Goal: Task Accomplishment & Management: Manage account settings

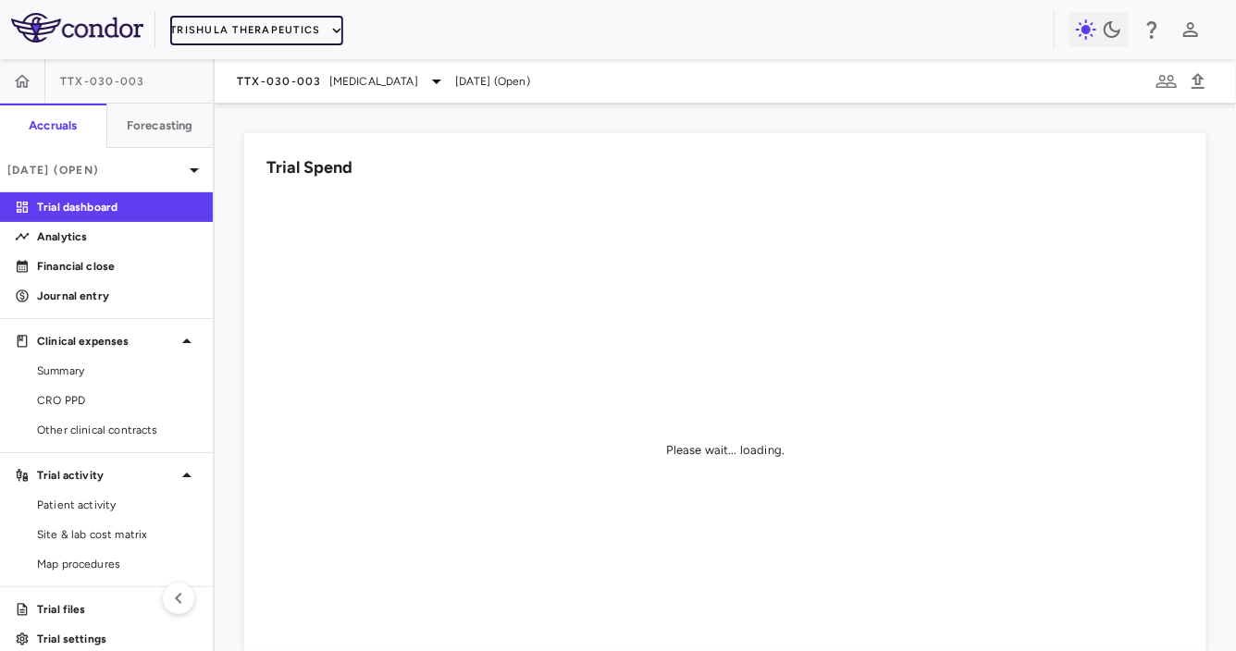
click at [251, 34] on button "Trishula Therapeutics" at bounding box center [256, 31] width 172 height 30
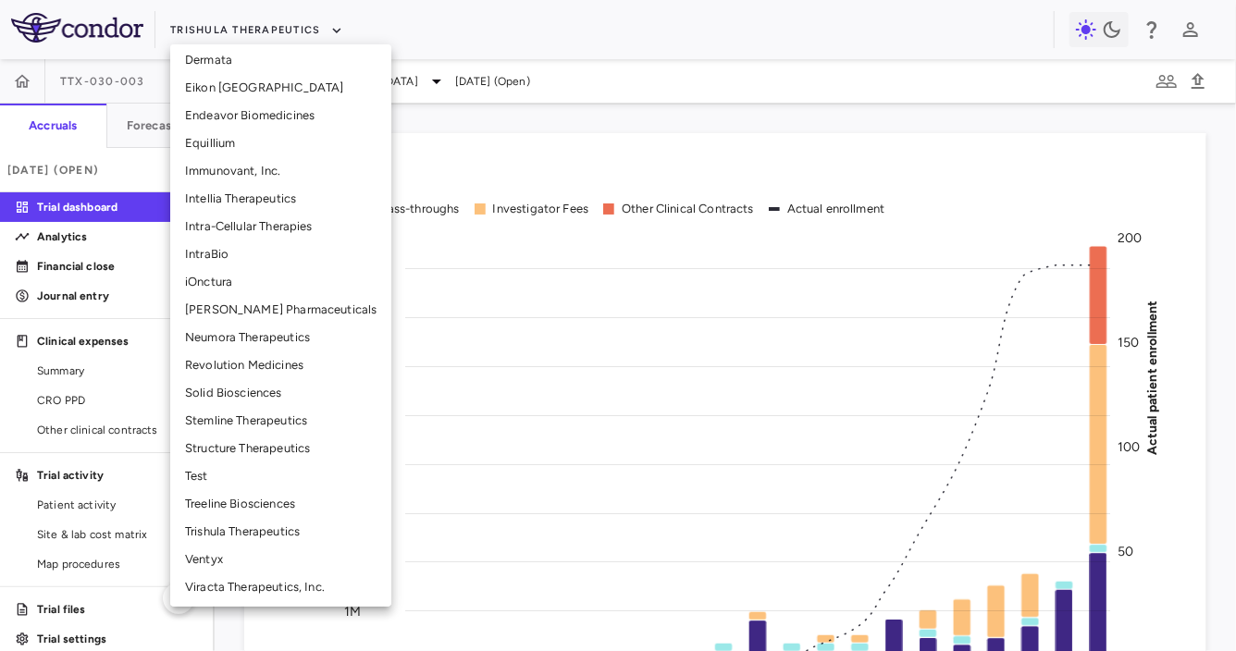
scroll to position [362, 0]
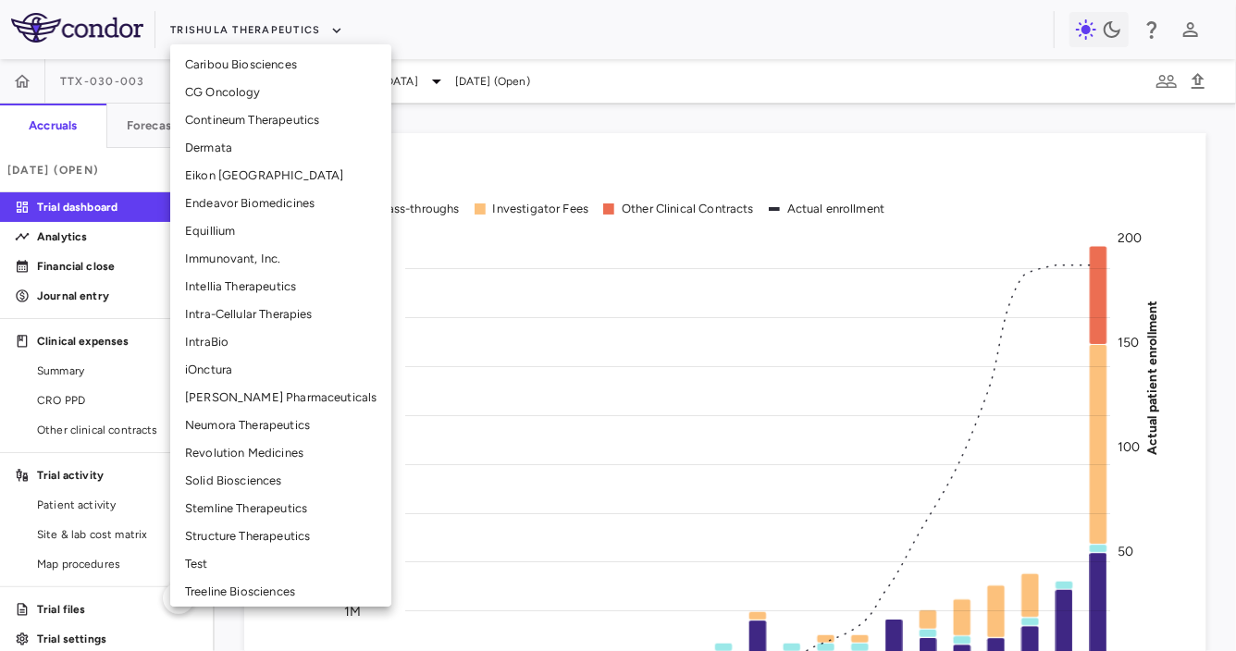
click at [271, 313] on li "Intra-Cellular Therapies" at bounding box center [280, 315] width 221 height 28
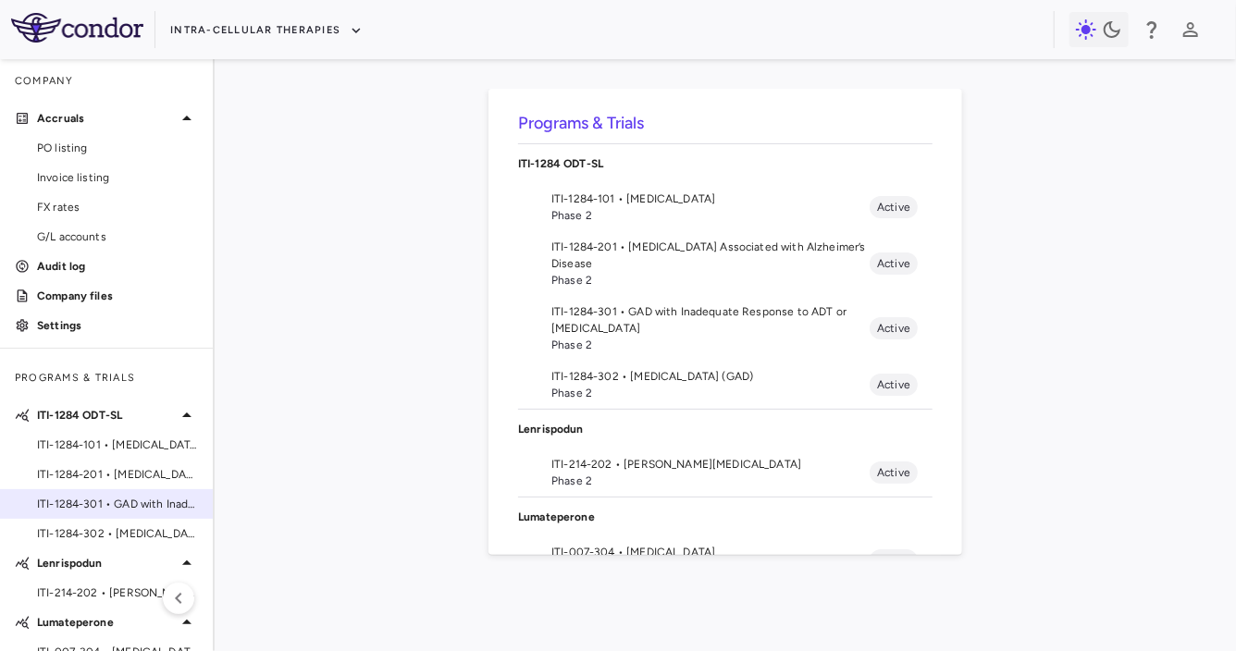
scroll to position [181, 0]
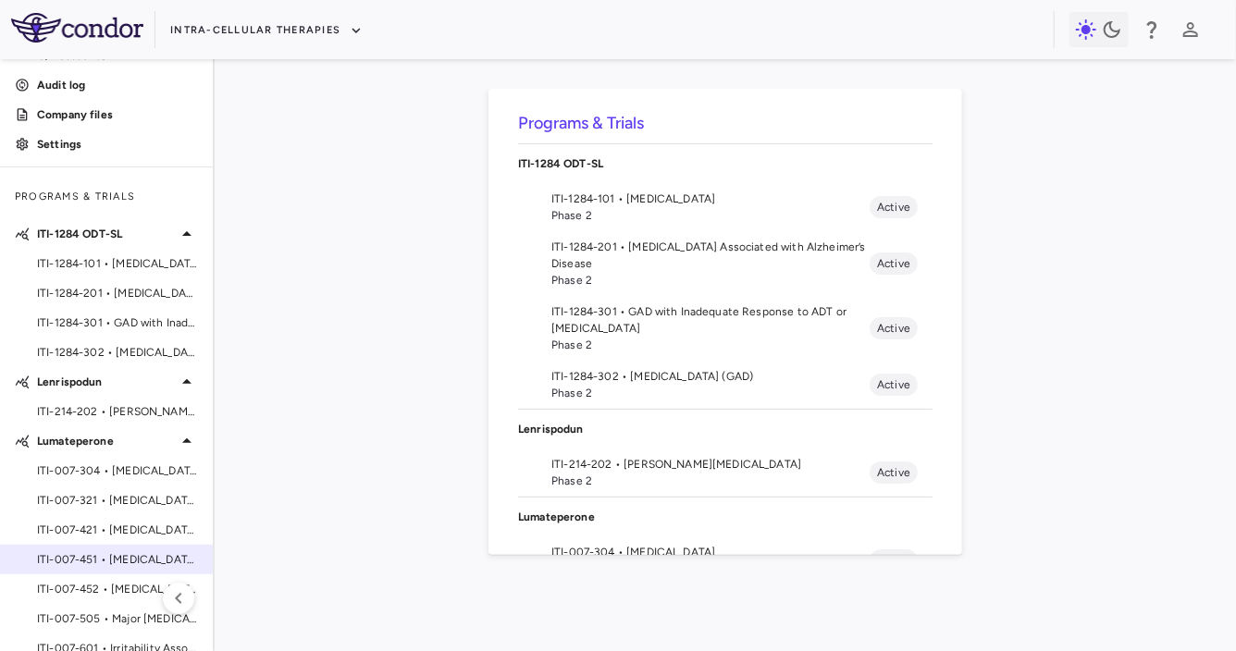
click at [113, 556] on span "ITI-007-451 • [MEDICAL_DATA]" at bounding box center [117, 559] width 161 height 17
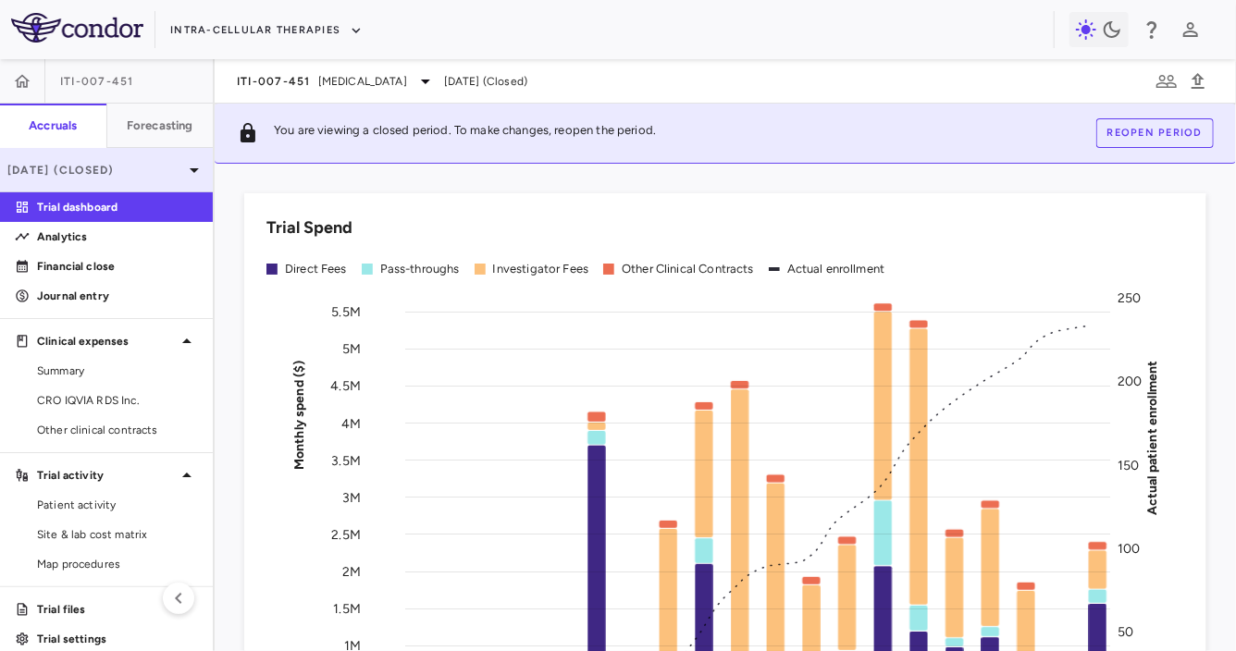
click at [165, 167] on p "[DATE] (Closed)" at bounding box center [95, 170] width 176 height 17
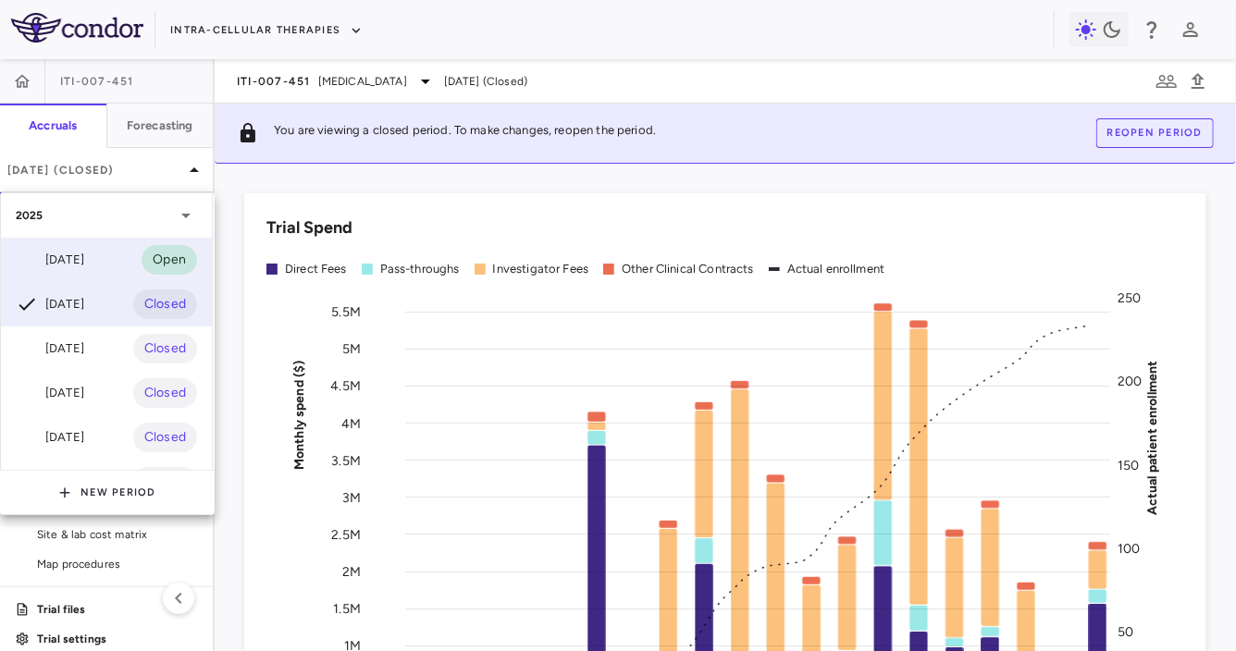
click at [114, 255] on div "[DATE] Open" at bounding box center [106, 260] width 211 height 44
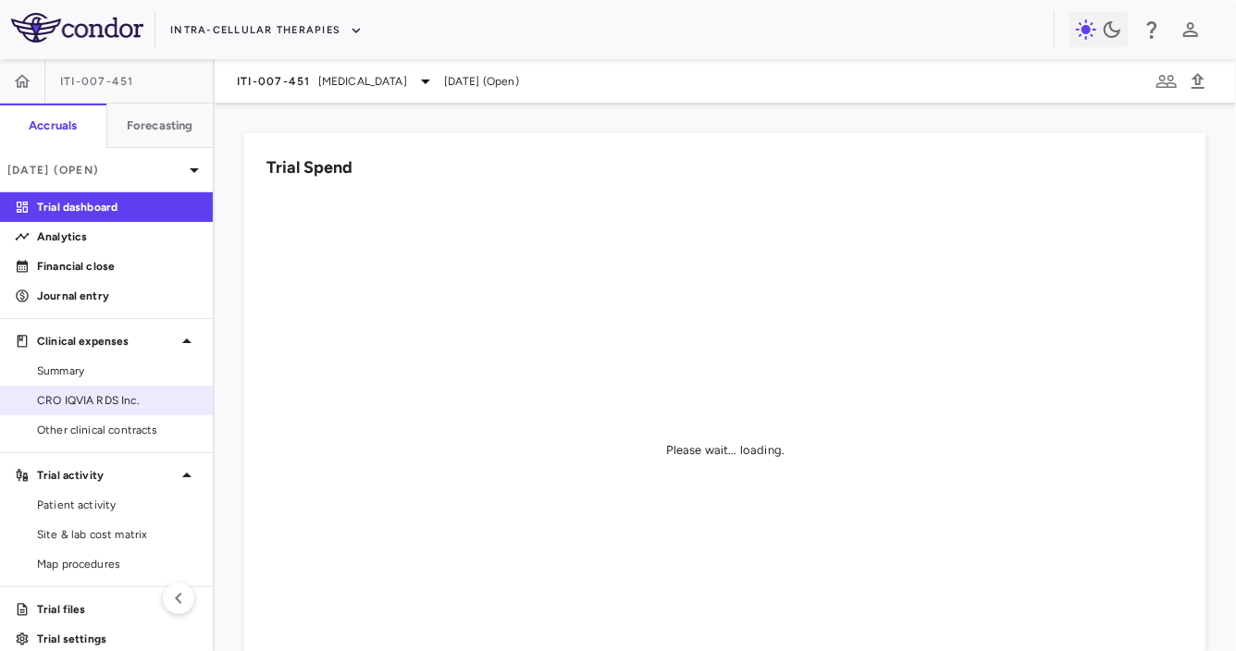
click at [177, 394] on span "CRO IQVIA RDS Inc." at bounding box center [117, 400] width 161 height 17
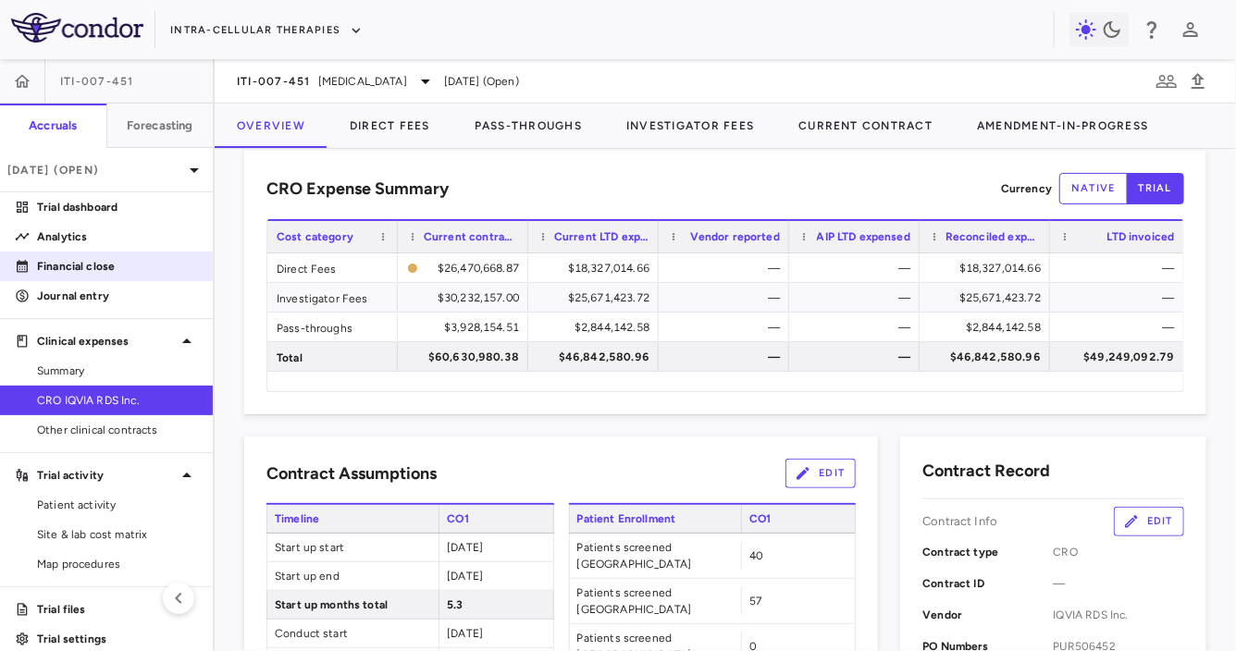
scroll to position [17, 0]
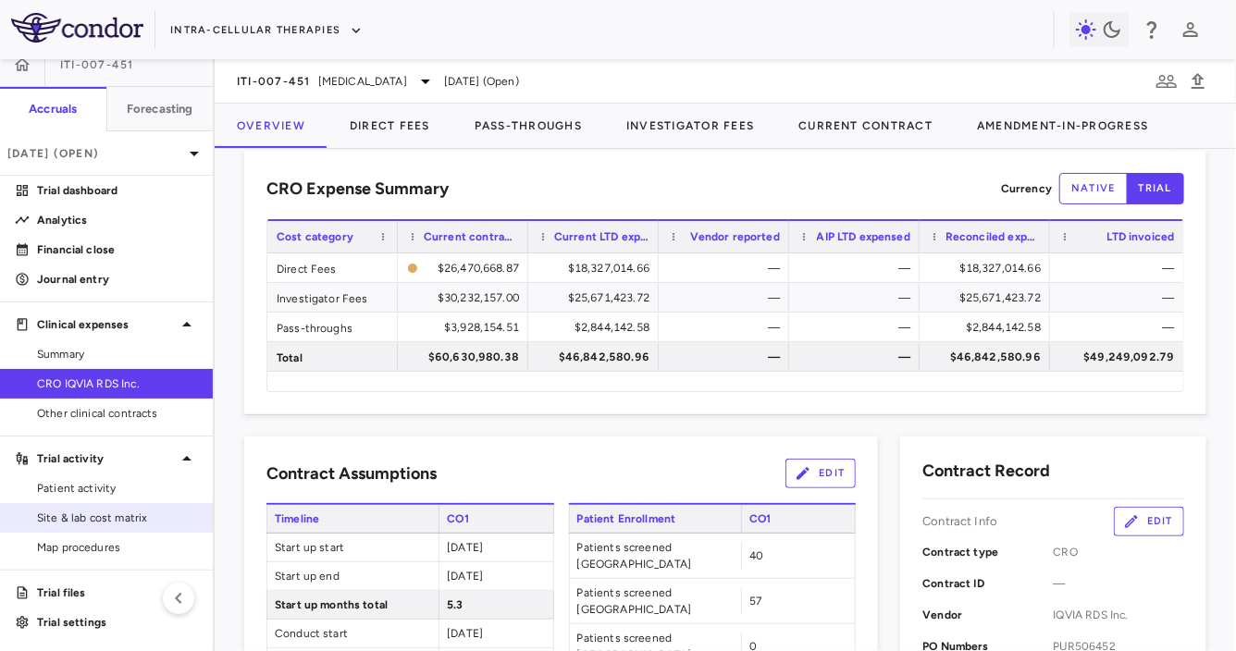
click at [104, 514] on span "Site & lab cost matrix" at bounding box center [117, 518] width 161 height 17
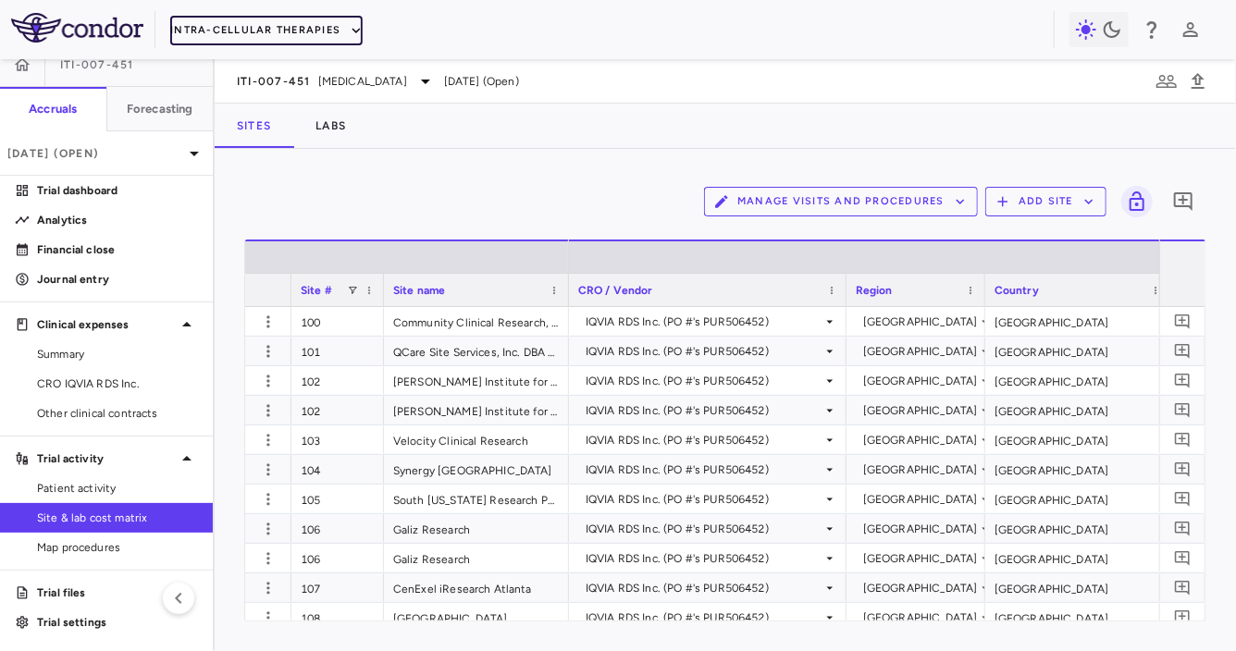
click at [288, 42] on button "Intra-Cellular Therapies" at bounding box center [266, 31] width 192 height 30
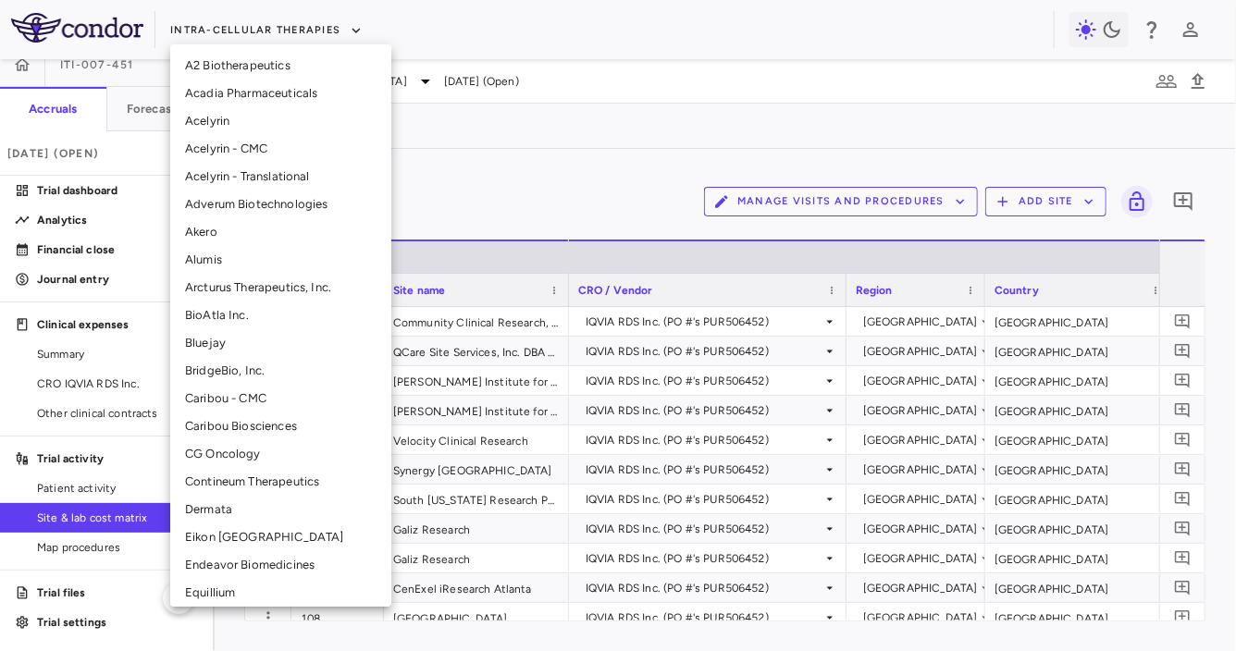
click at [251, 455] on li "CG Oncology" at bounding box center [280, 454] width 221 height 28
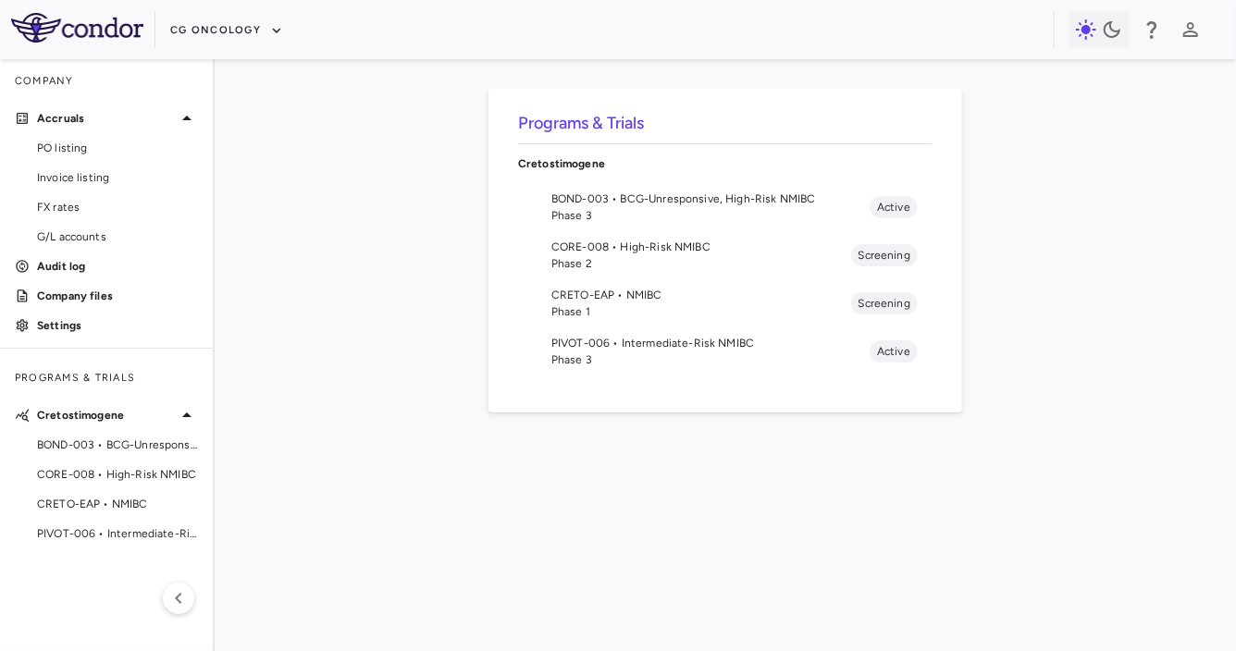
click at [631, 347] on span "PIVOT-006 • Intermediate-Risk NMIBC" at bounding box center [710, 343] width 318 height 17
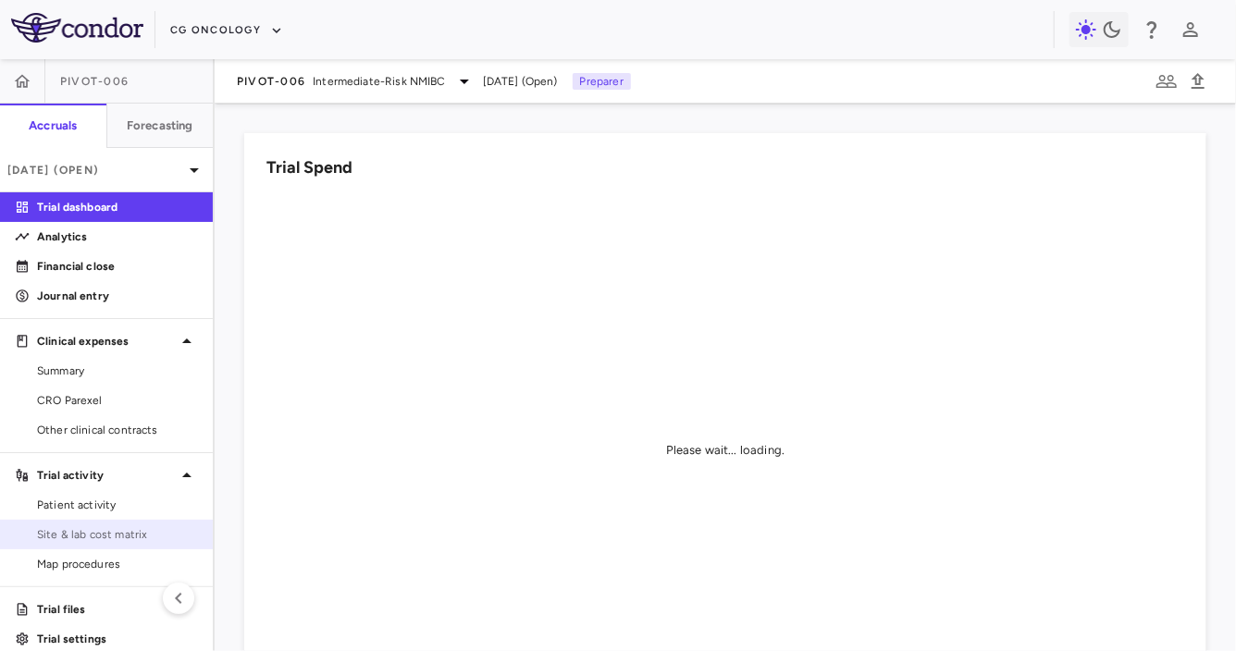
click at [105, 533] on span "Site & lab cost matrix" at bounding box center [117, 534] width 161 height 17
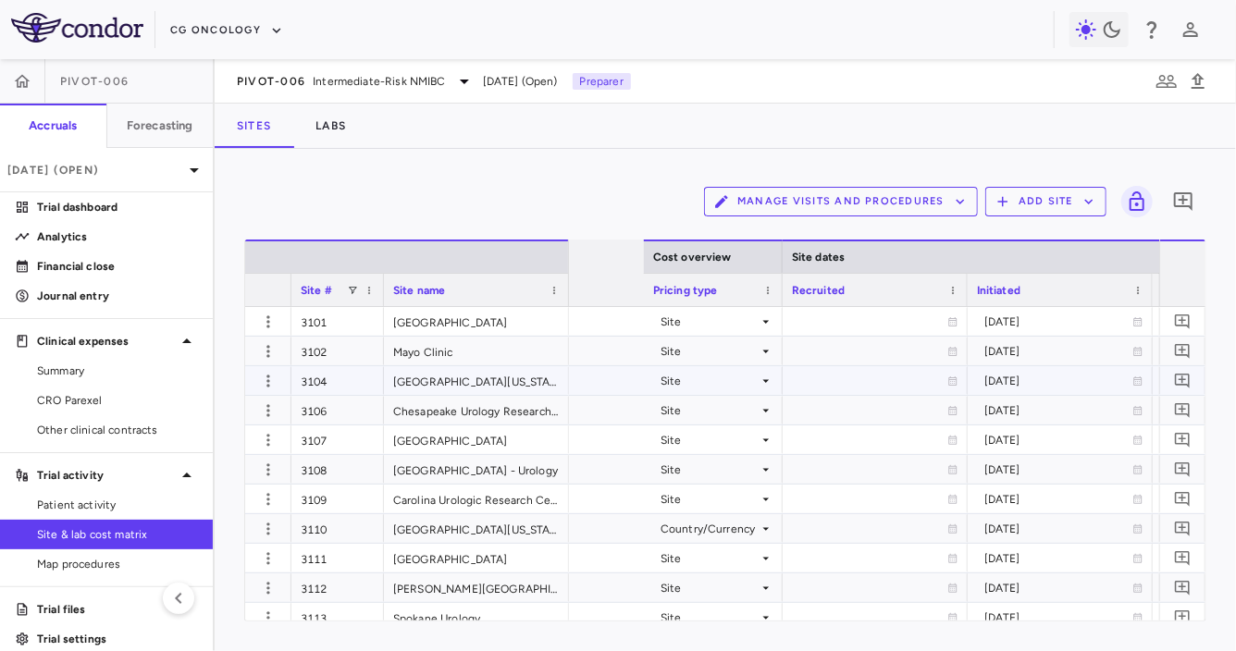
scroll to position [0, 1367]
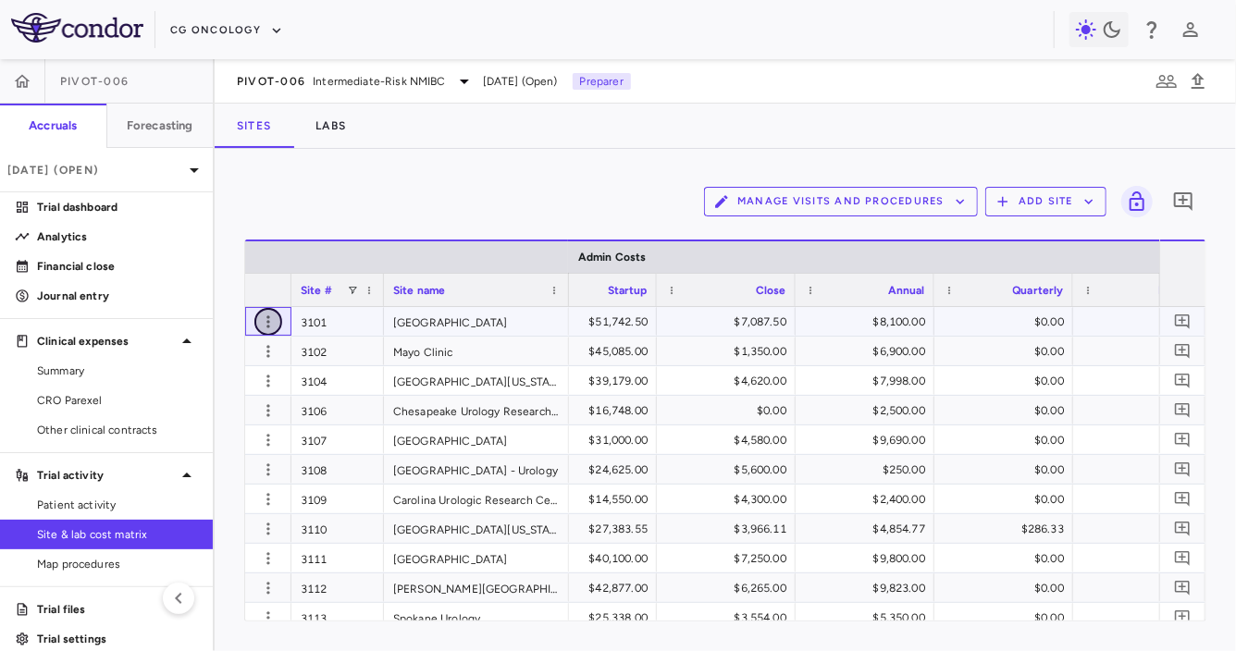
click at [268, 325] on icon "button" at bounding box center [267, 322] width 3 height 12
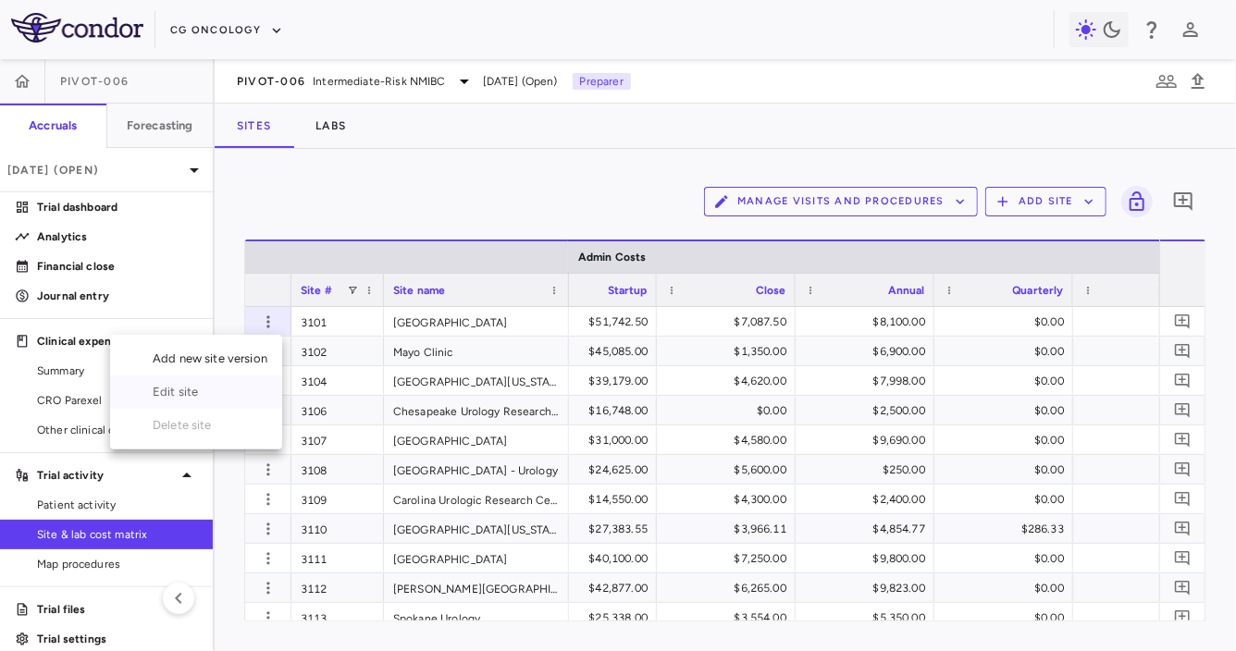
click at [220, 390] on div "Edit site" at bounding box center [196, 392] width 172 height 33
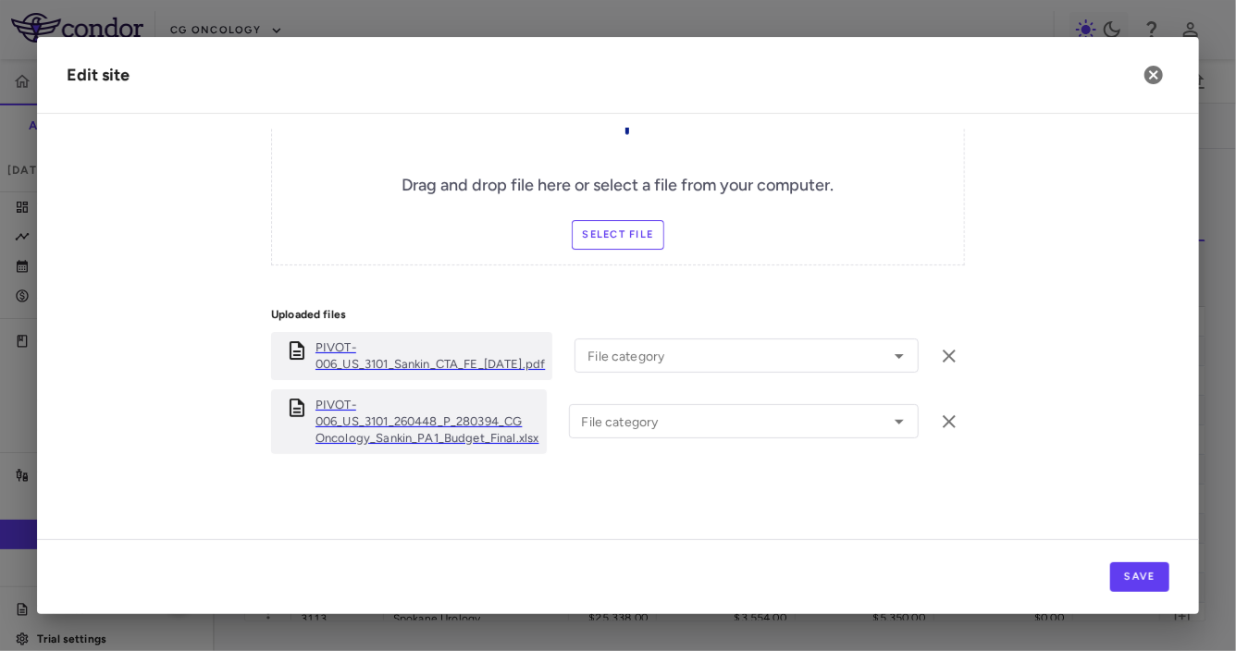
click at [463, 421] on p "PIVOT-006_US_3101_260448_P_280394_CG Oncology_Sankin_PA1_Budget_Final.xlsx" at bounding box center [428, 422] width 224 height 50
click at [1153, 75] on icon "button" at bounding box center [1154, 75] width 22 height 22
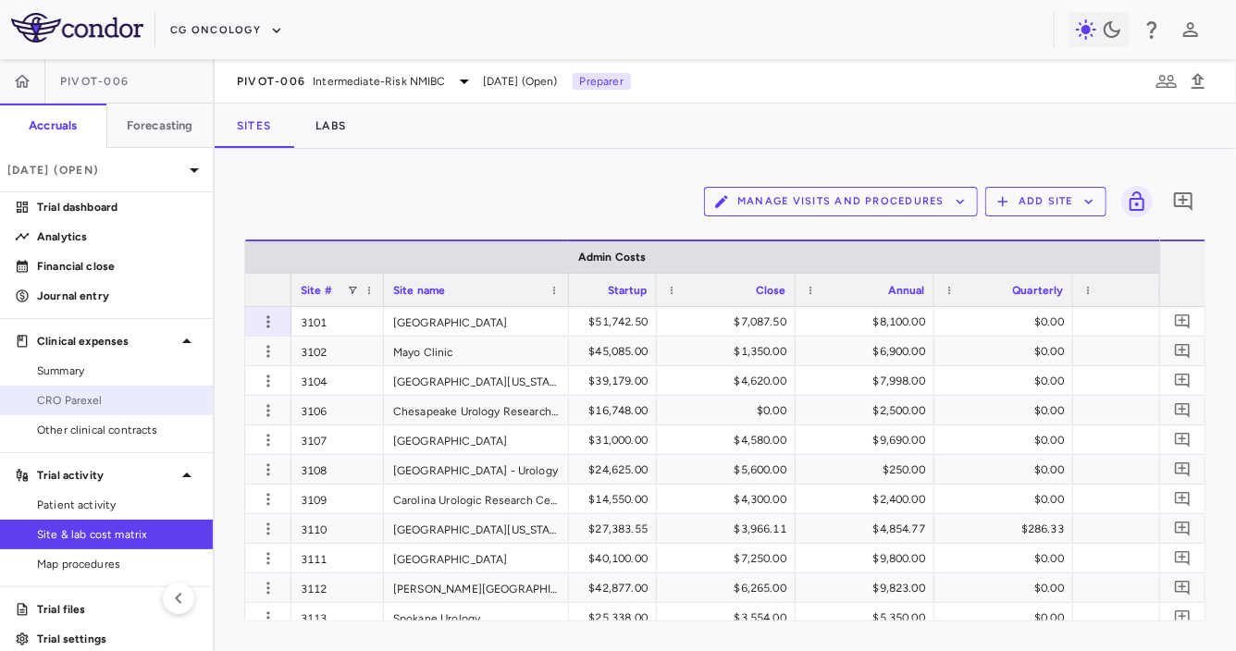
click at [139, 396] on span "CRO Parexel" at bounding box center [117, 400] width 161 height 17
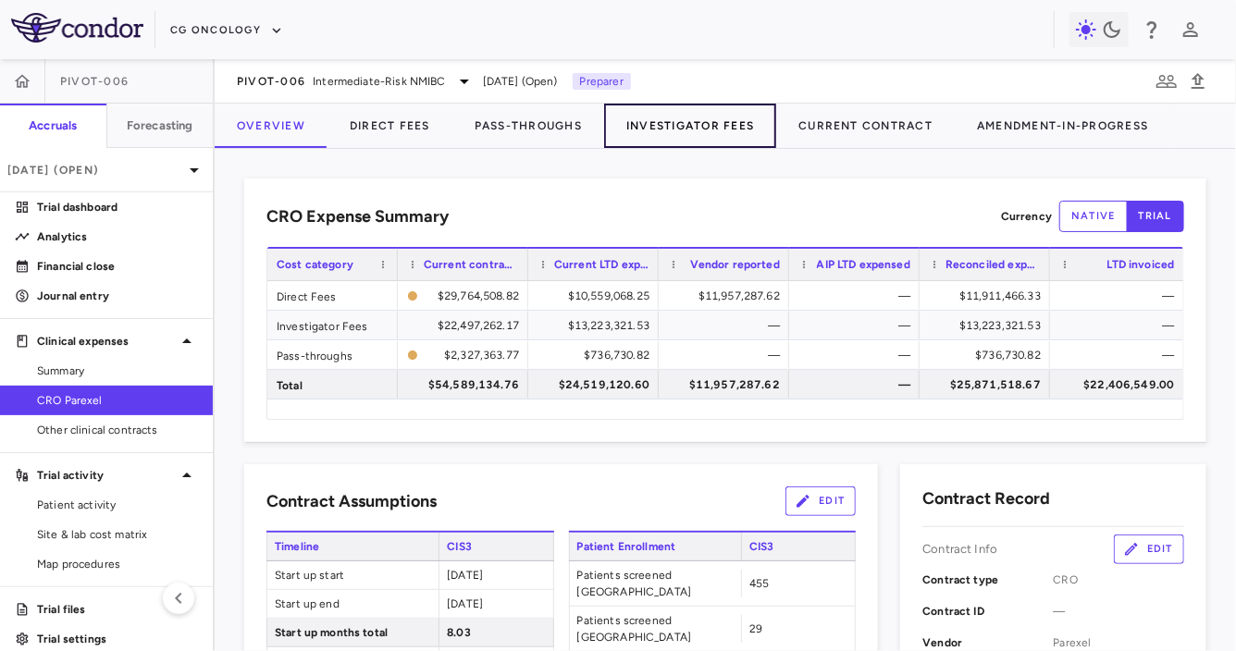
click at [703, 130] on button "Investigator Fees" at bounding box center [690, 126] width 172 height 44
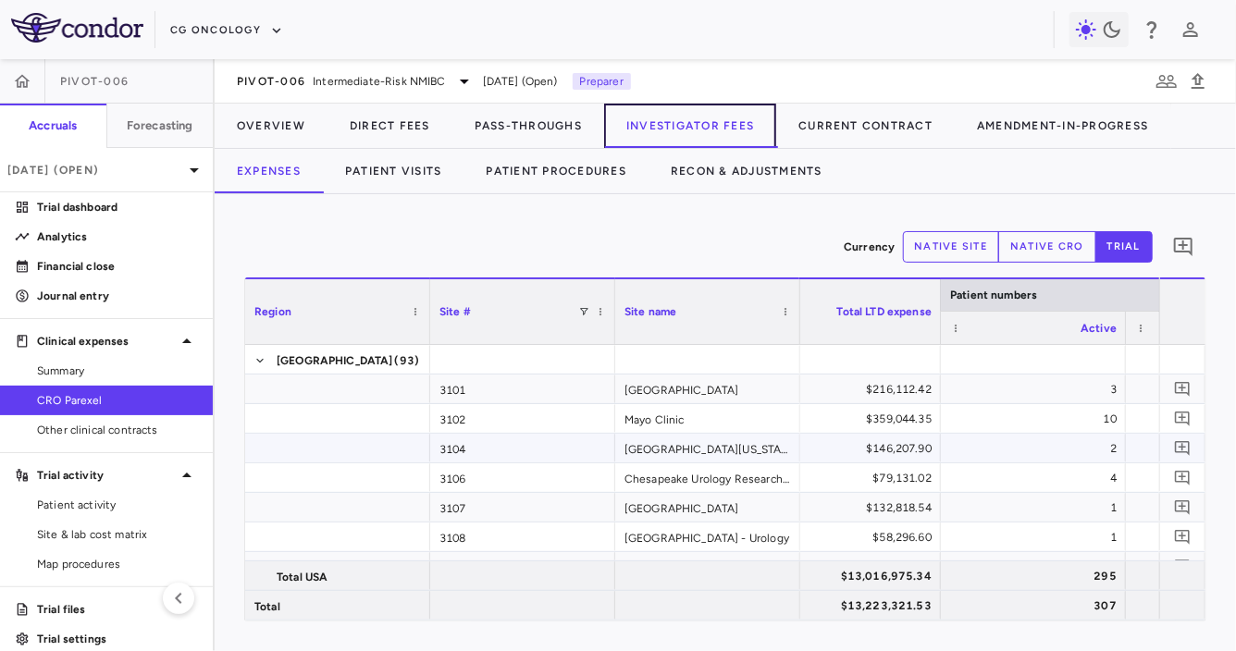
scroll to position [0, 98]
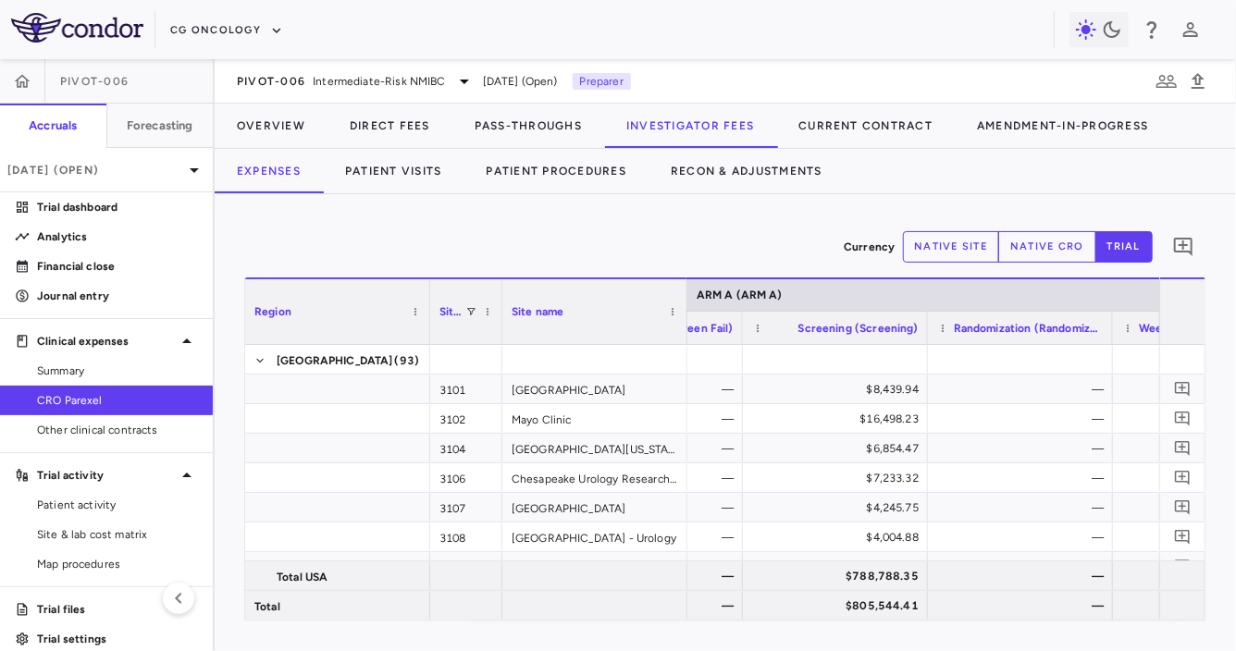
drag, startPoint x: 612, startPoint y: 333, endPoint x: 492, endPoint y: 332, distance: 119.4
click at [498, 332] on div at bounding box center [501, 311] width 7 height 65
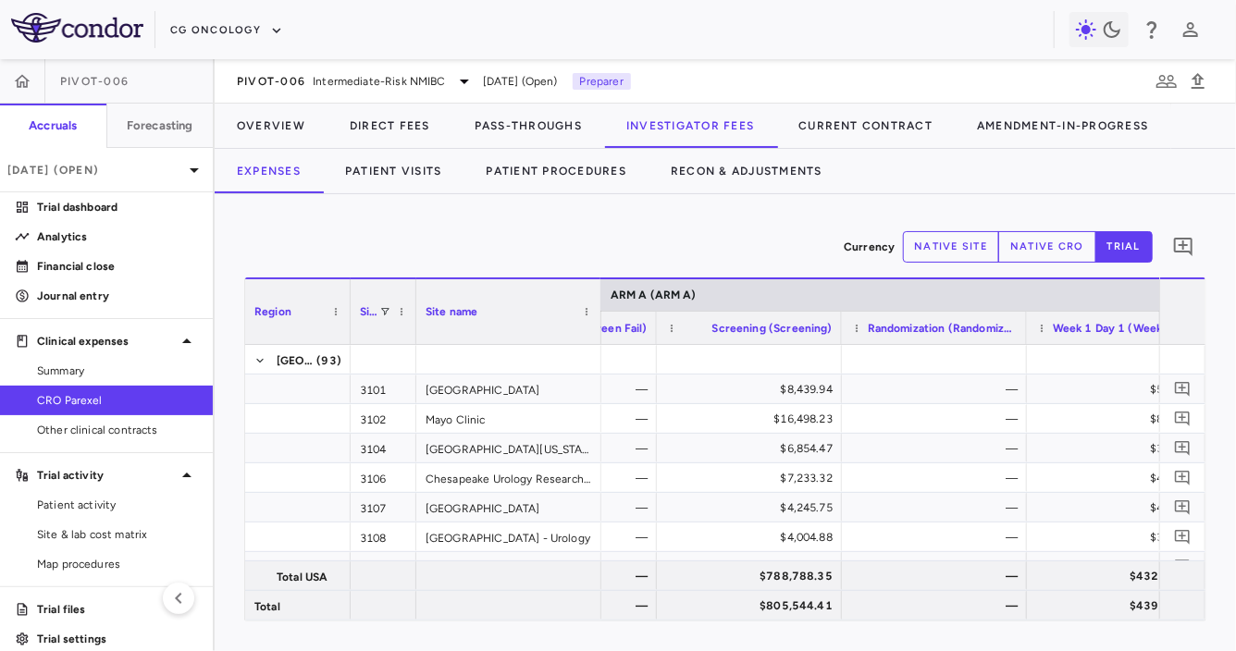
drag, startPoint x: 427, startPoint y: 330, endPoint x: 322, endPoint y: 331, distance: 105.5
click at [346, 331] on div at bounding box center [349, 311] width 7 height 65
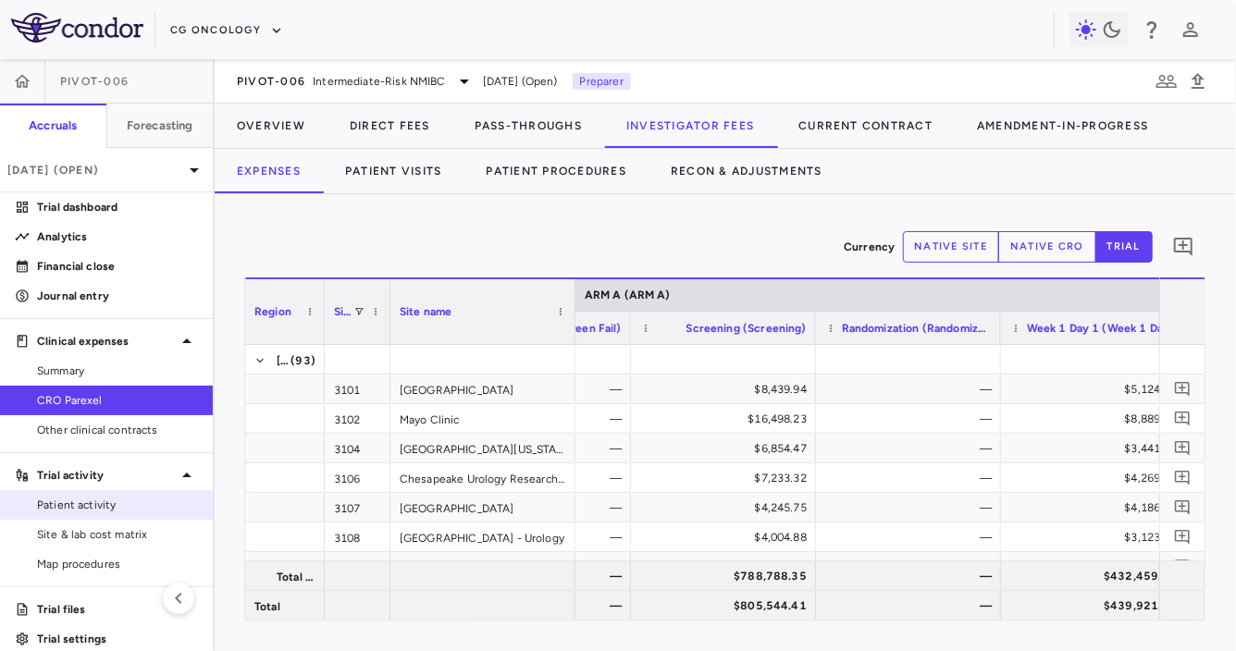
click at [93, 511] on span "Patient activity" at bounding box center [117, 505] width 161 height 17
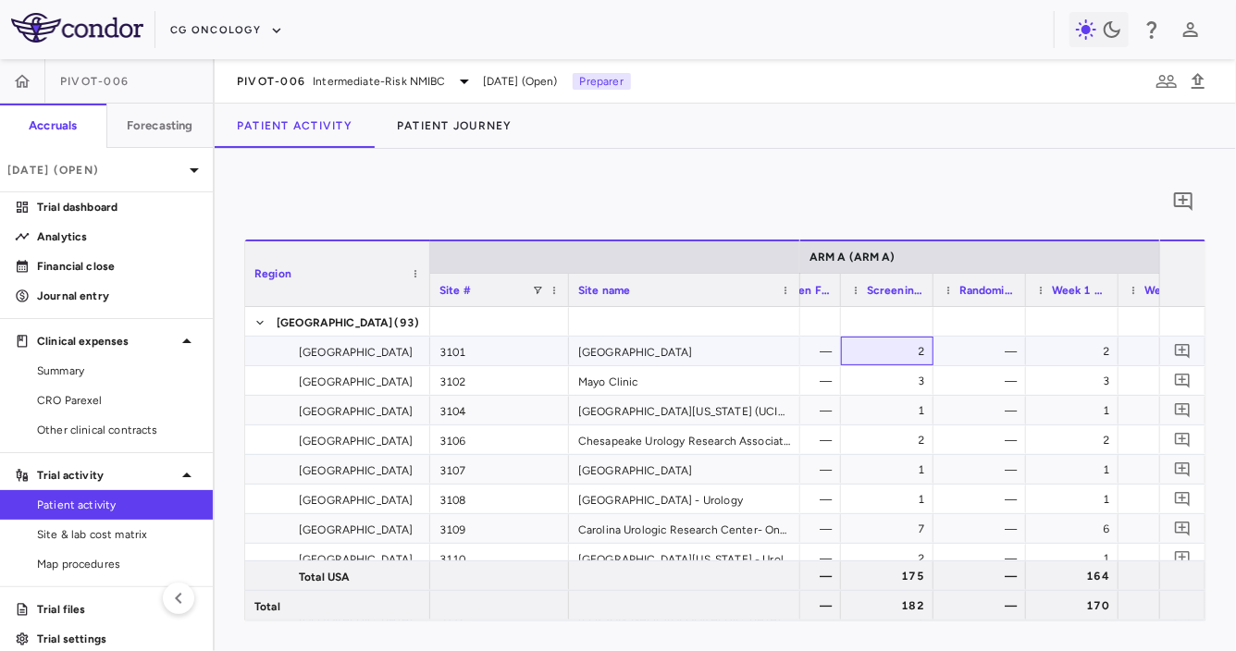
click at [921, 349] on div "2" at bounding box center [891, 352] width 67 height 30
click at [97, 540] on span "Site & lab cost matrix" at bounding box center [117, 534] width 161 height 17
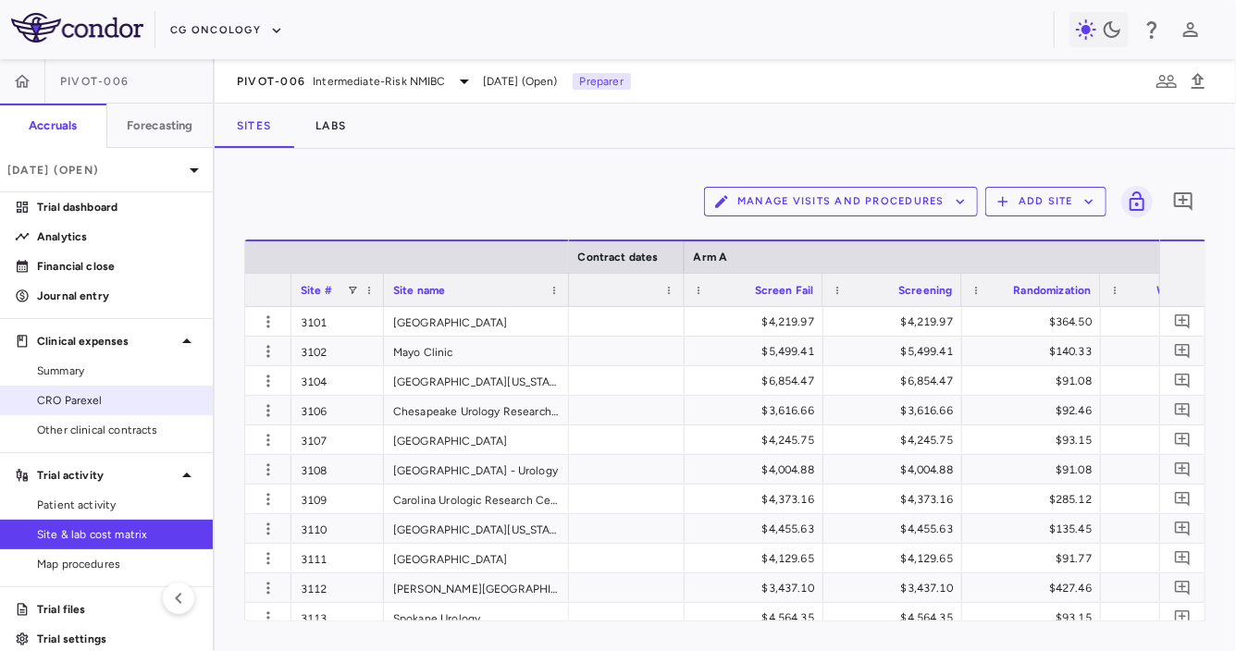
click at [156, 396] on span "CRO Parexel" at bounding box center [117, 400] width 161 height 17
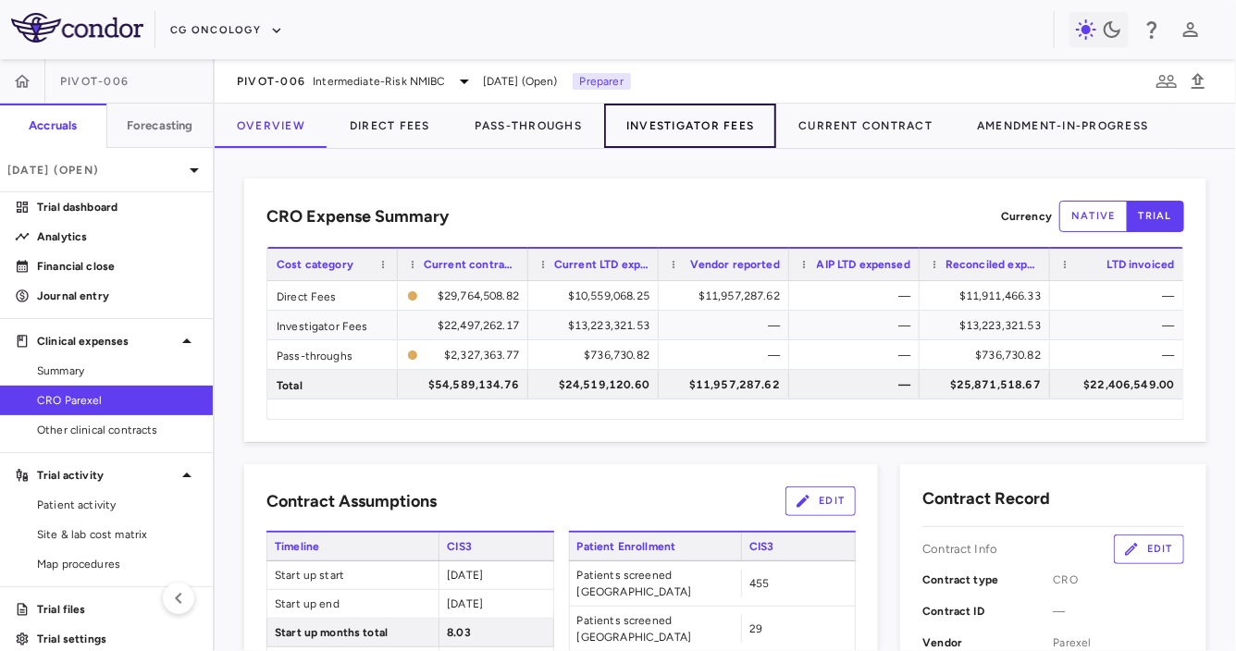
click at [691, 116] on button "Investigator Fees" at bounding box center [690, 126] width 172 height 44
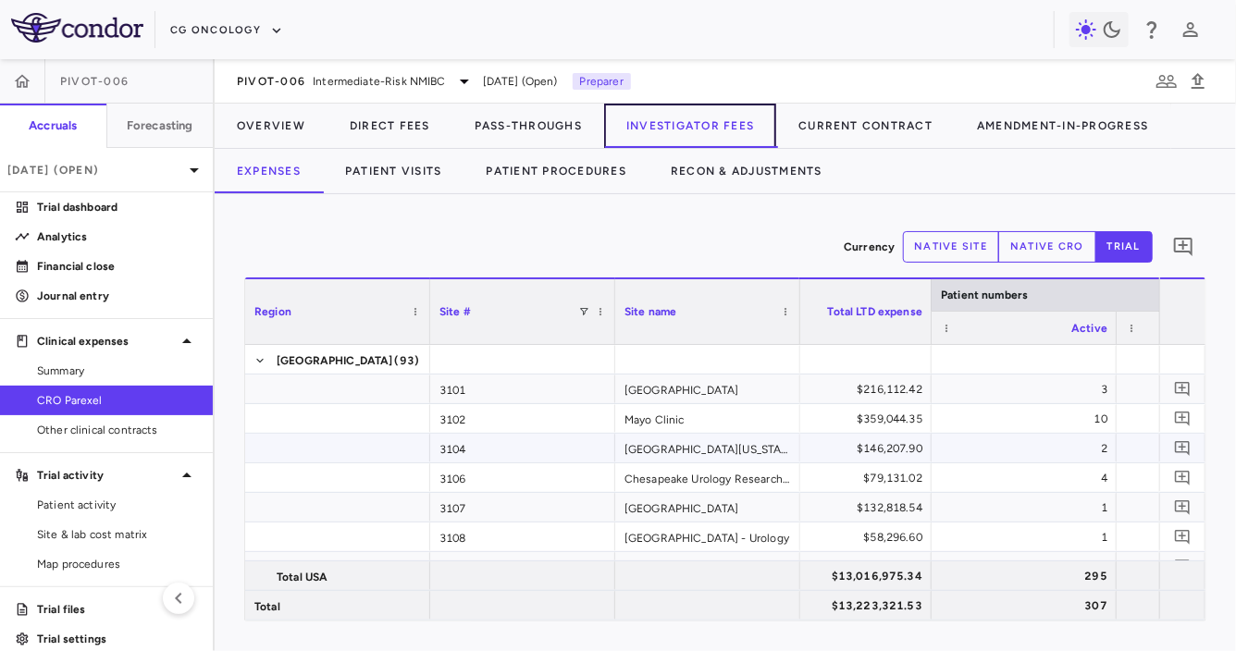
scroll to position [0, 111]
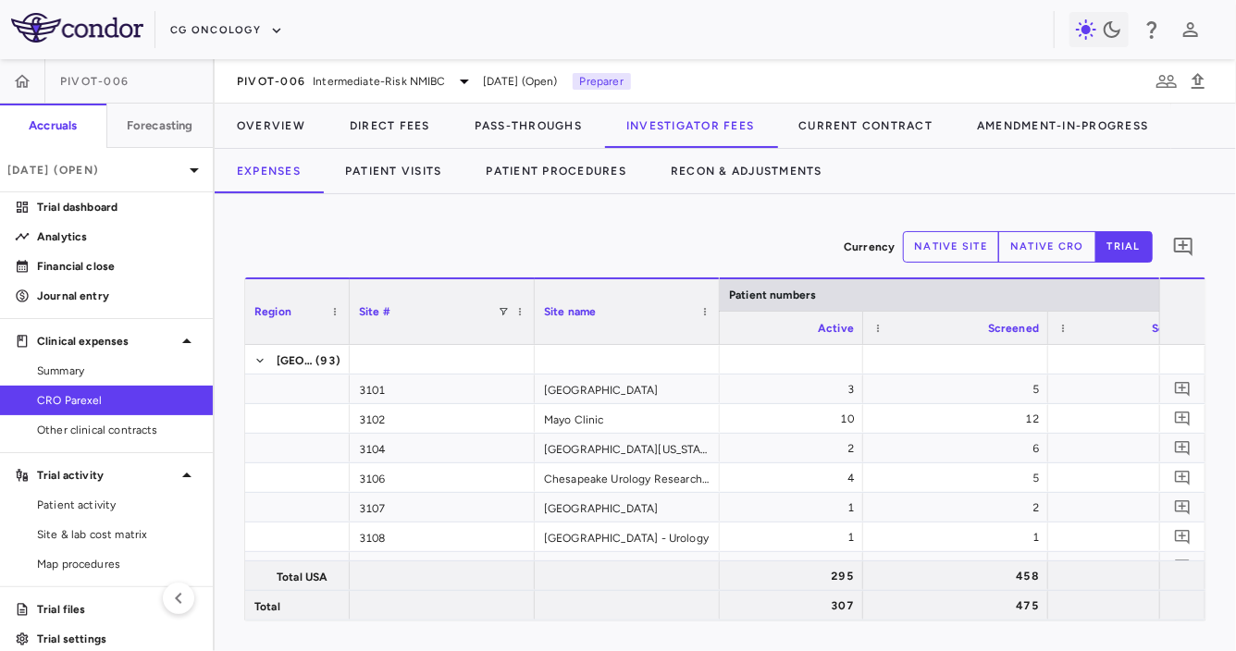
drag, startPoint x: 427, startPoint y: 312, endPoint x: 340, endPoint y: 314, distance: 86.1
click at [345, 314] on div at bounding box center [348, 311] width 7 height 65
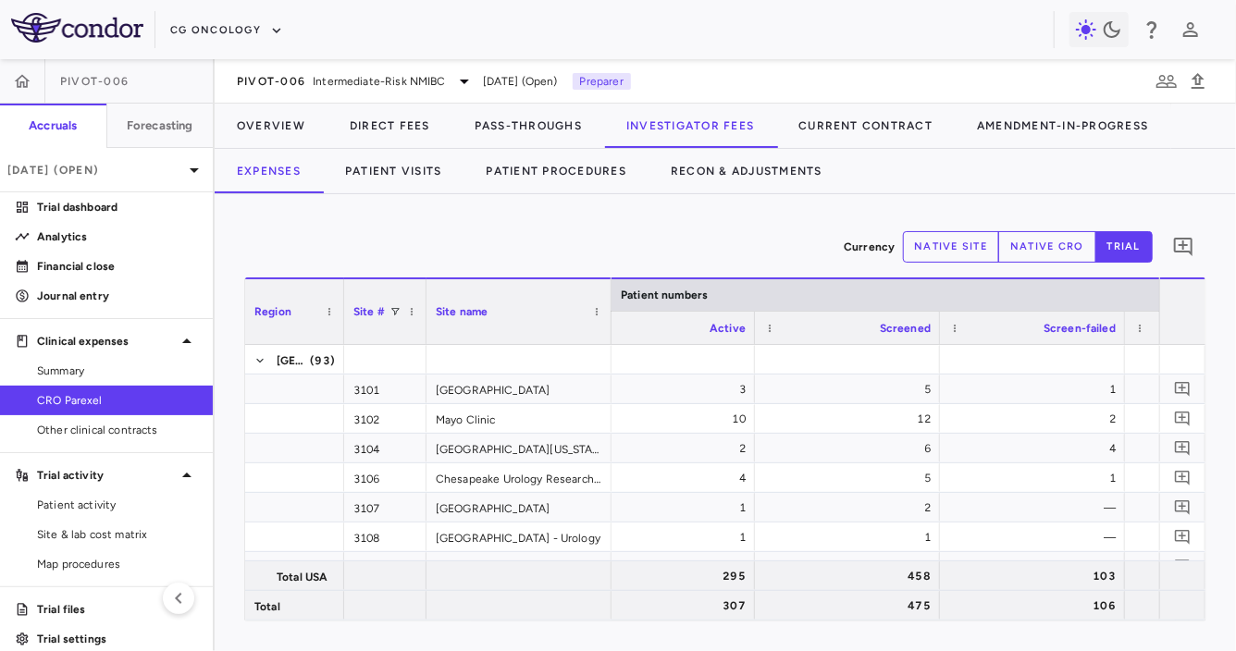
drag, startPoint x: 526, startPoint y: 329, endPoint x: 418, endPoint y: 336, distance: 107.5
click at [422, 336] on div at bounding box center [425, 311] width 7 height 65
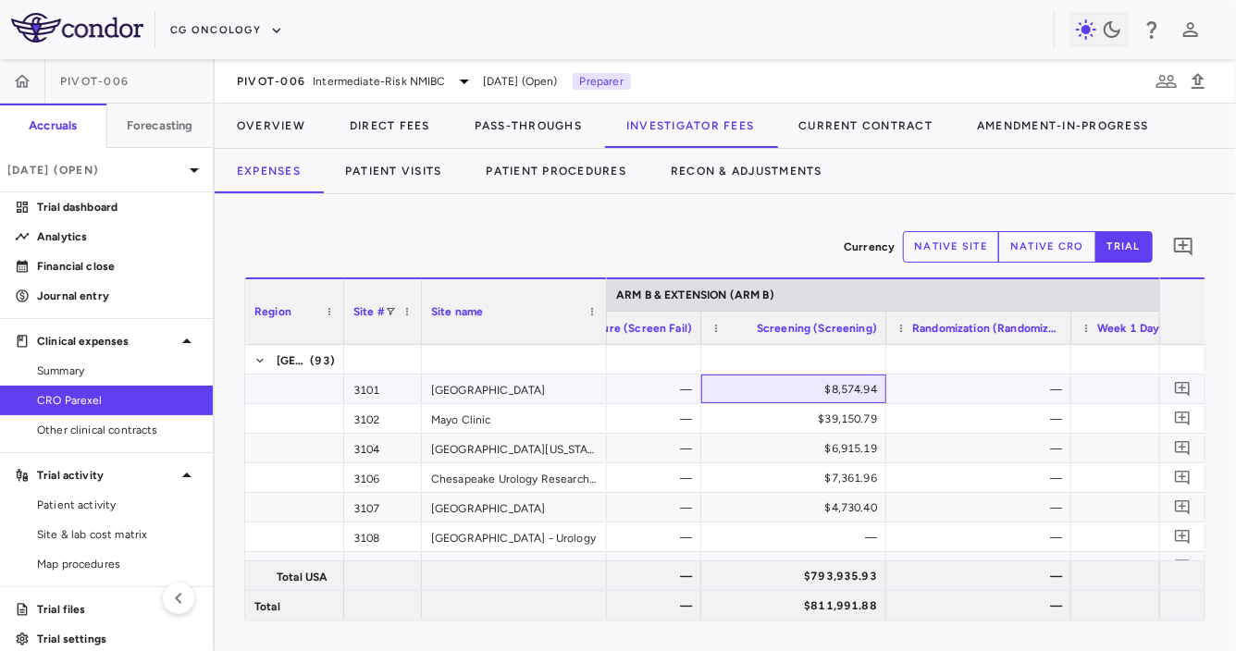
click at [850, 380] on div "$8,574.94" at bounding box center [797, 390] width 159 height 30
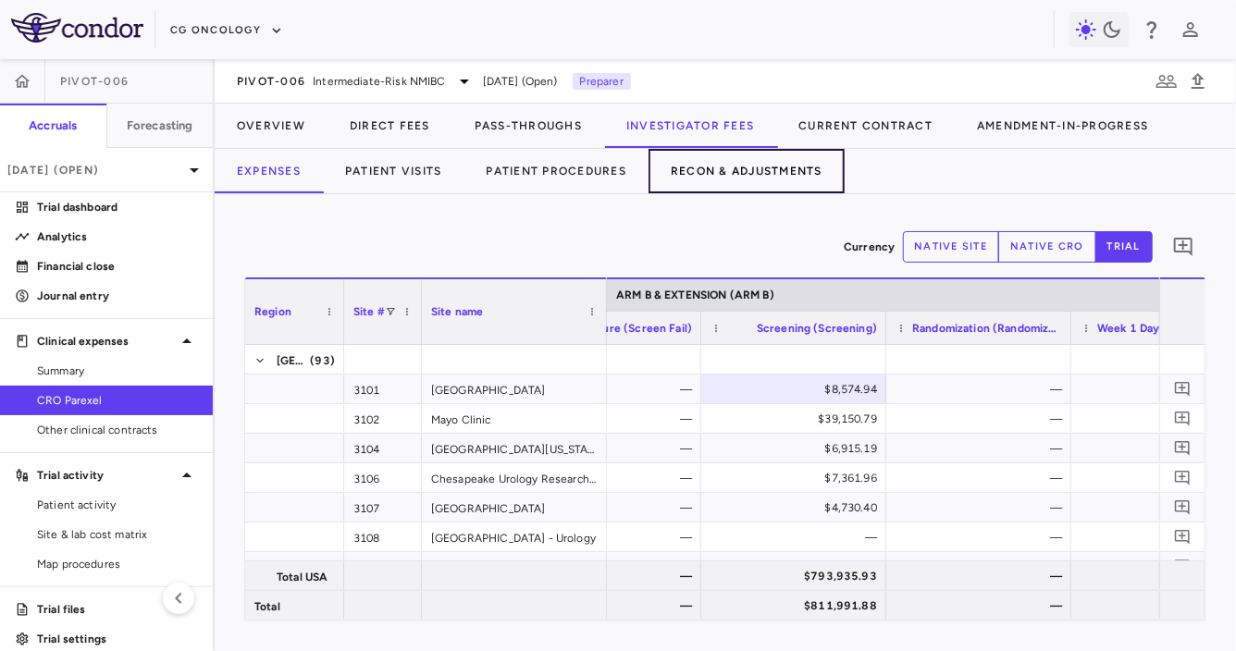
click at [725, 173] on button "Recon & Adjustments" at bounding box center [747, 171] width 196 height 44
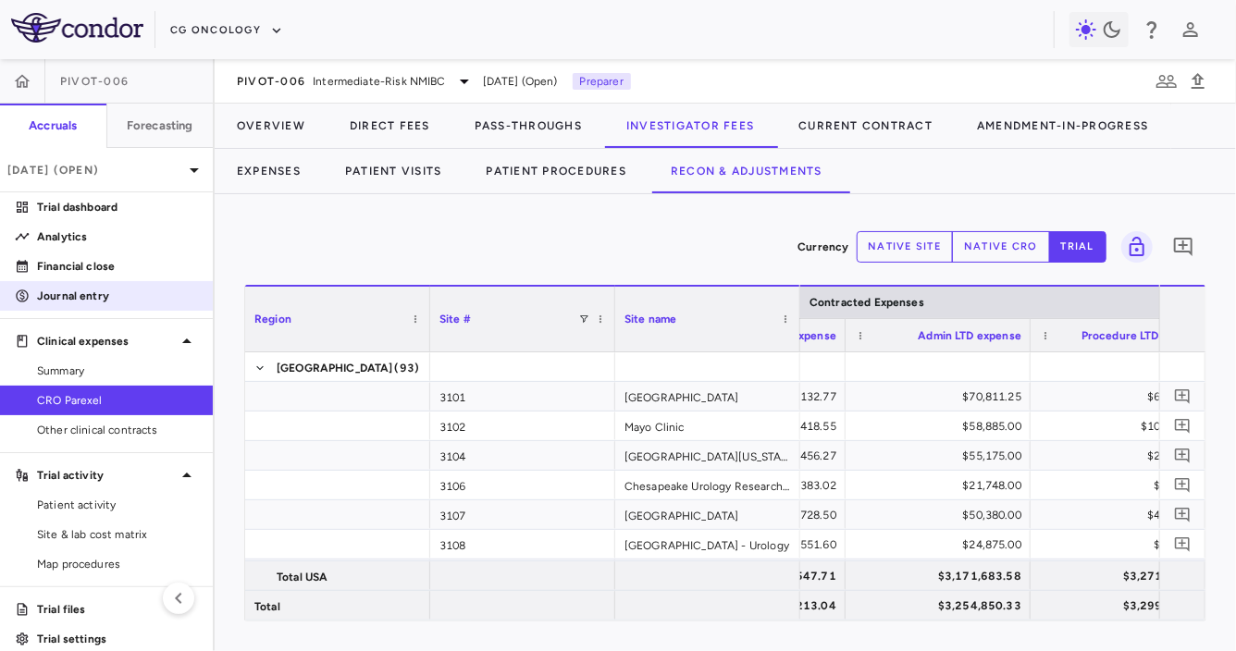
click at [85, 288] on p "Journal entry" at bounding box center [117, 296] width 161 height 17
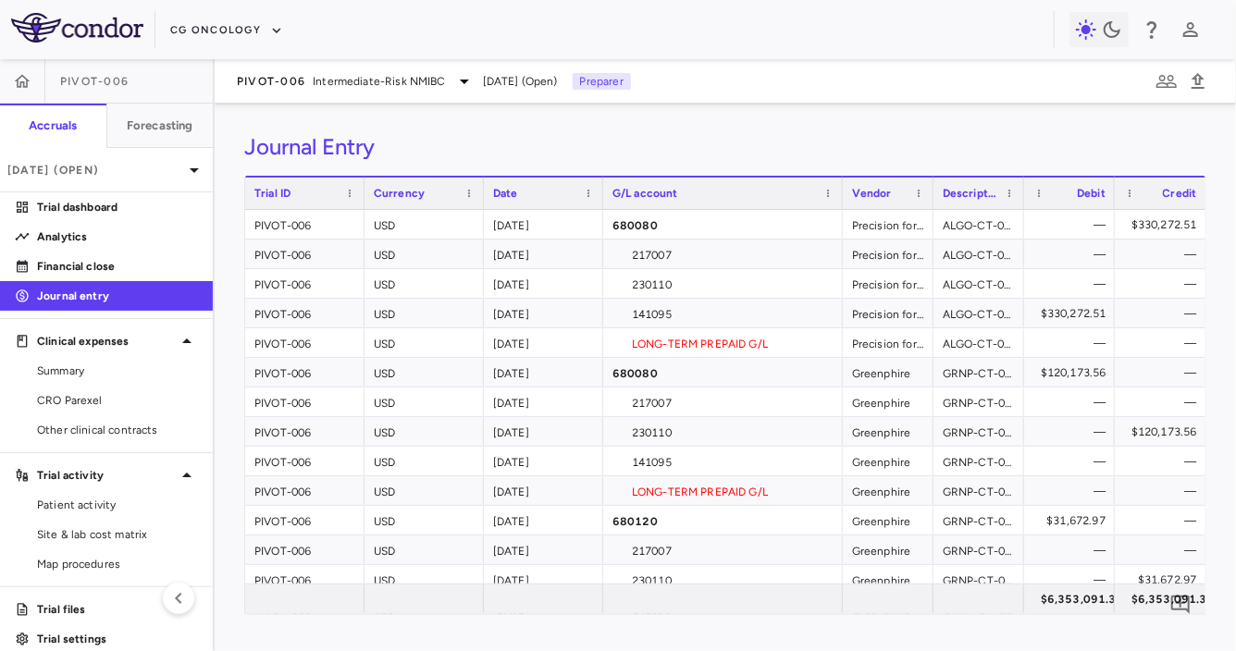
drag, startPoint x: 722, startPoint y: 196, endPoint x: 840, endPoint y: 197, distance: 118.4
click at [840, 197] on div at bounding box center [841, 193] width 7 height 31
click at [105, 405] on span "CRO Parexel" at bounding box center [117, 400] width 161 height 17
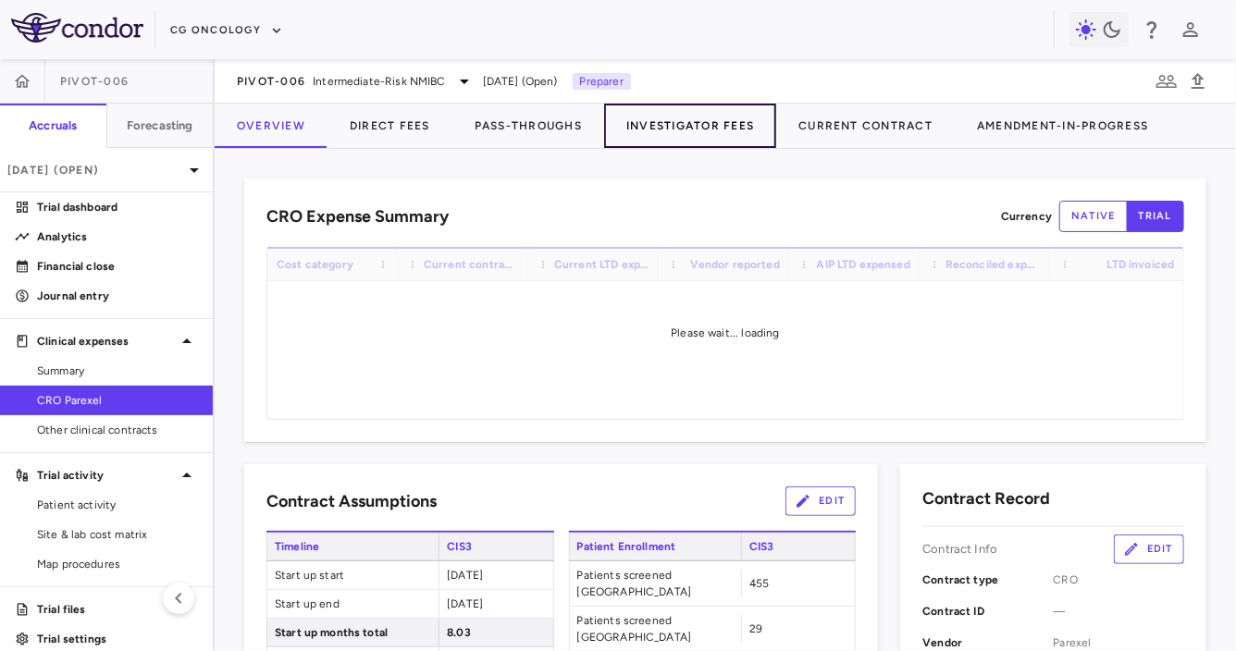
click at [674, 114] on button "Investigator Fees" at bounding box center [690, 126] width 172 height 44
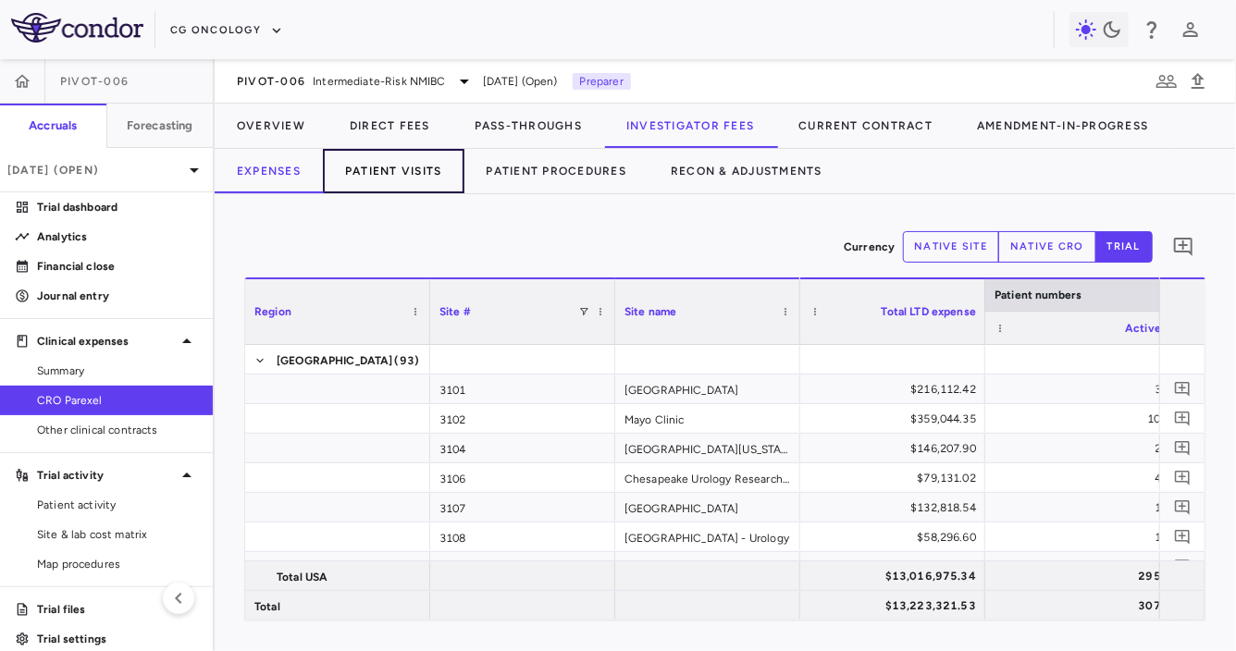
click at [416, 186] on button "Patient Visits" at bounding box center [394, 171] width 142 height 44
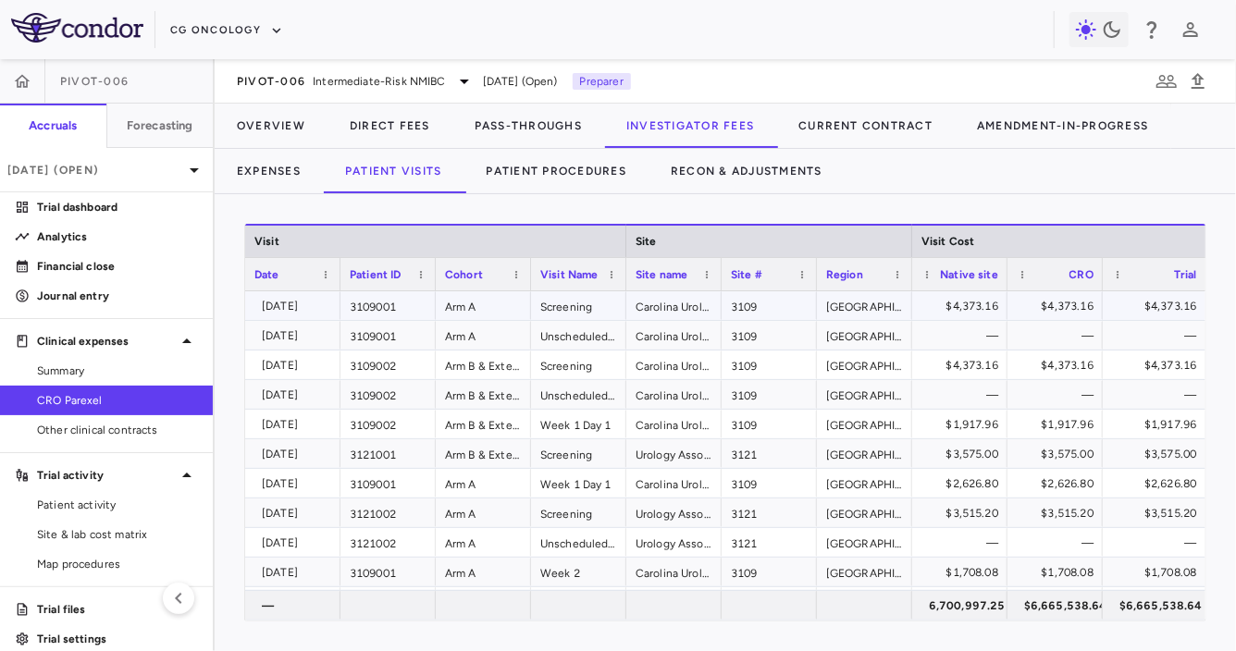
click at [400, 306] on div "3109001" at bounding box center [387, 305] width 95 height 29
click at [497, 304] on div "Arm A" at bounding box center [483, 305] width 95 height 29
click at [586, 303] on div "Screening" at bounding box center [578, 305] width 95 height 29
click at [398, 280] on div "Patient ID" at bounding box center [380, 274] width 60 height 23
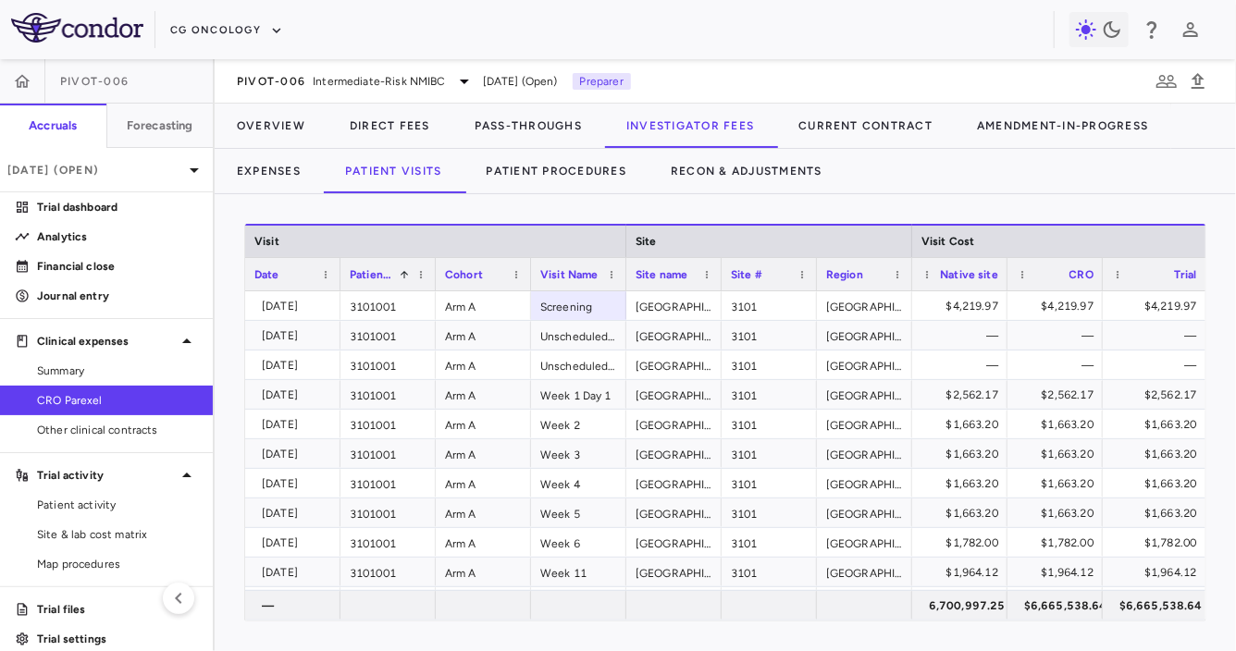
click at [388, 279] on span "Patient ID" at bounding box center [371, 274] width 43 height 13
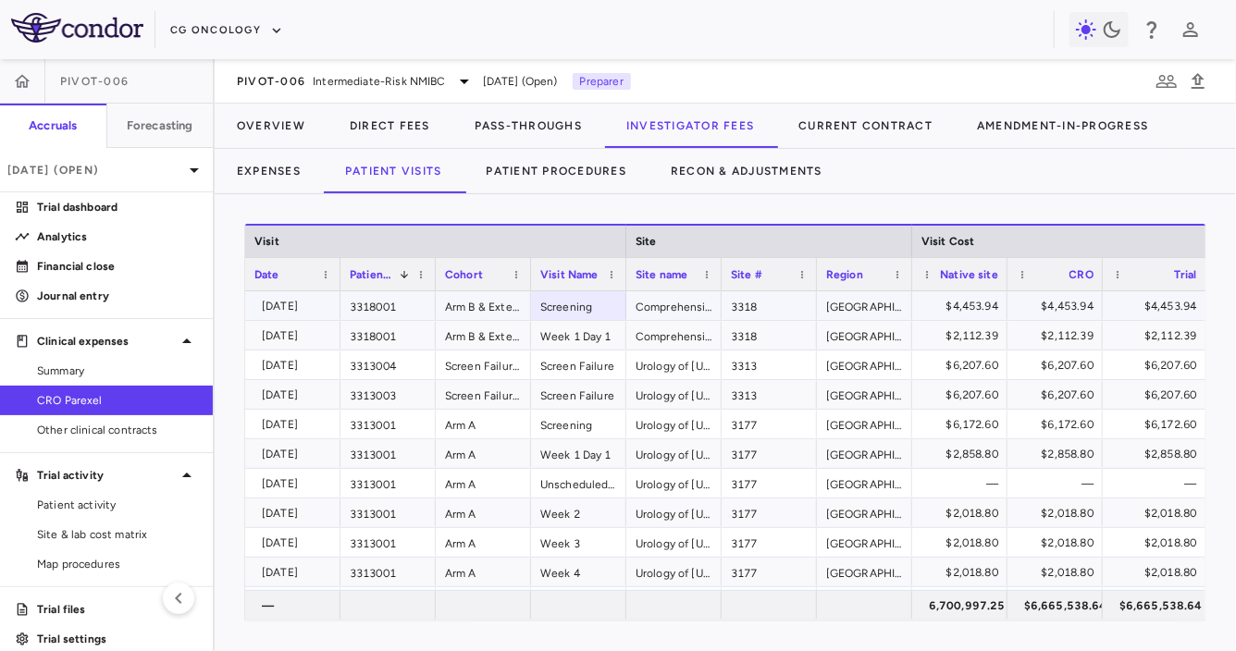
click at [382, 280] on div "Patient ID 1" at bounding box center [380, 274] width 60 height 23
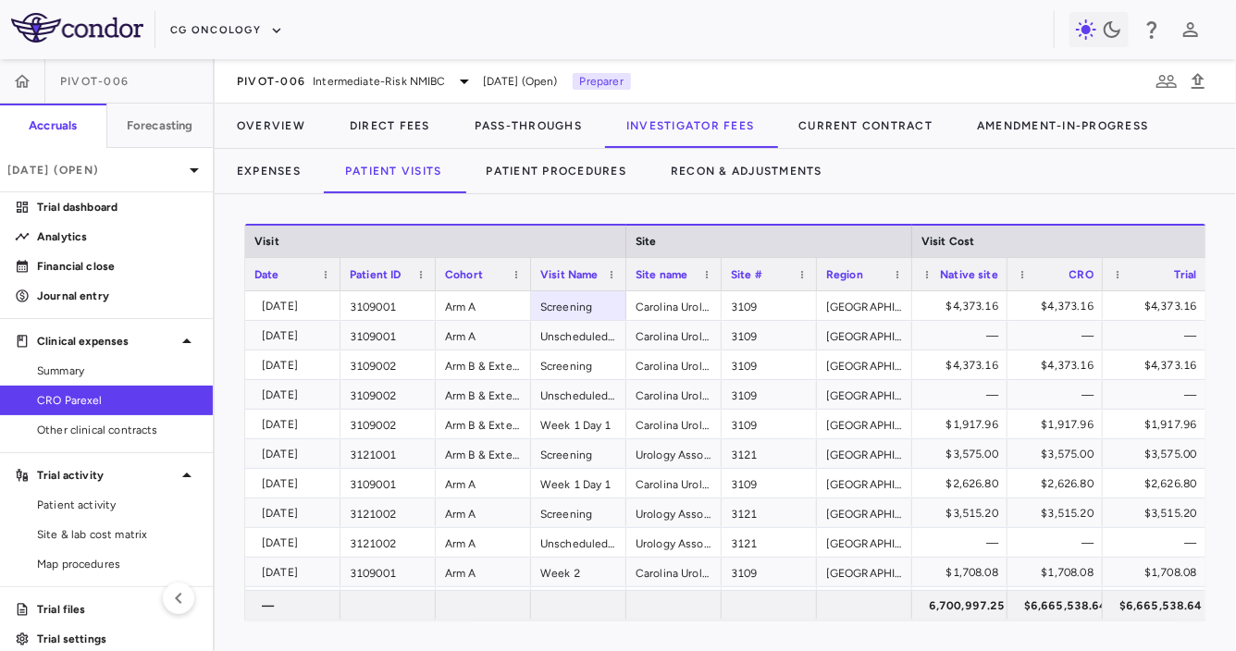
click at [372, 278] on span "Patient ID" at bounding box center [376, 274] width 52 height 13
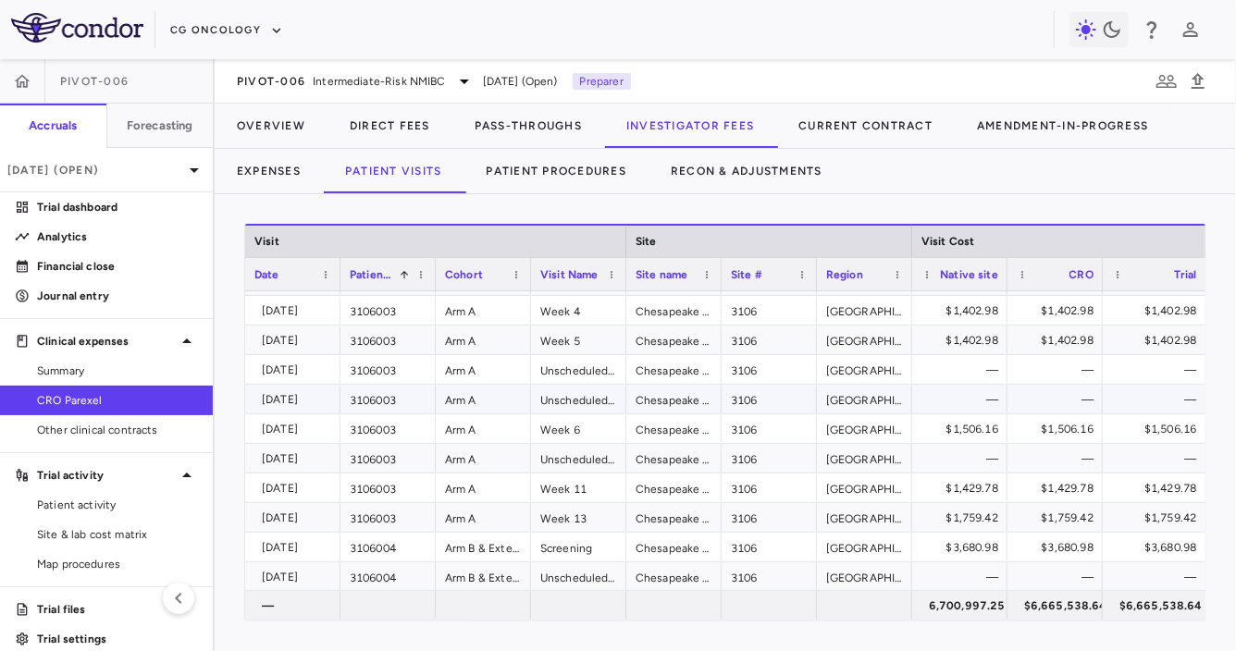
scroll to position [4541, 0]
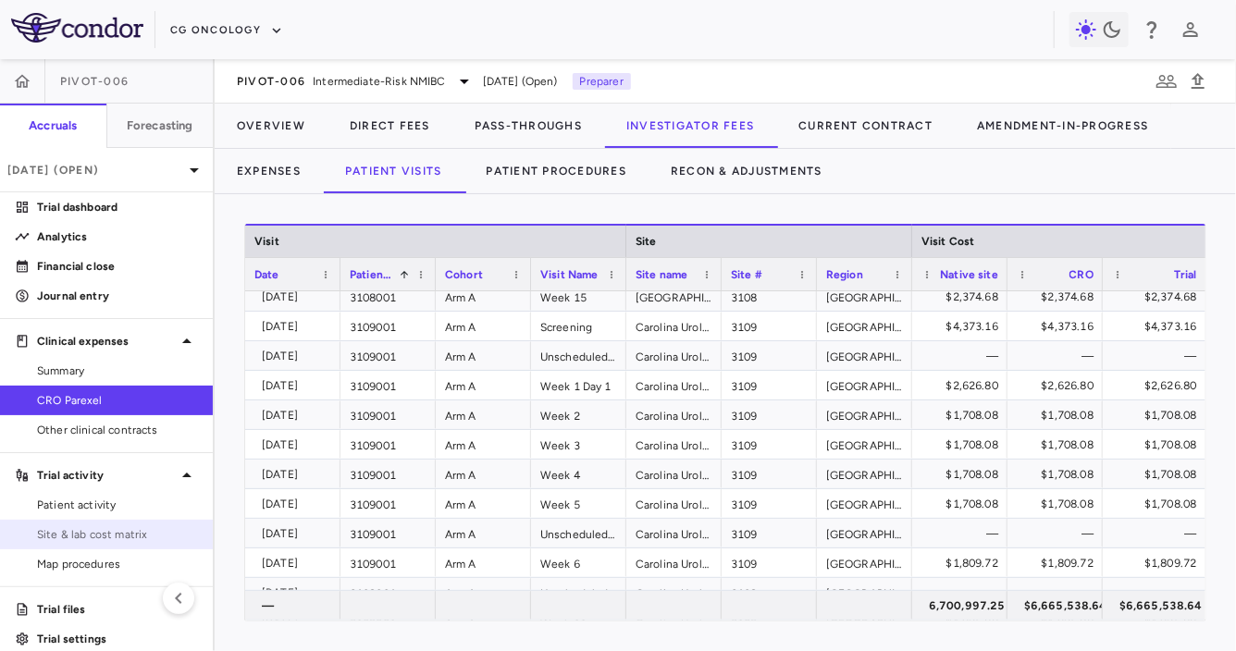
click at [73, 538] on span "Site & lab cost matrix" at bounding box center [117, 534] width 161 height 17
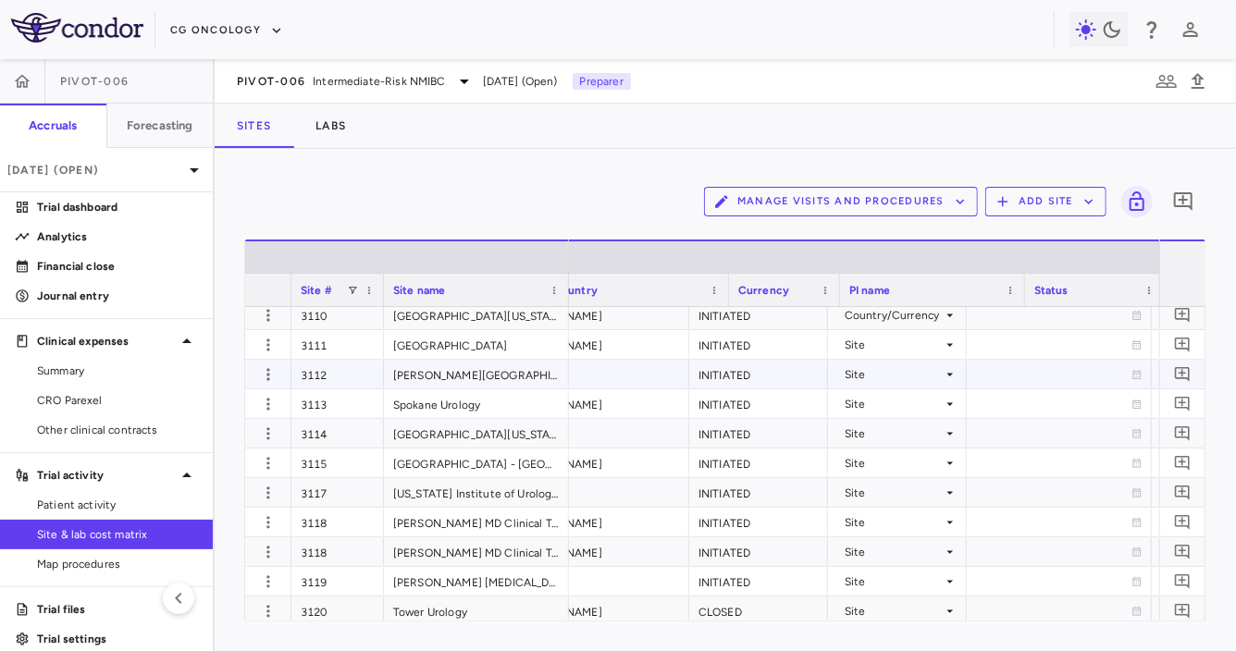
scroll to position [0, 777]
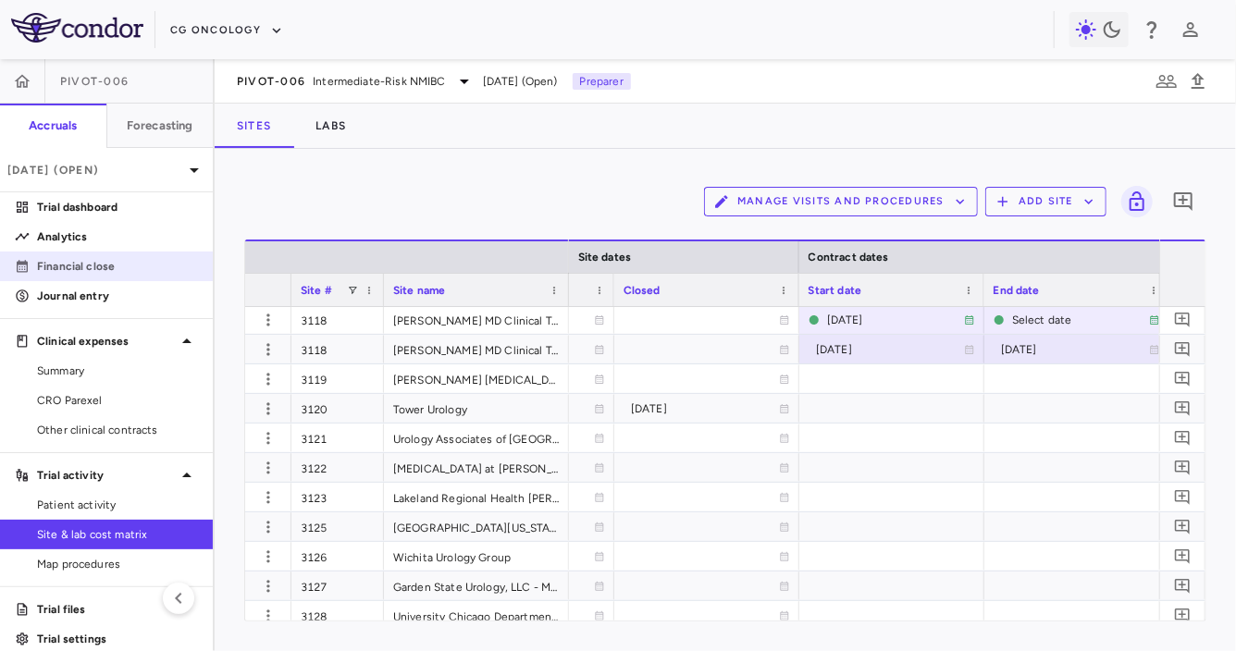
click at [120, 261] on p "Financial close" at bounding box center [117, 266] width 161 height 17
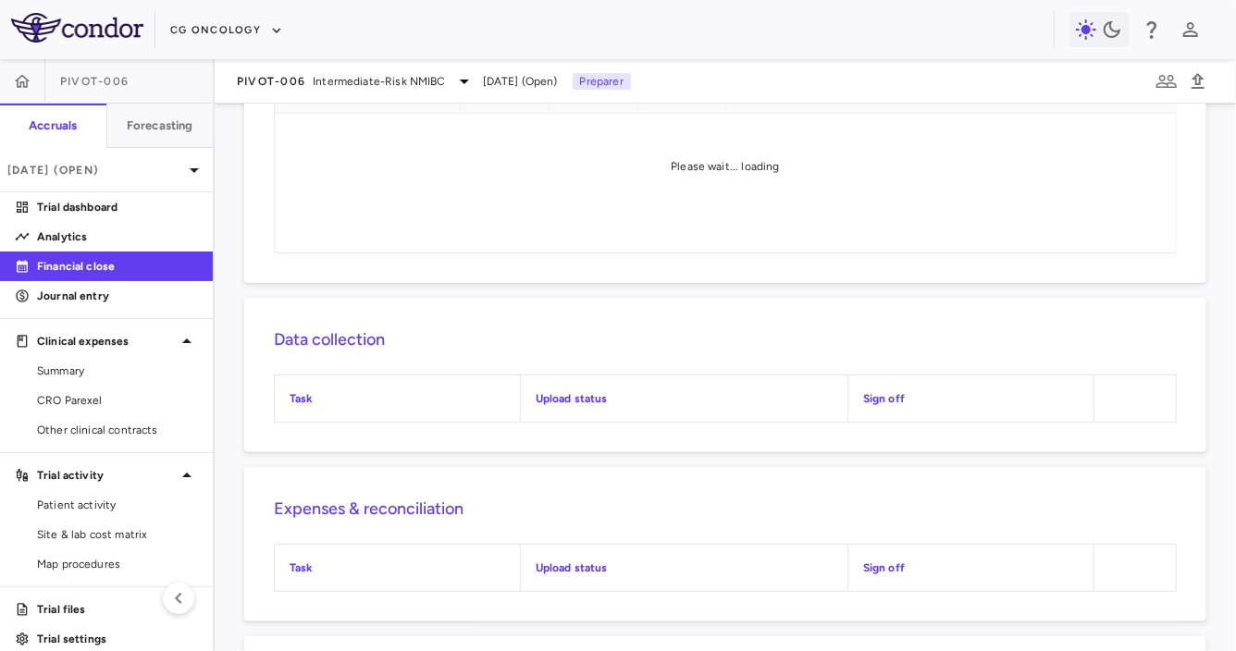
scroll to position [341, 0]
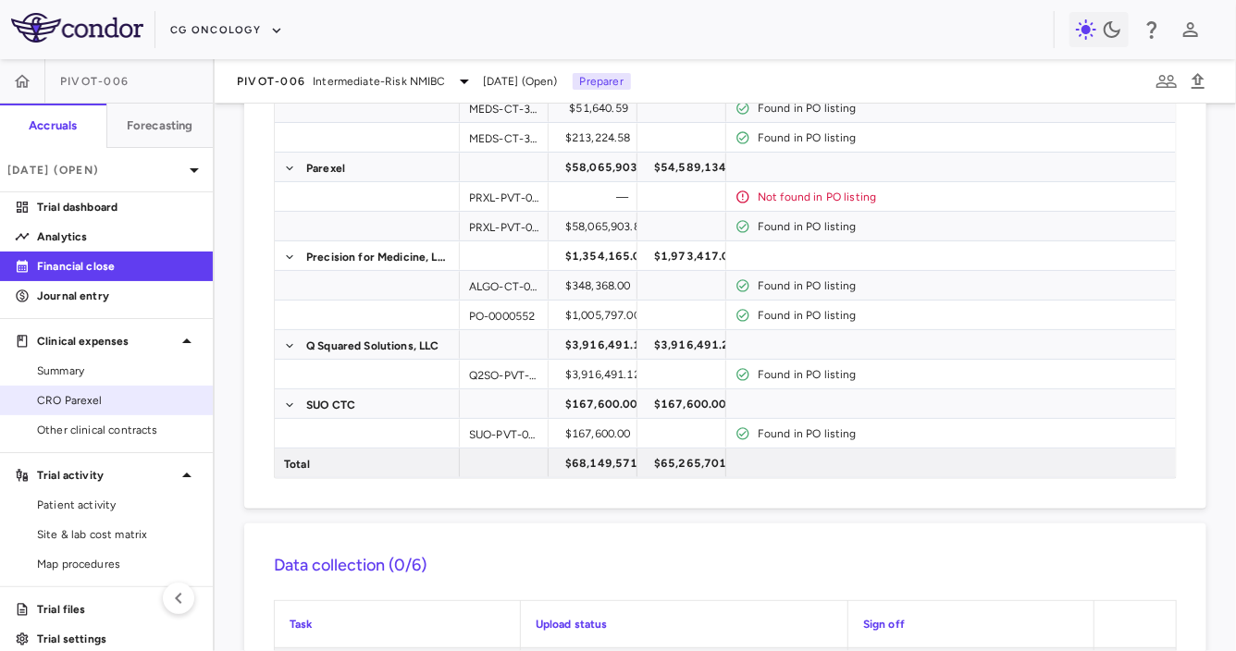
click at [131, 397] on span "CRO Parexel" at bounding box center [117, 400] width 161 height 17
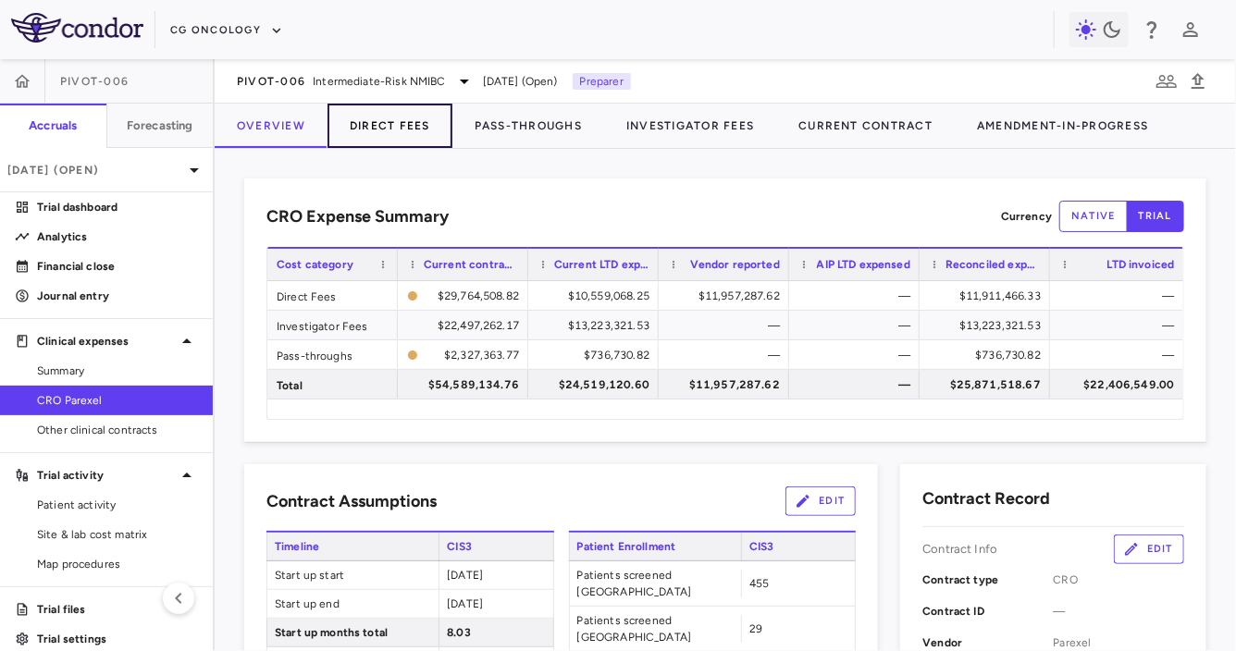
click at [390, 129] on button "Direct Fees" at bounding box center [390, 126] width 125 height 44
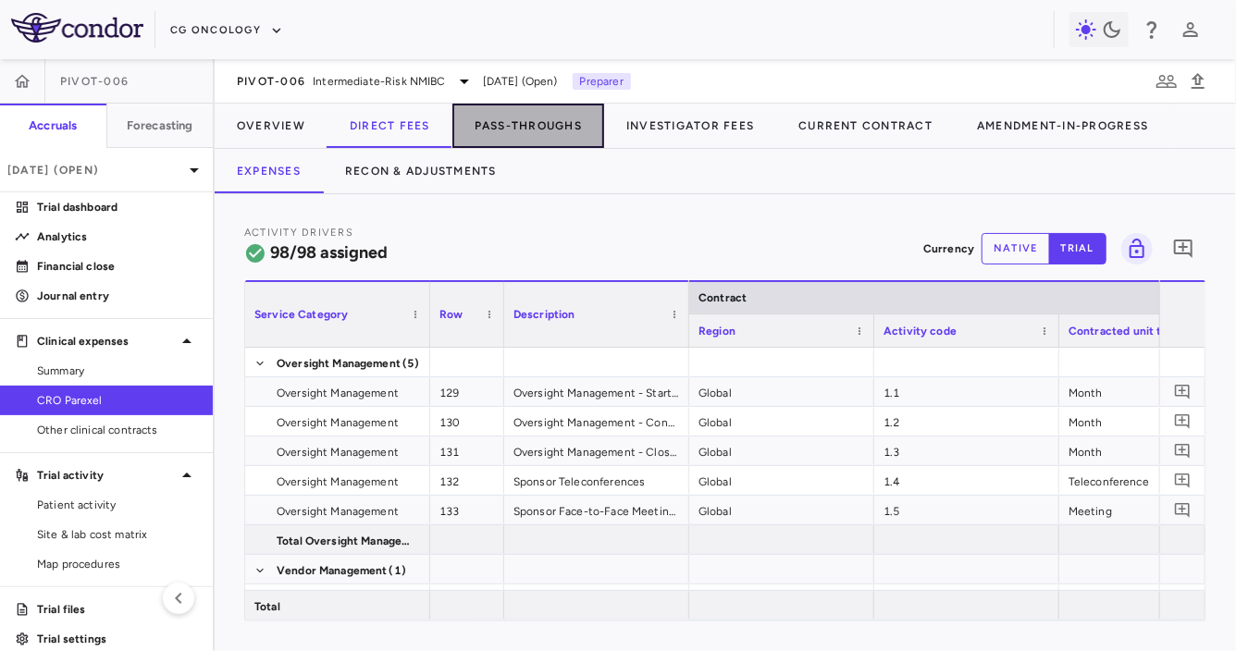
click at [517, 127] on button "Pass-Throughs" at bounding box center [528, 126] width 152 height 44
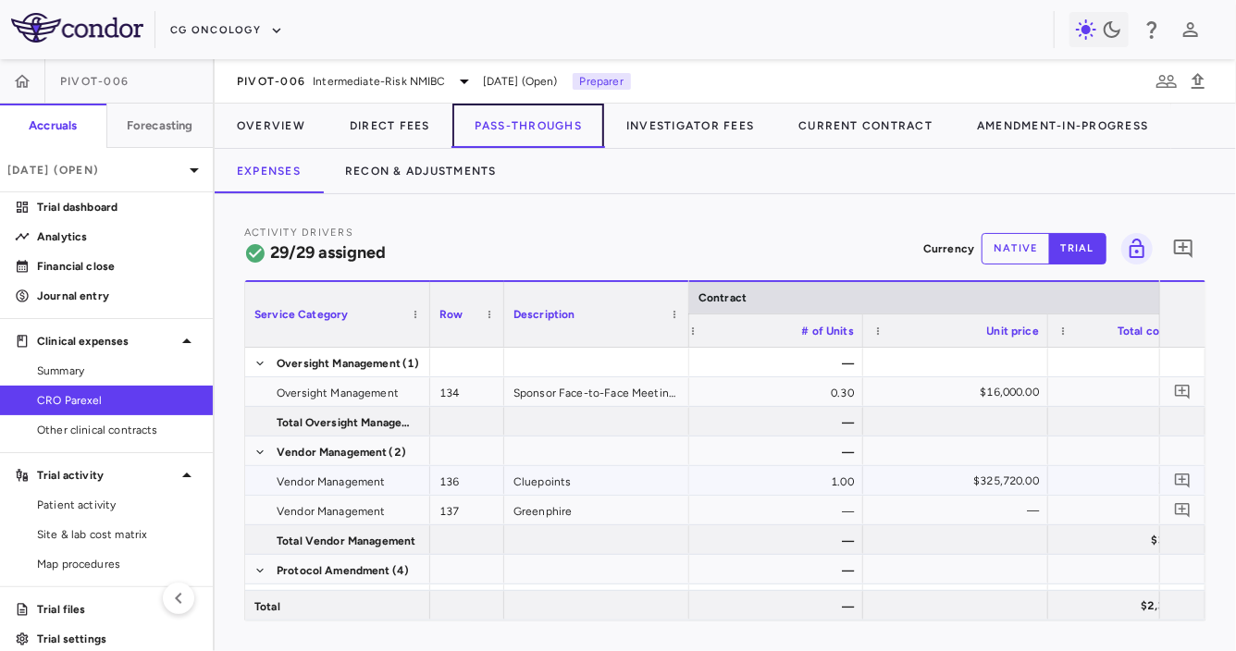
scroll to position [0, 654]
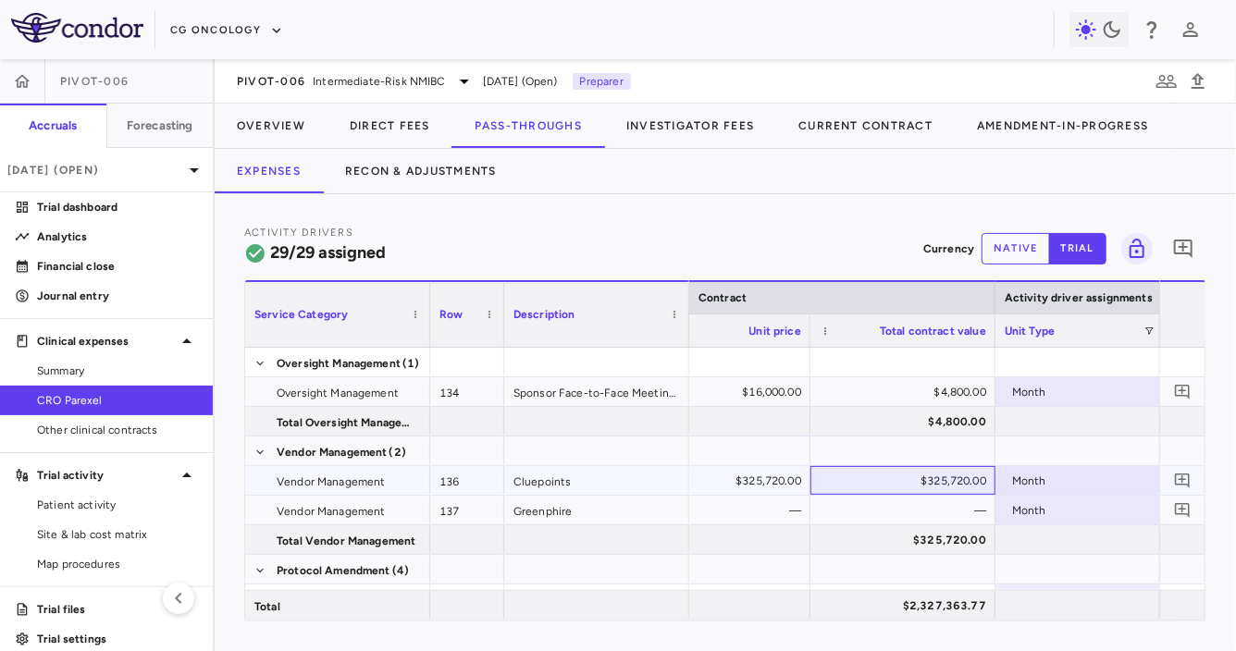
click at [932, 477] on div "$325,720.00" at bounding box center [906, 481] width 159 height 30
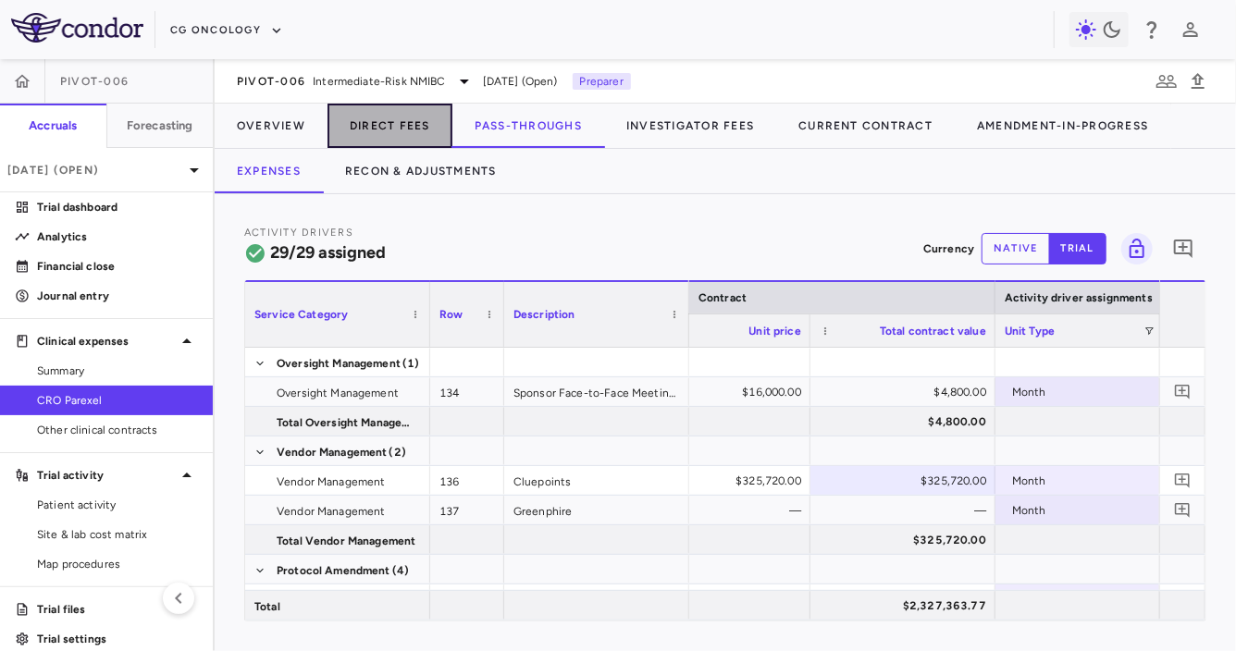
click at [394, 128] on button "Direct Fees" at bounding box center [390, 126] width 125 height 44
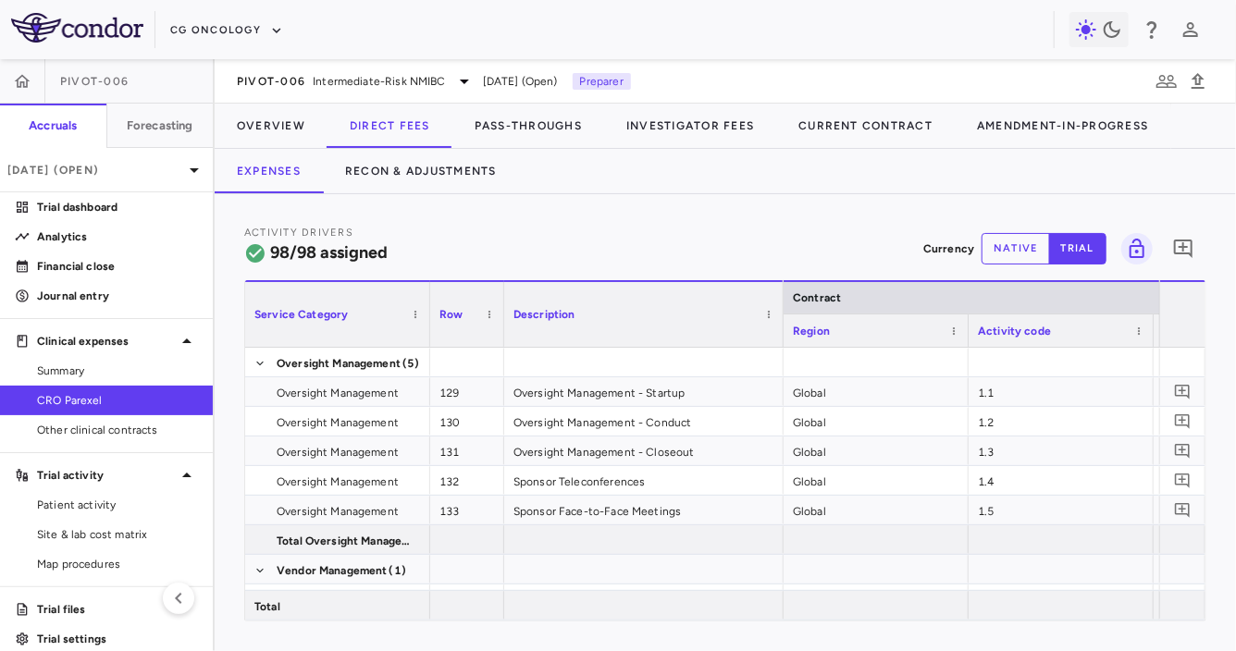
drag, startPoint x: 686, startPoint y: 326, endPoint x: 797, endPoint y: 331, distance: 111.2
click at [786, 331] on div at bounding box center [782, 314] width 7 height 65
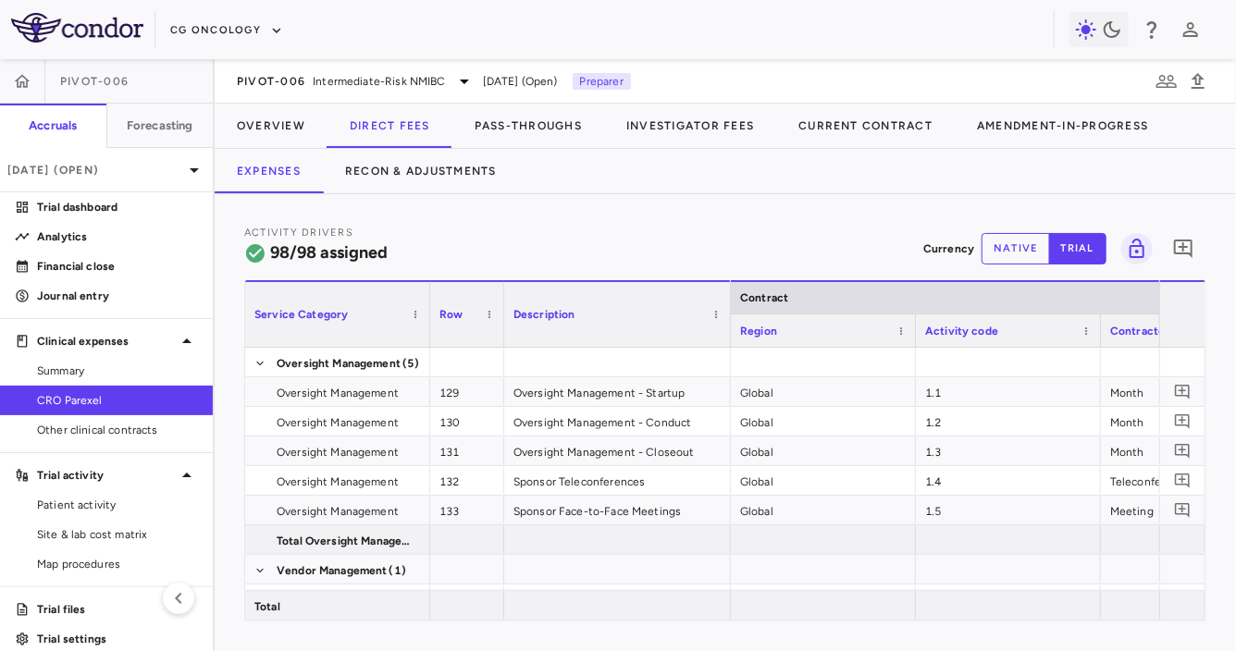
drag, startPoint x: 798, startPoint y: 324, endPoint x: 728, endPoint y: 316, distance: 69.8
click at [728, 316] on div at bounding box center [729, 314] width 7 height 65
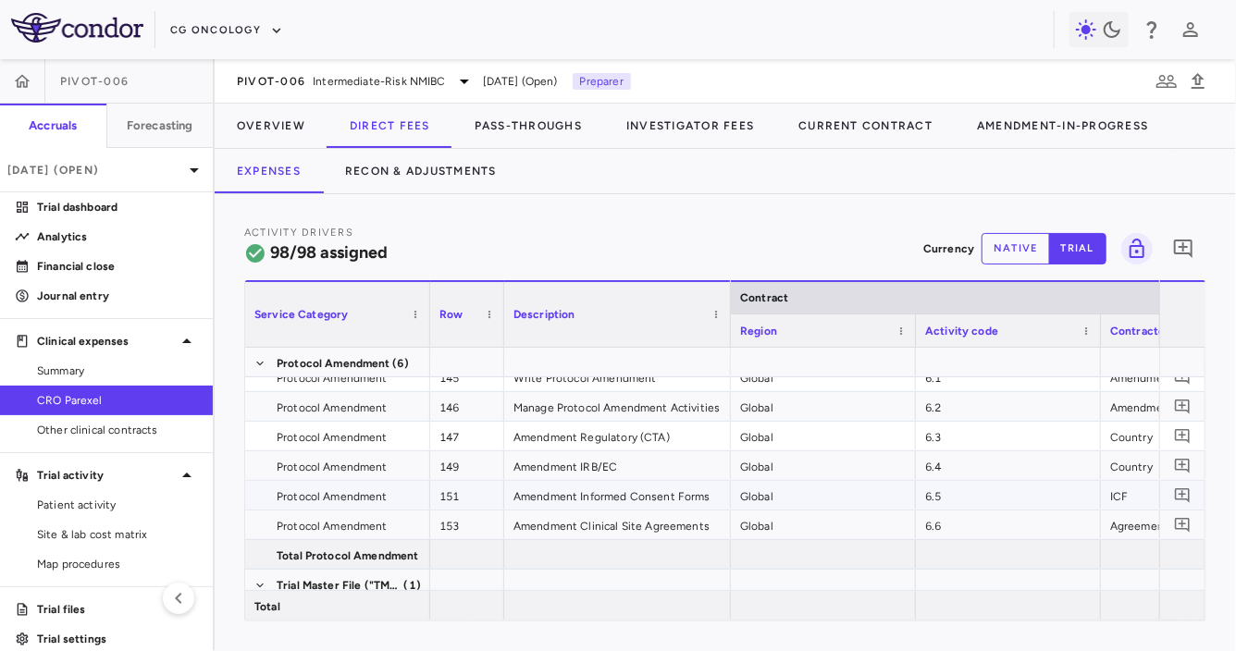
scroll to position [639, 0]
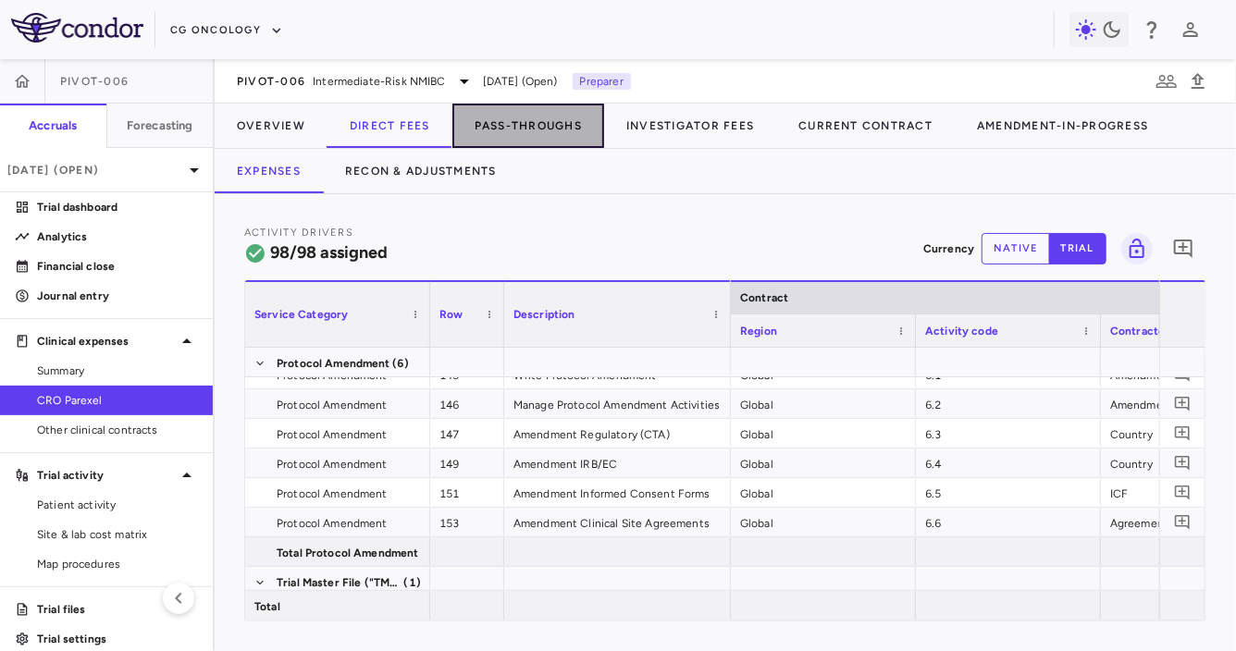
click at [517, 127] on button "Pass-Throughs" at bounding box center [528, 126] width 152 height 44
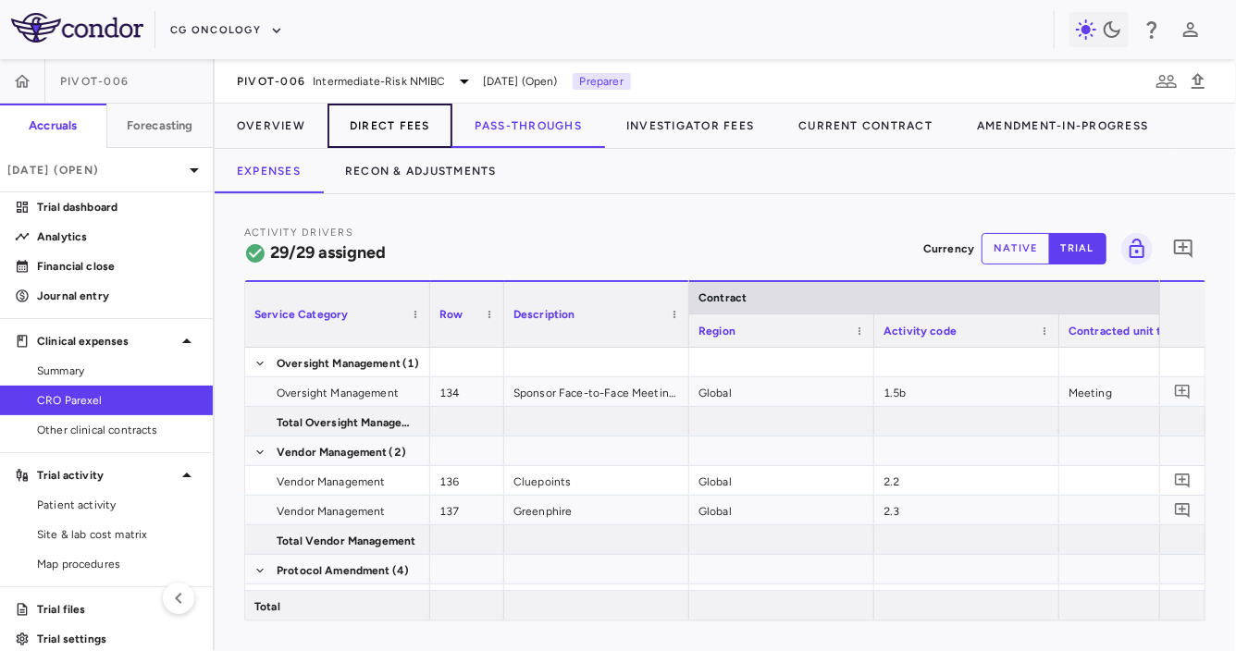
click at [389, 121] on button "Direct Fees" at bounding box center [390, 126] width 125 height 44
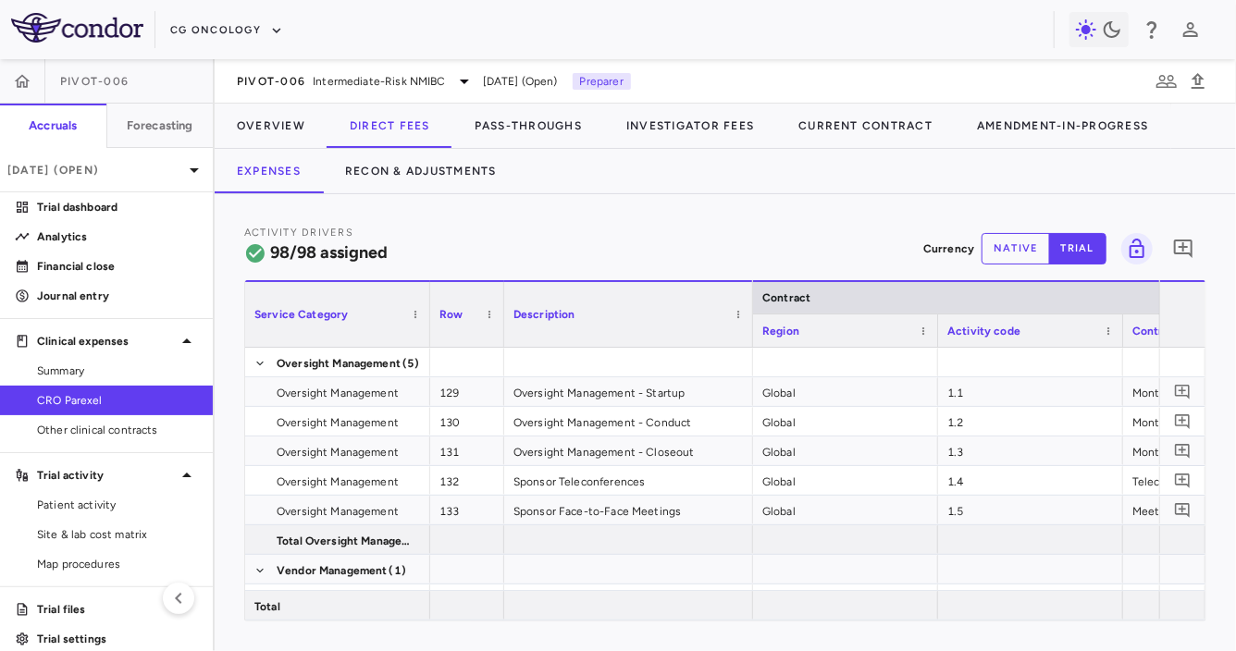
drag, startPoint x: 687, startPoint y: 327, endPoint x: 751, endPoint y: 328, distance: 63.9
click at [751, 328] on div at bounding box center [752, 314] width 7 height 65
click at [179, 427] on span "Other clinical contracts" at bounding box center [117, 430] width 161 height 17
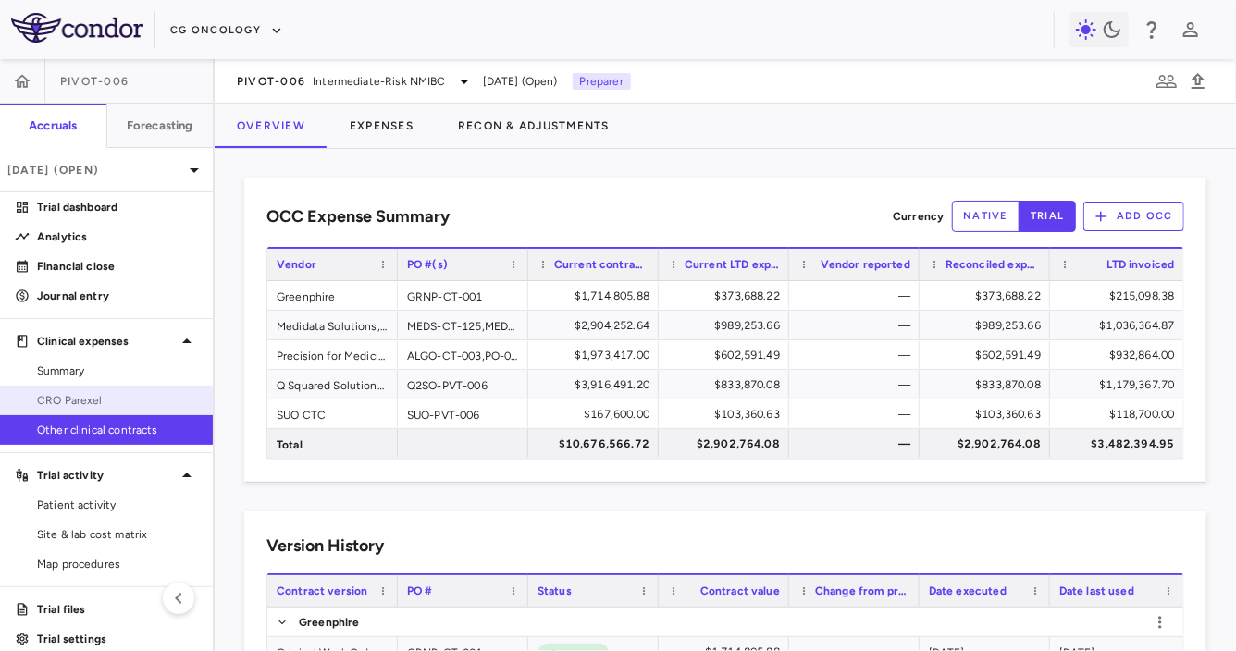
click at [122, 392] on span "CRO Parexel" at bounding box center [117, 400] width 161 height 17
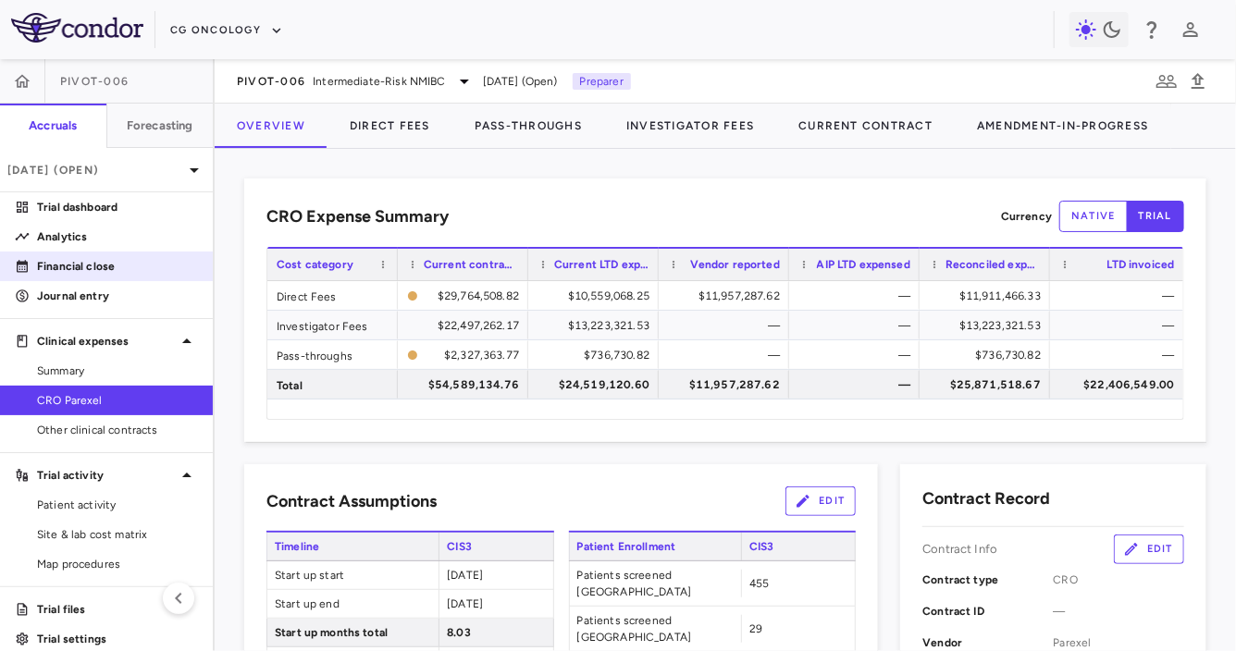
click at [127, 269] on p "Financial close" at bounding box center [117, 266] width 161 height 17
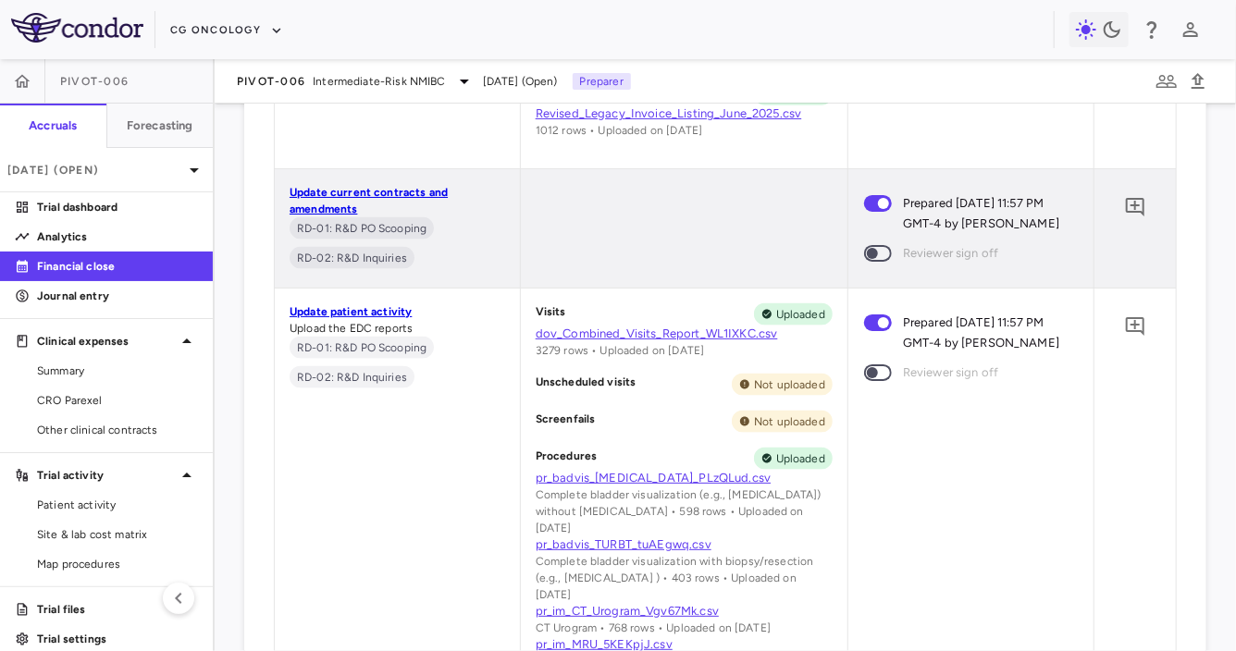
scroll to position [1209, 0]
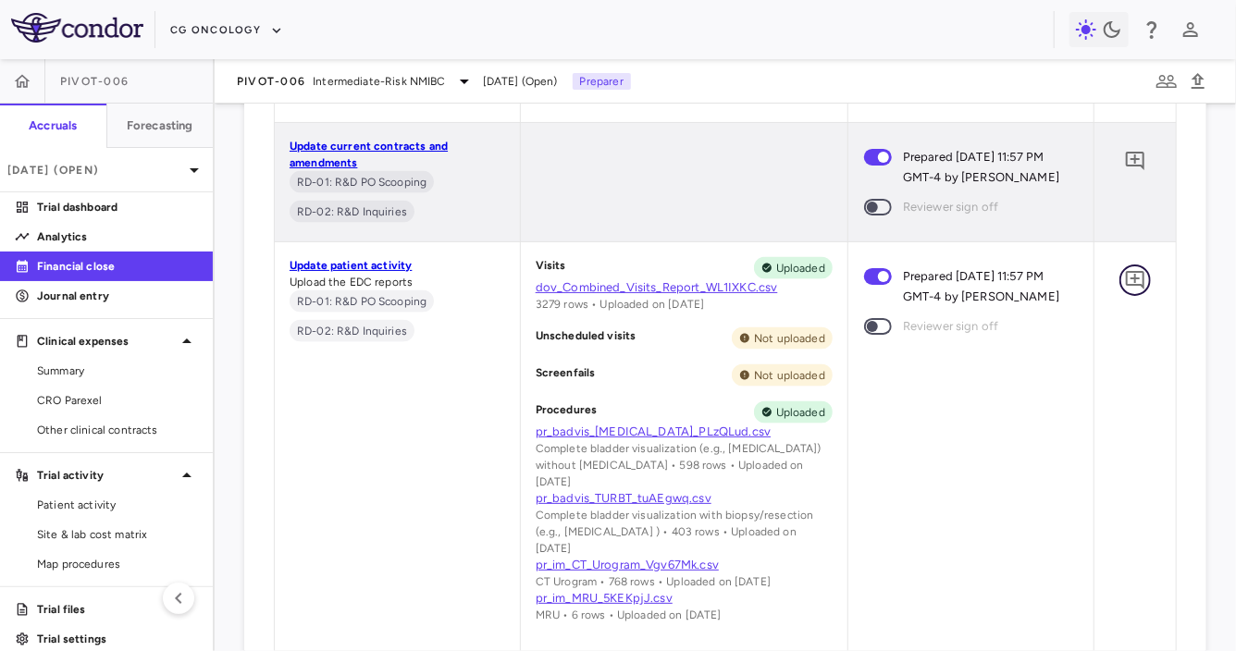
click at [1139, 291] on icon "Add comment" at bounding box center [1135, 280] width 22 height 22
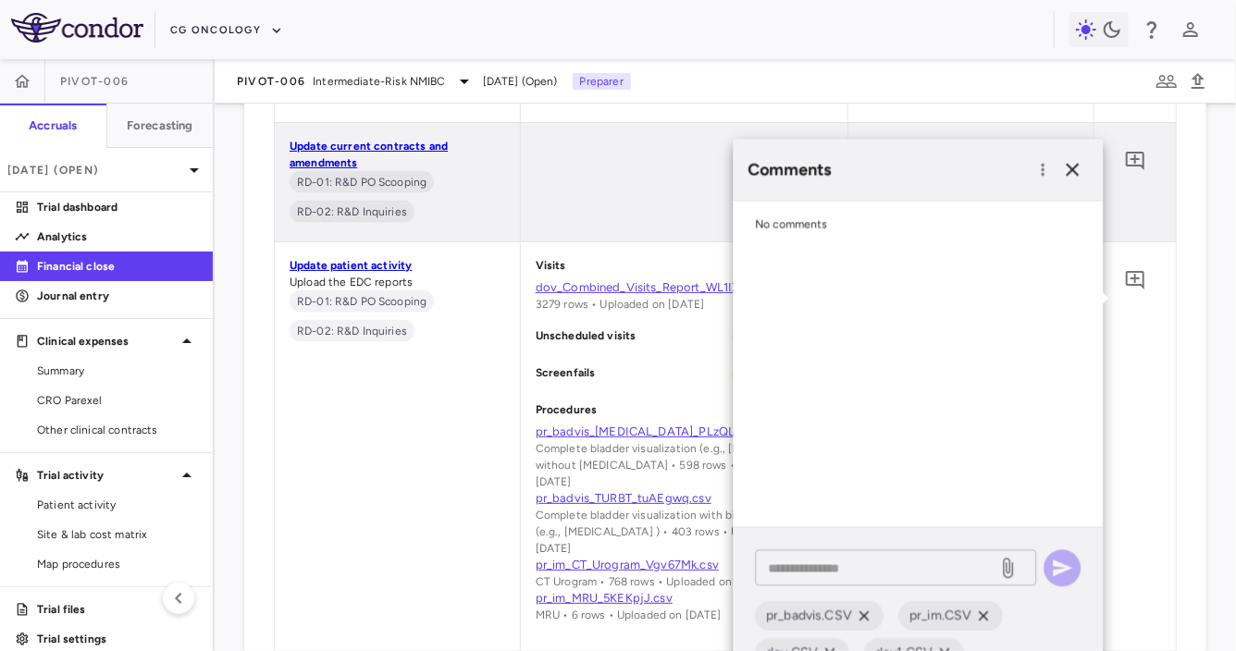
click at [840, 581] on div "* ​" at bounding box center [895, 568] width 281 height 36
type textarea "**********"
click at [1060, 572] on icon "button" at bounding box center [1062, 568] width 19 height 17
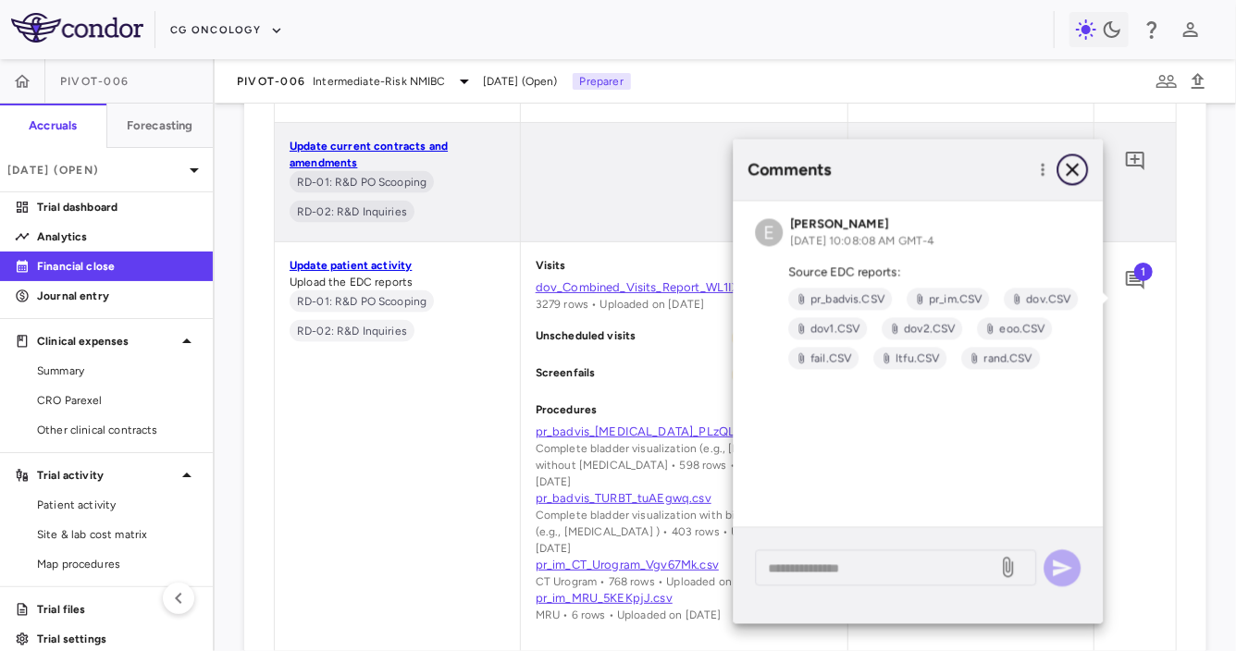
click at [1070, 161] on icon "button" at bounding box center [1072, 169] width 22 height 22
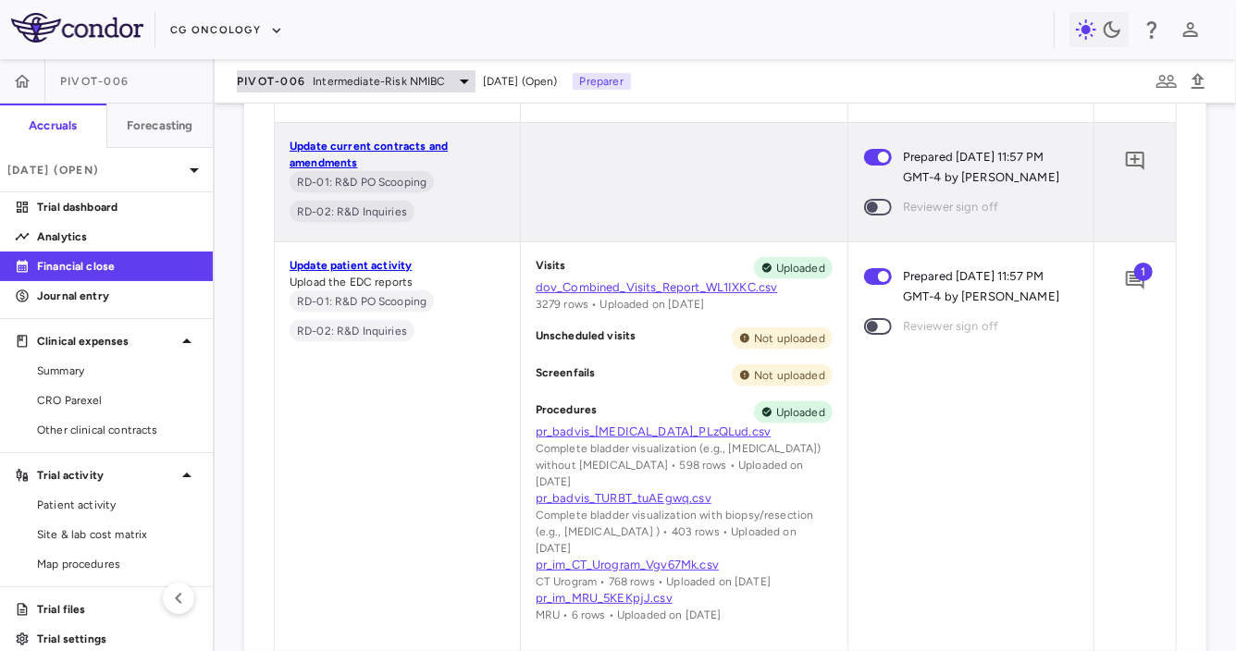
click at [270, 84] on span "PIVOT-006" at bounding box center [271, 81] width 68 height 15
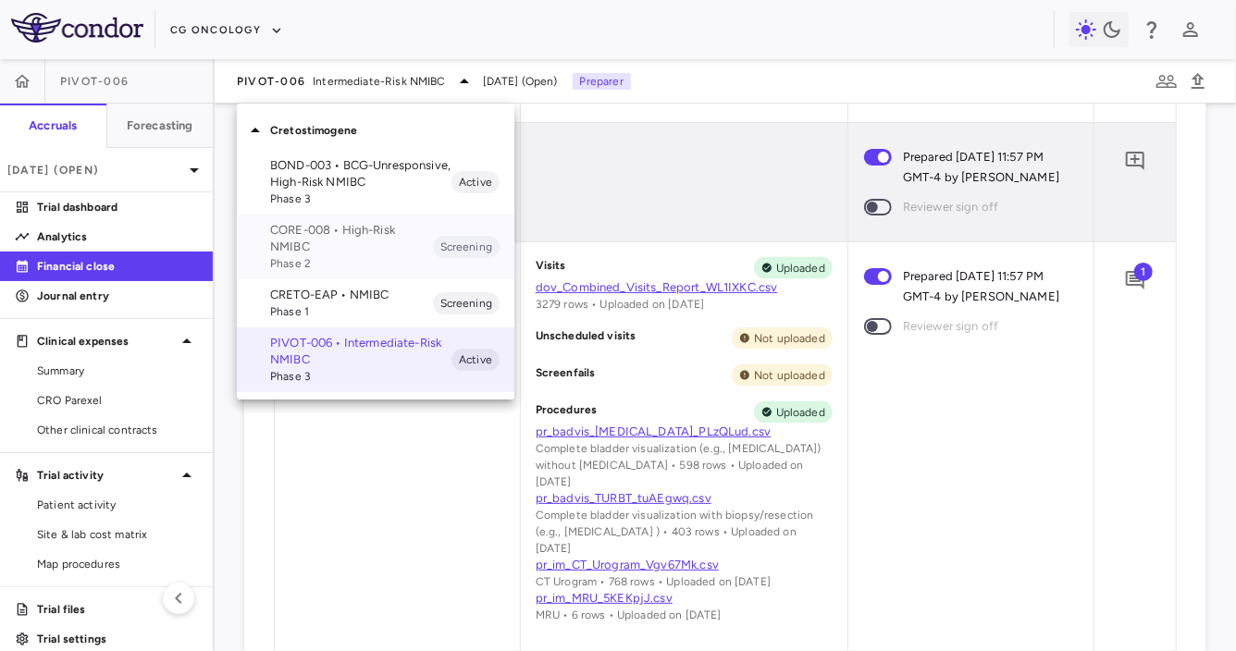
click at [308, 261] on span "Phase 2" at bounding box center [351, 263] width 163 height 17
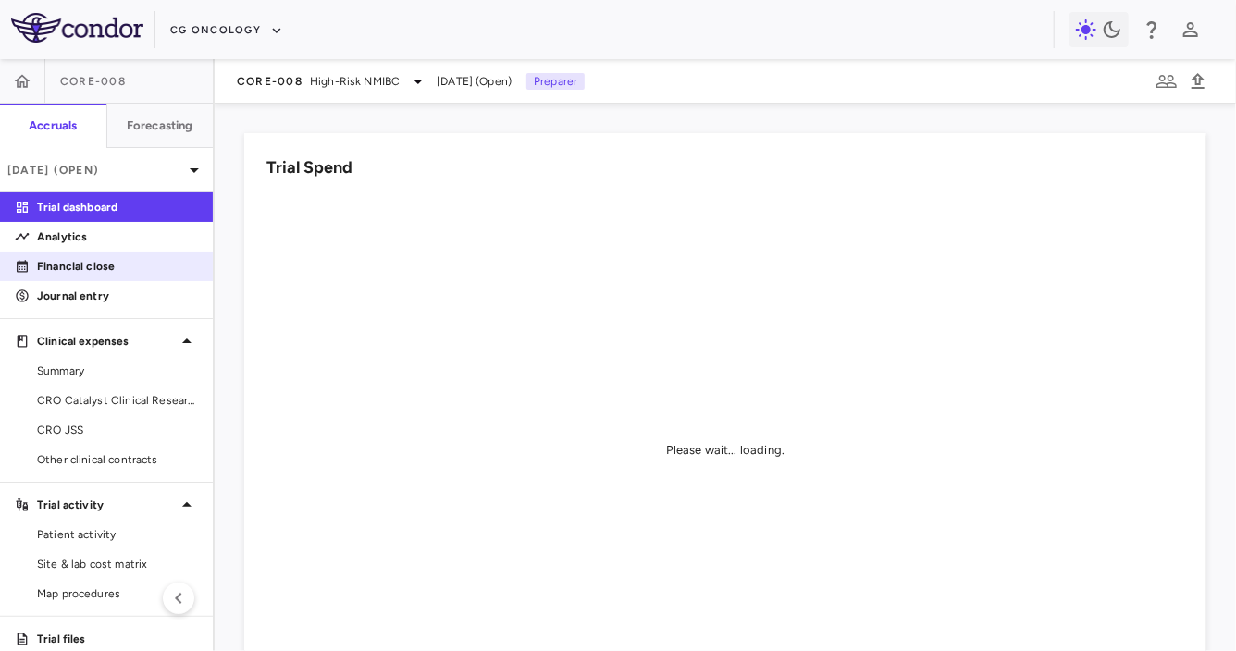
click at [109, 265] on p "Financial close" at bounding box center [117, 266] width 161 height 17
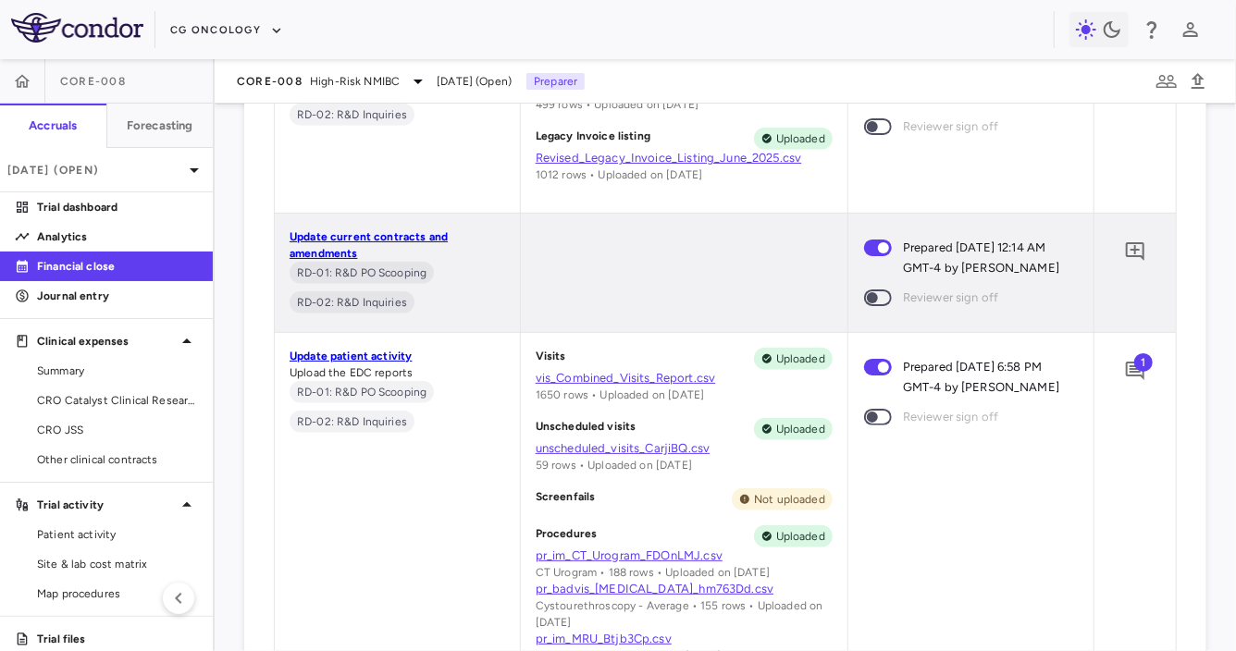
scroll to position [1415, 0]
click at [1139, 372] on span "1" at bounding box center [1143, 362] width 19 height 19
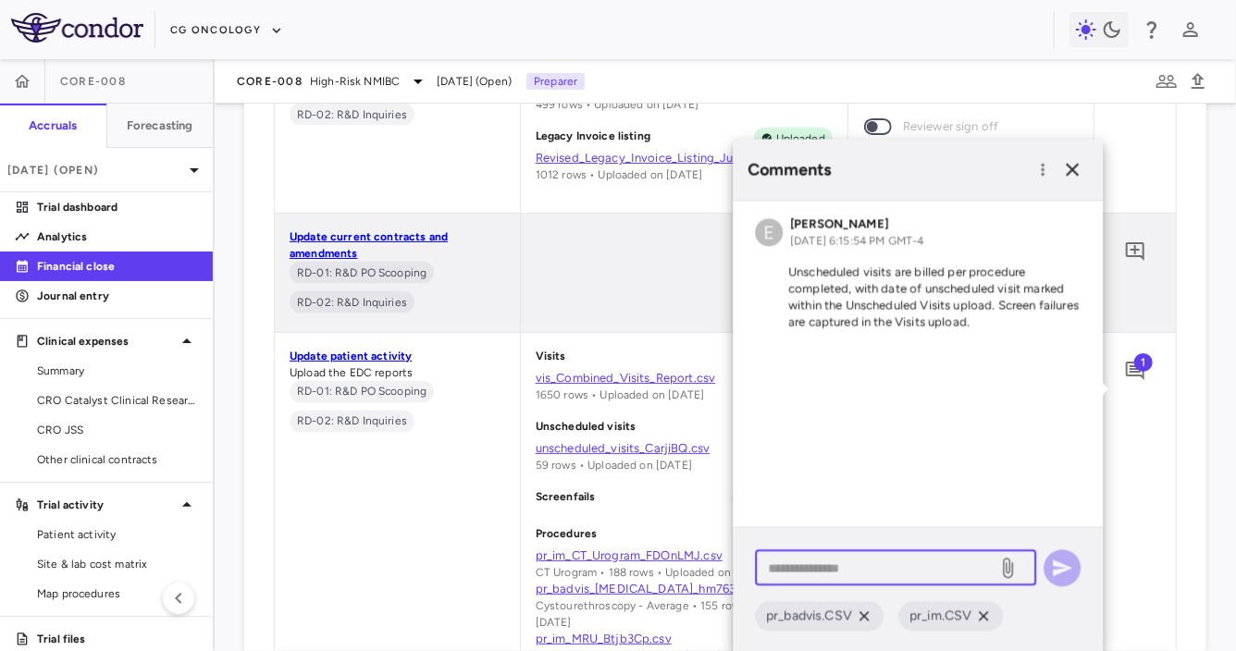
click at [828, 563] on textarea at bounding box center [876, 568] width 217 height 20
type textarea "**********"
click at [1064, 575] on icon "button" at bounding box center [1062, 568] width 22 height 22
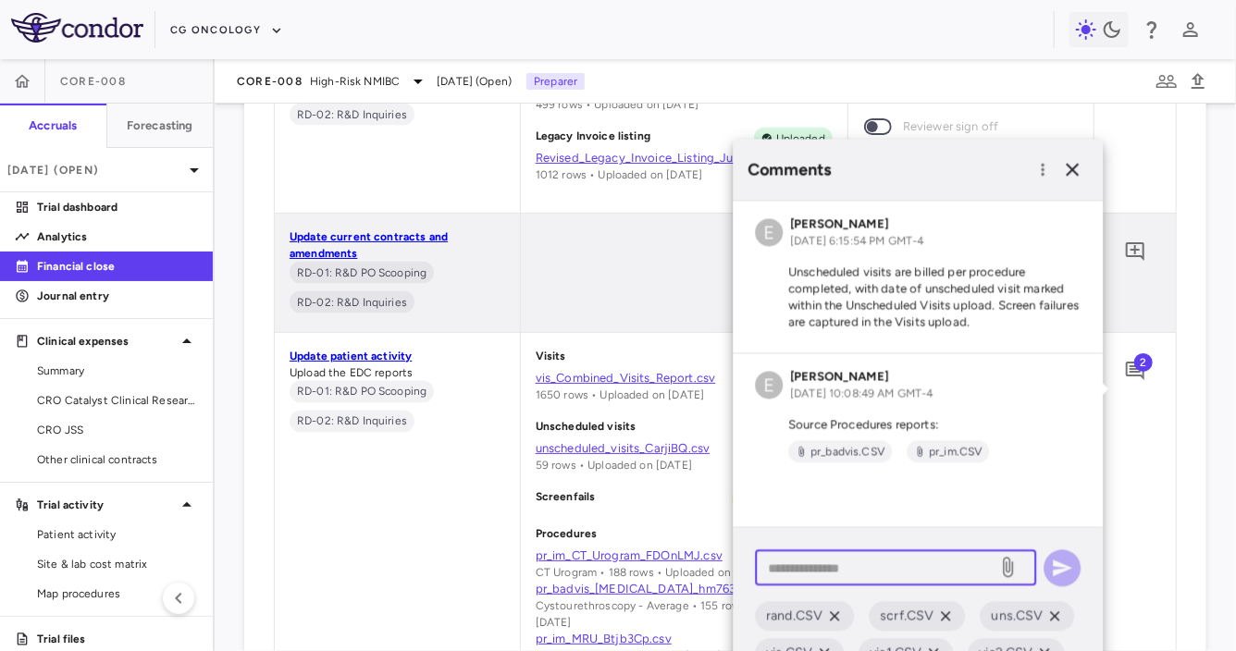
click at [848, 573] on textarea at bounding box center [876, 568] width 217 height 20
type textarea "**********"
click at [1064, 565] on icon "button" at bounding box center [1062, 568] width 19 height 17
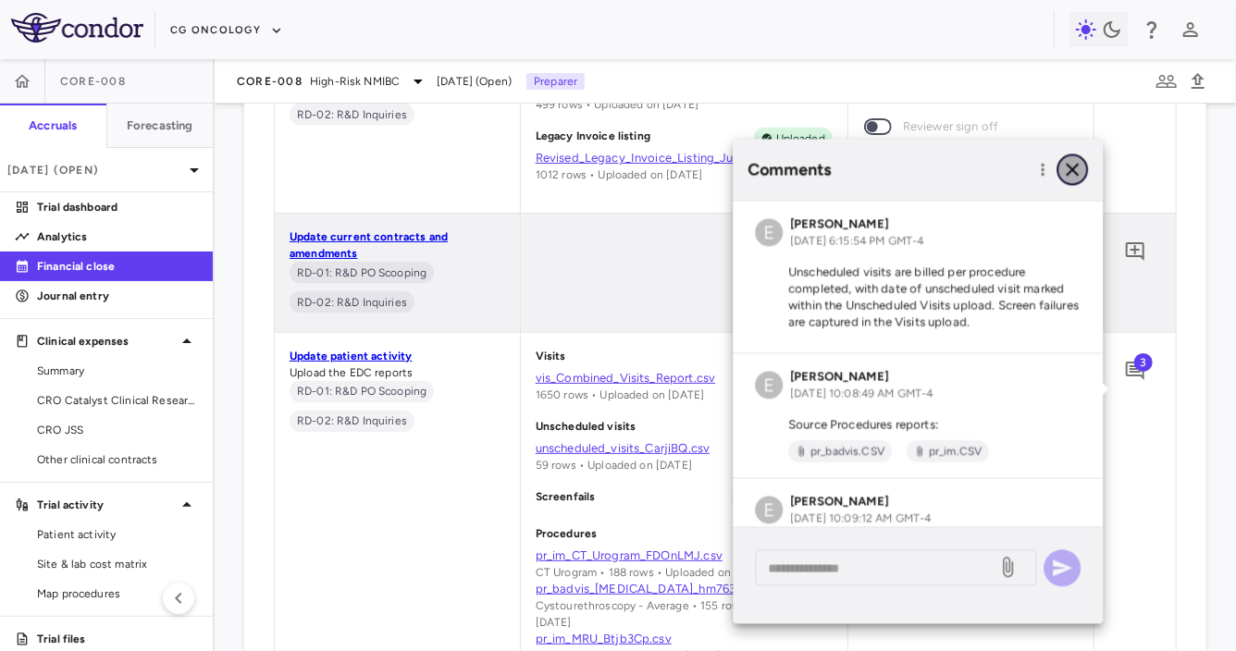
click at [1077, 165] on icon "button" at bounding box center [1072, 169] width 13 height 13
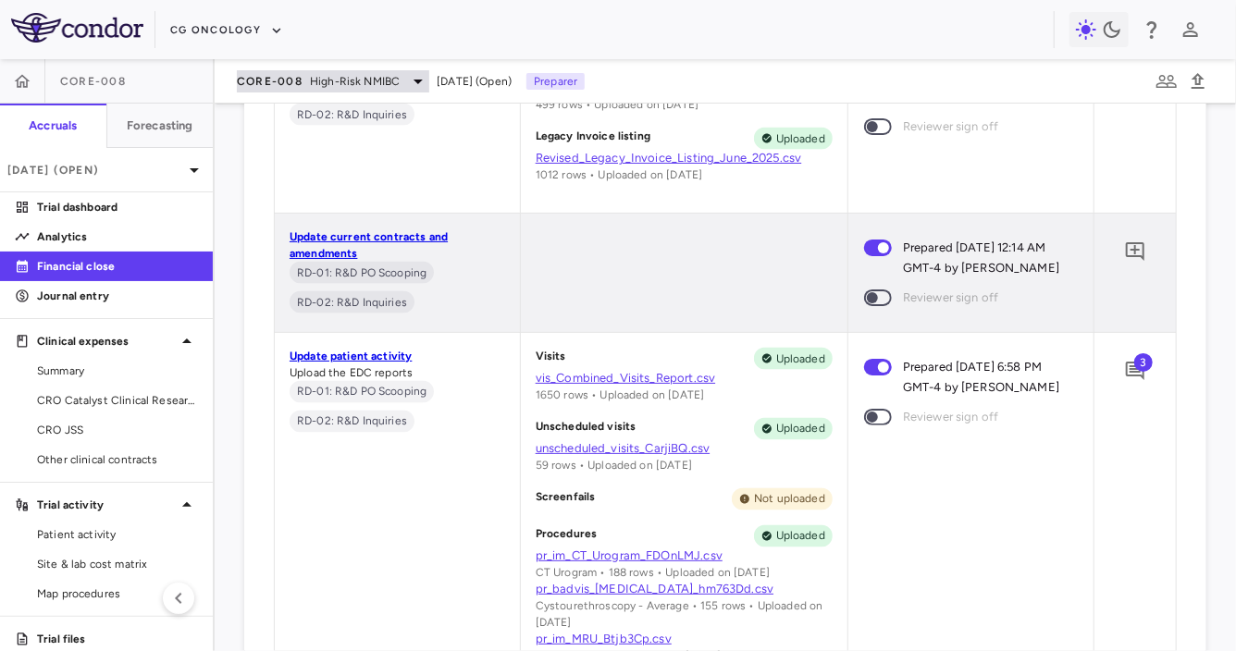
click at [328, 92] on div "CORE-008 High-Risk NMIBC [DATE] (Open) Preparer" at bounding box center [725, 81] width 1021 height 44
click at [327, 75] on span "High-Risk NMIBC" at bounding box center [355, 81] width 90 height 17
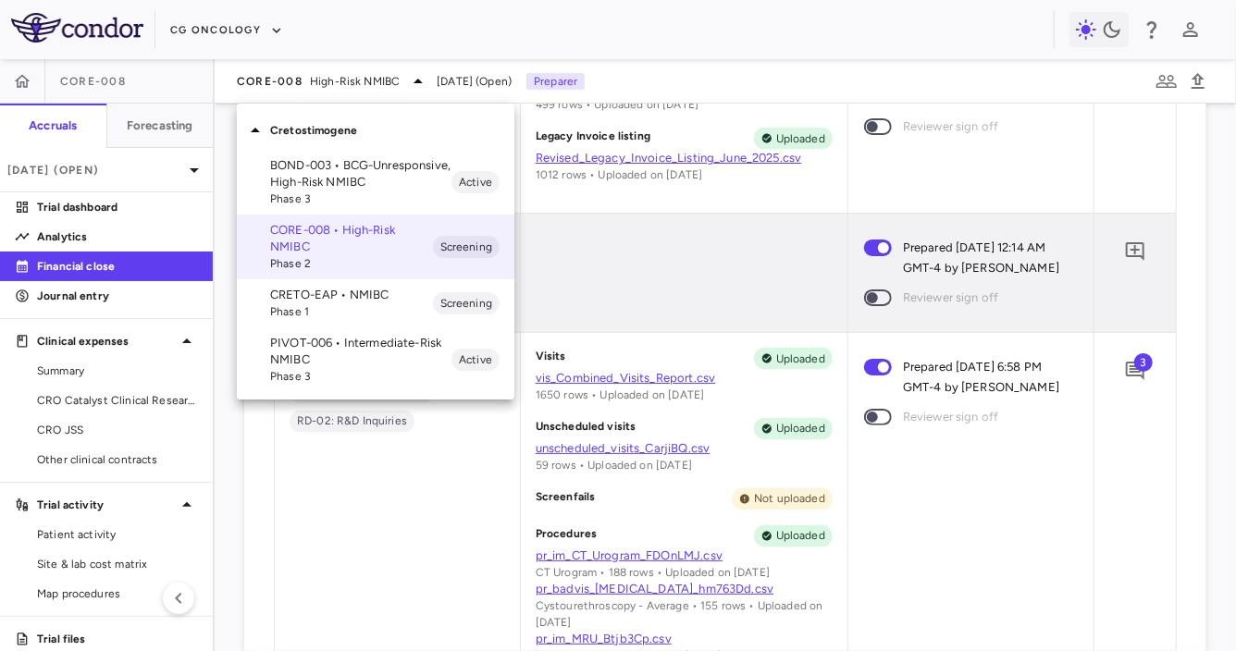
click at [312, 305] on span "Phase 1" at bounding box center [351, 311] width 163 height 17
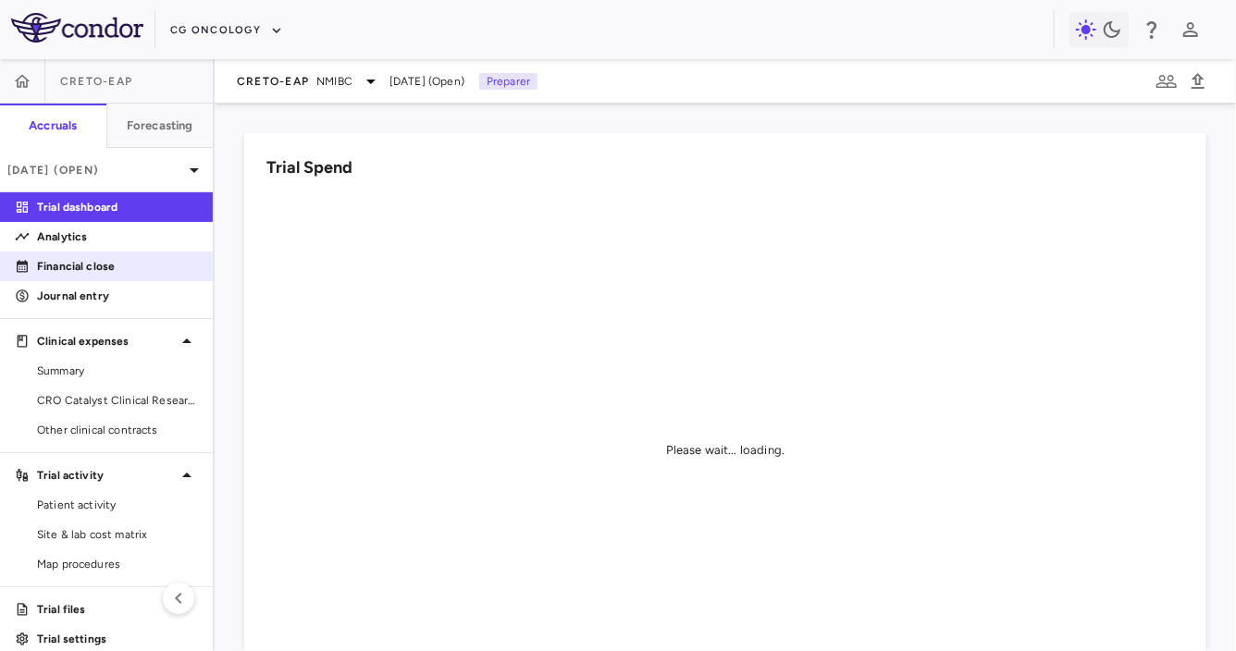
click at [120, 271] on p "Financial close" at bounding box center [117, 266] width 161 height 17
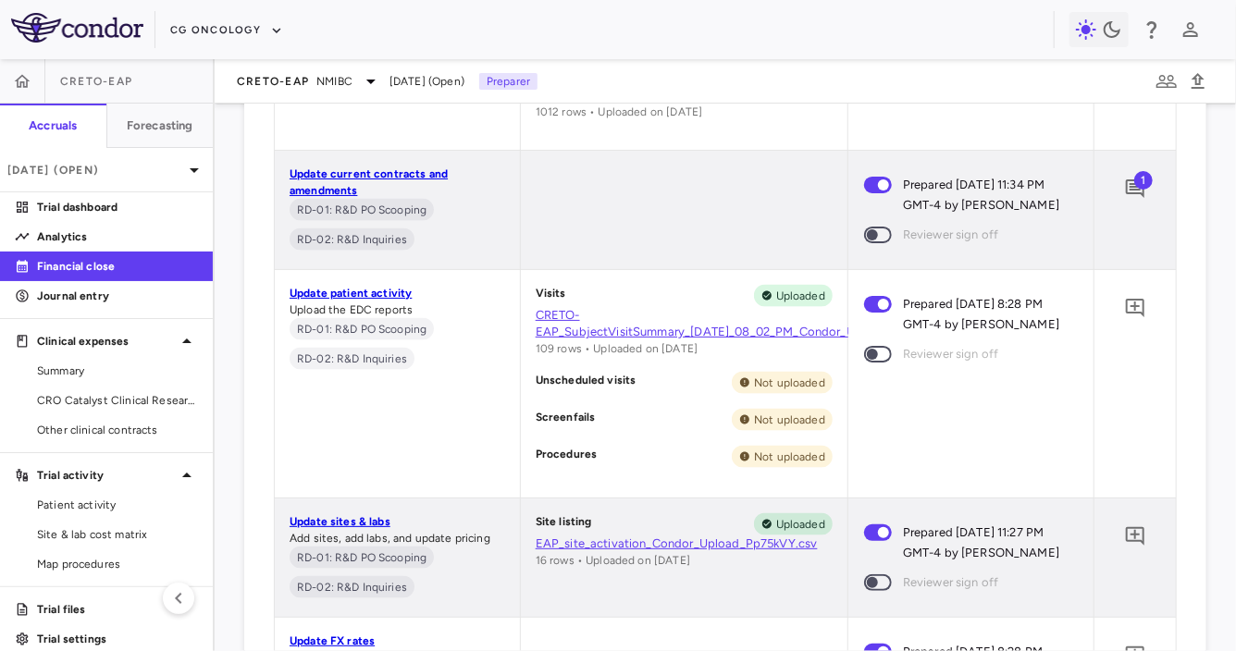
scroll to position [1184, 0]
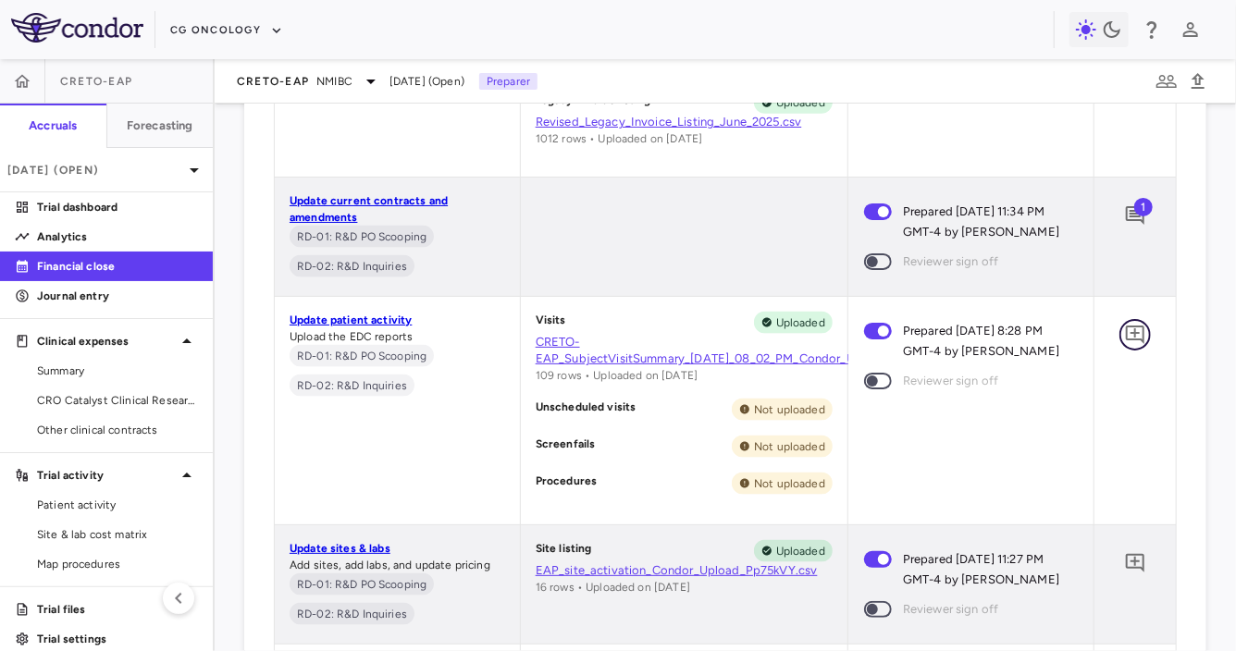
click at [1137, 346] on icon "Add comment" at bounding box center [1135, 335] width 22 height 22
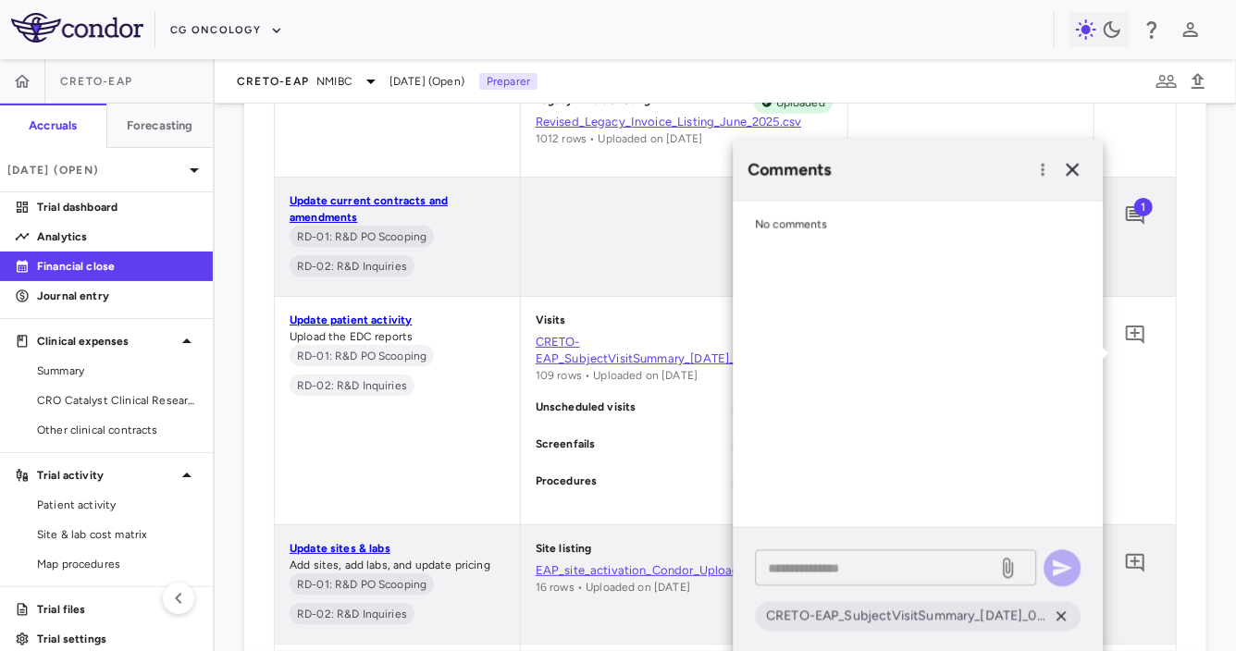
click at [823, 561] on textarea at bounding box center [876, 568] width 217 height 20
type textarea "**********"
click at [1057, 564] on icon "button" at bounding box center [1062, 568] width 19 height 17
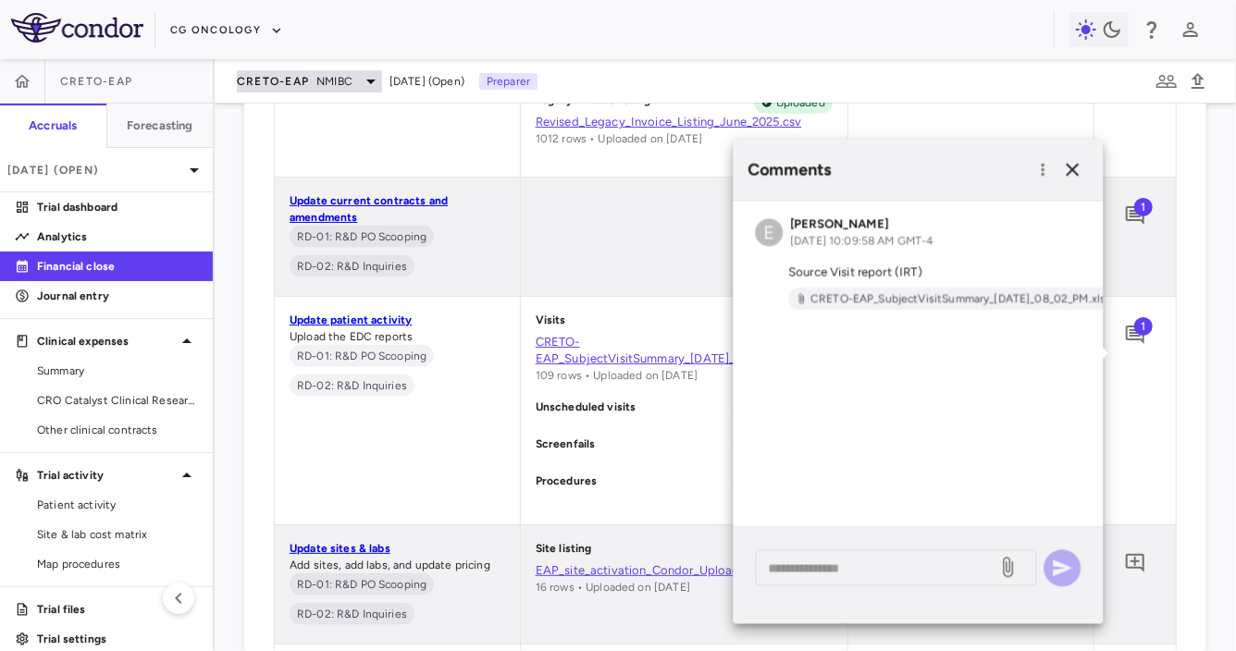
click at [281, 74] on span "CRETO-EAP" at bounding box center [273, 81] width 72 height 15
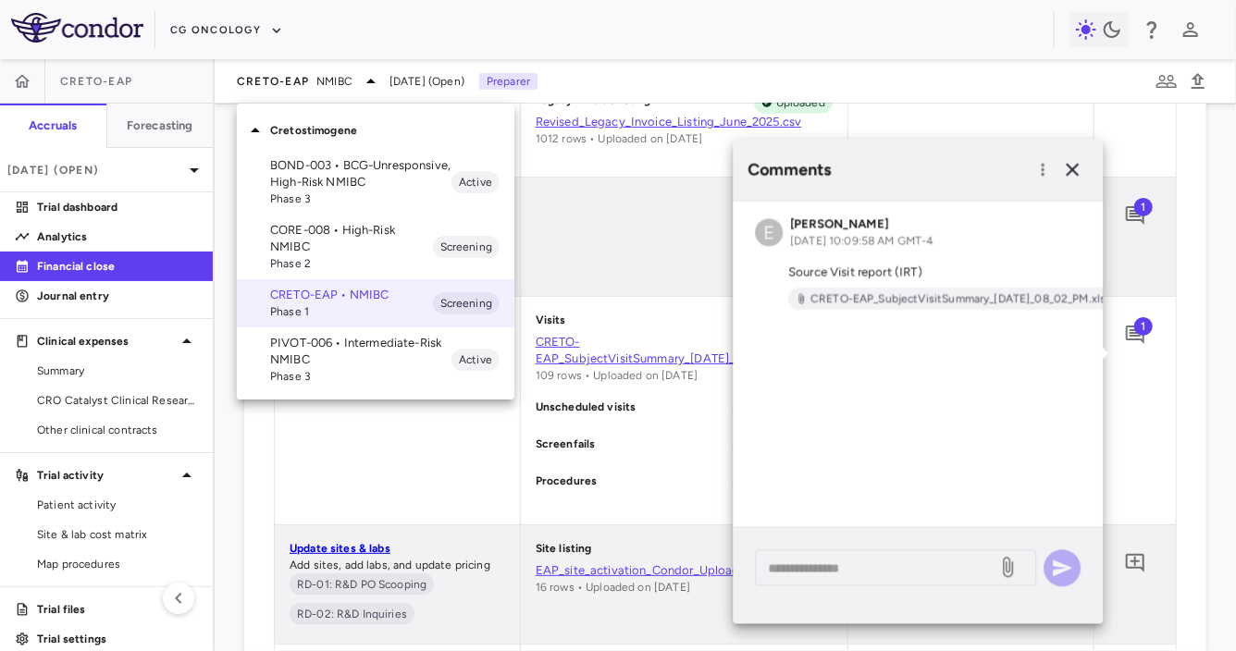
click at [324, 174] on p "BOND-003 • BCG-Unresponsive, High-Risk NMIBC" at bounding box center [360, 173] width 181 height 33
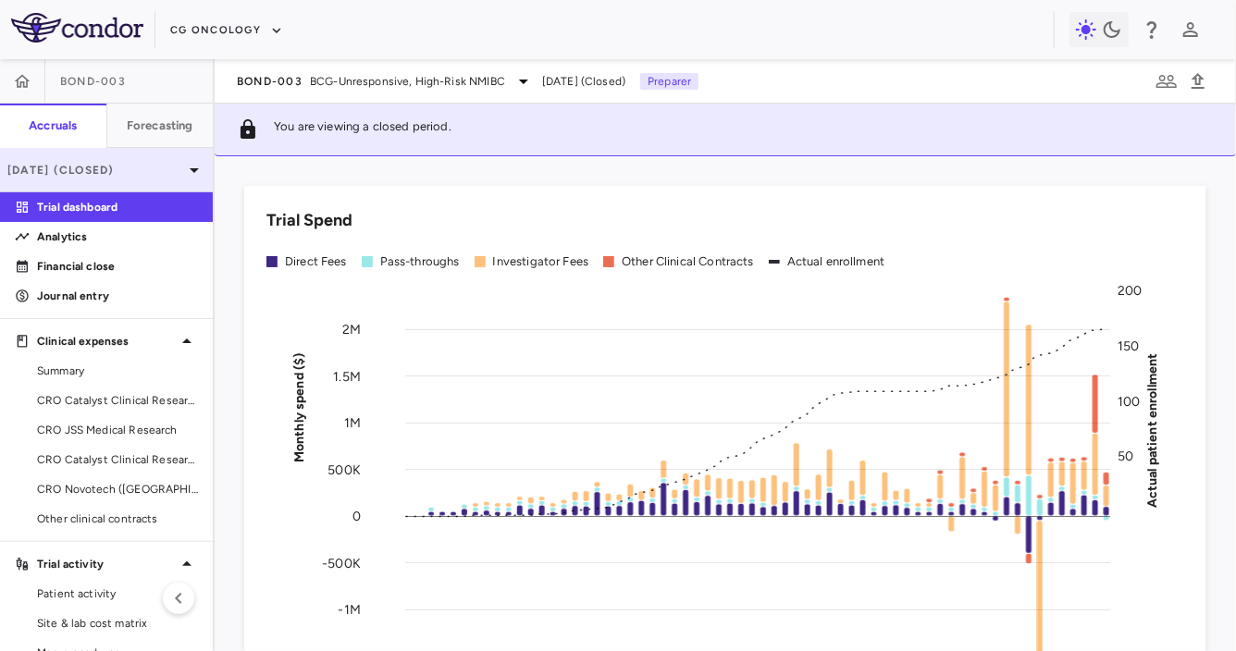
click at [147, 166] on p "[DATE] (Closed)" at bounding box center [95, 170] width 176 height 17
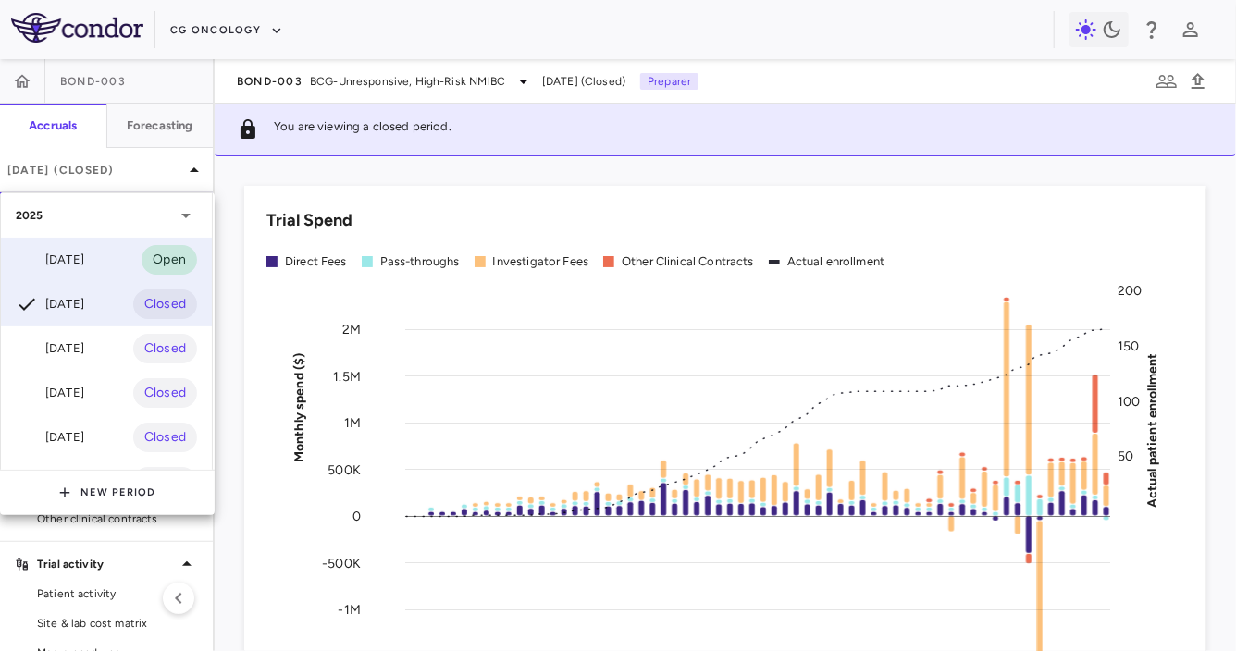
click at [105, 254] on div "[DATE] Open" at bounding box center [106, 260] width 211 height 44
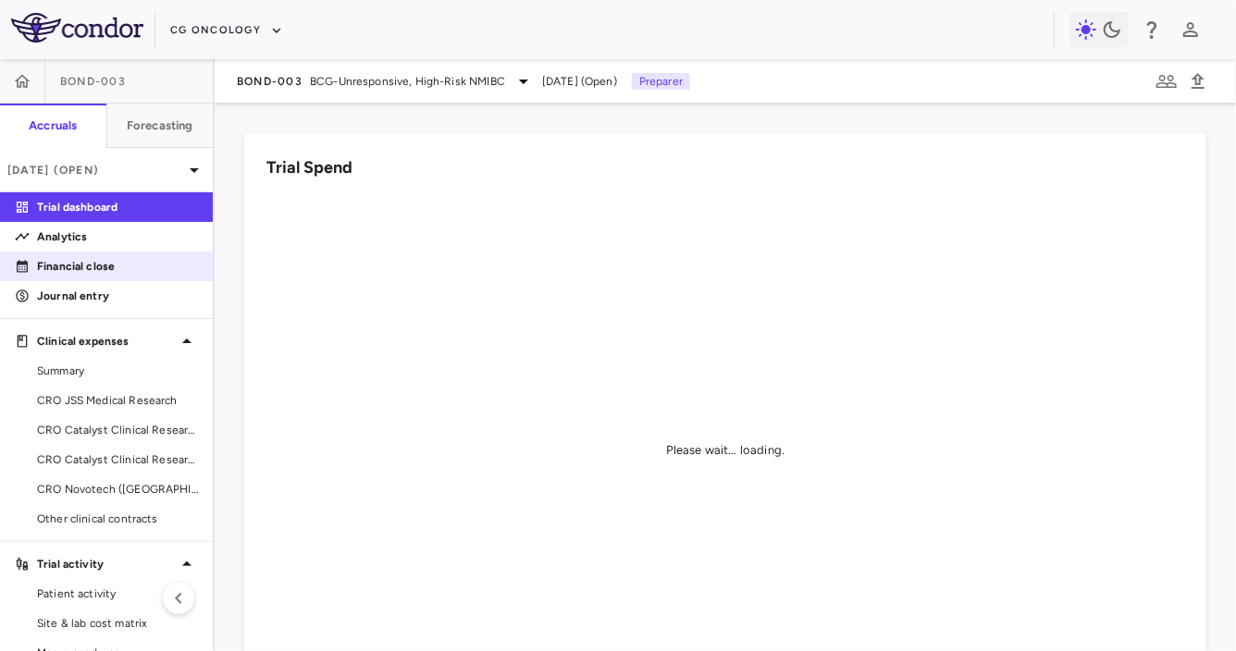
click at [103, 270] on p "Financial close" at bounding box center [117, 266] width 161 height 17
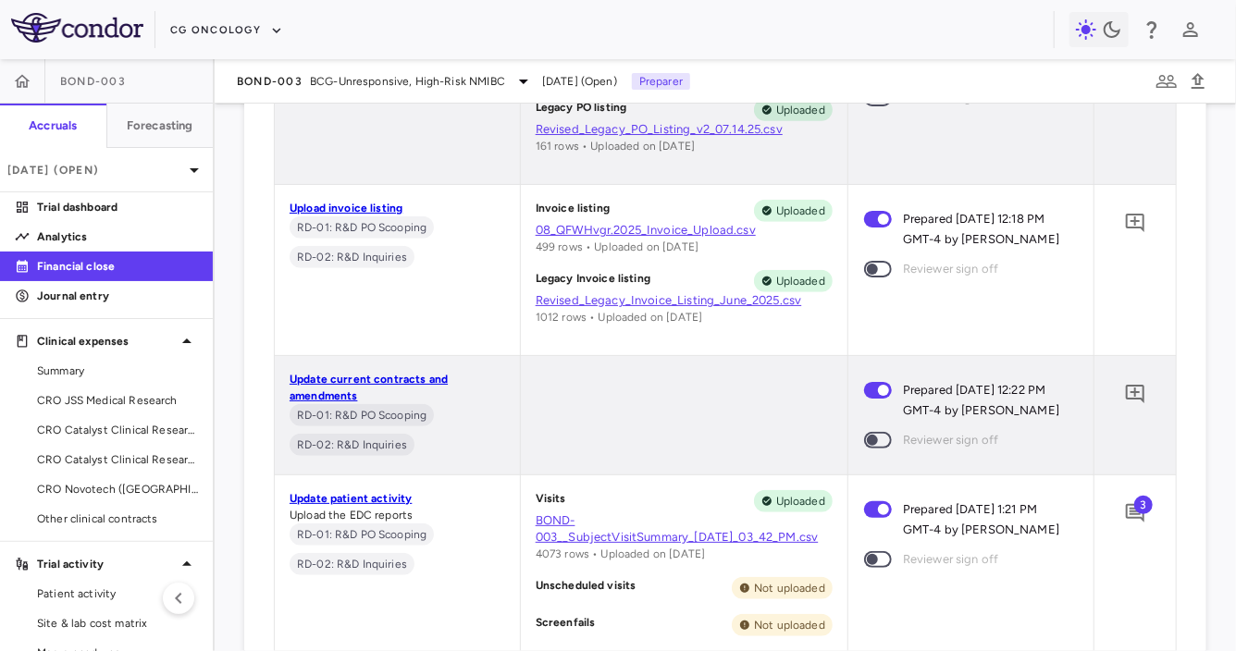
scroll to position [606, 0]
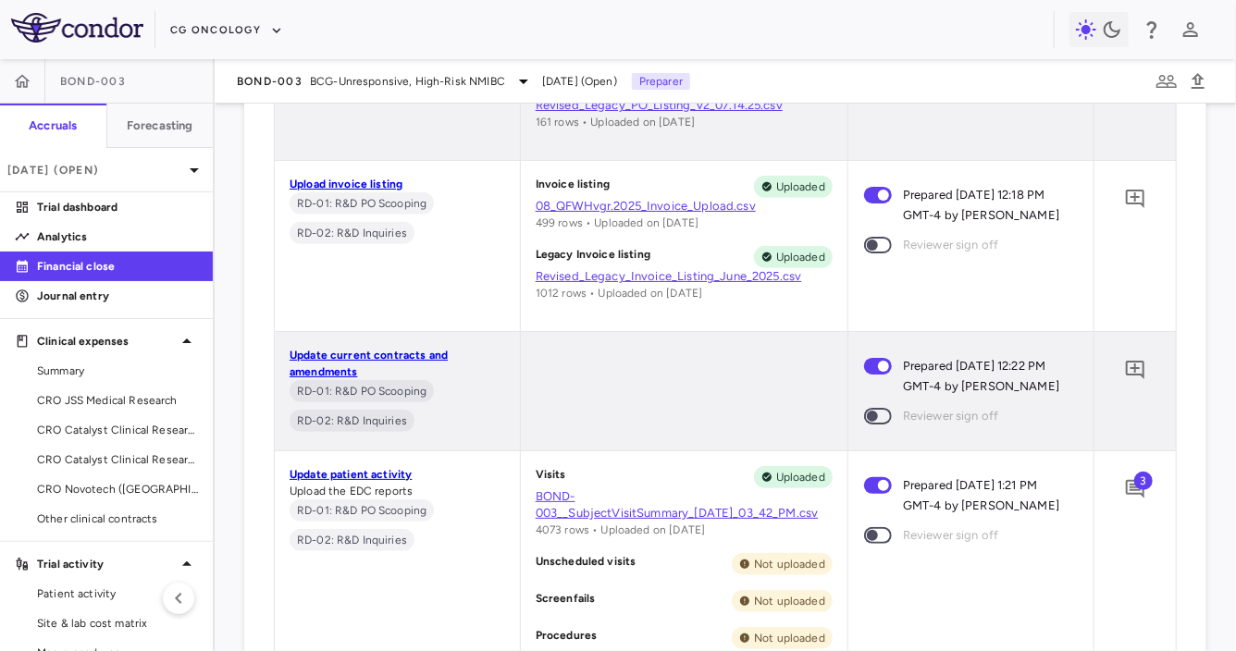
click at [1139, 490] on span "3" at bounding box center [1143, 481] width 19 height 19
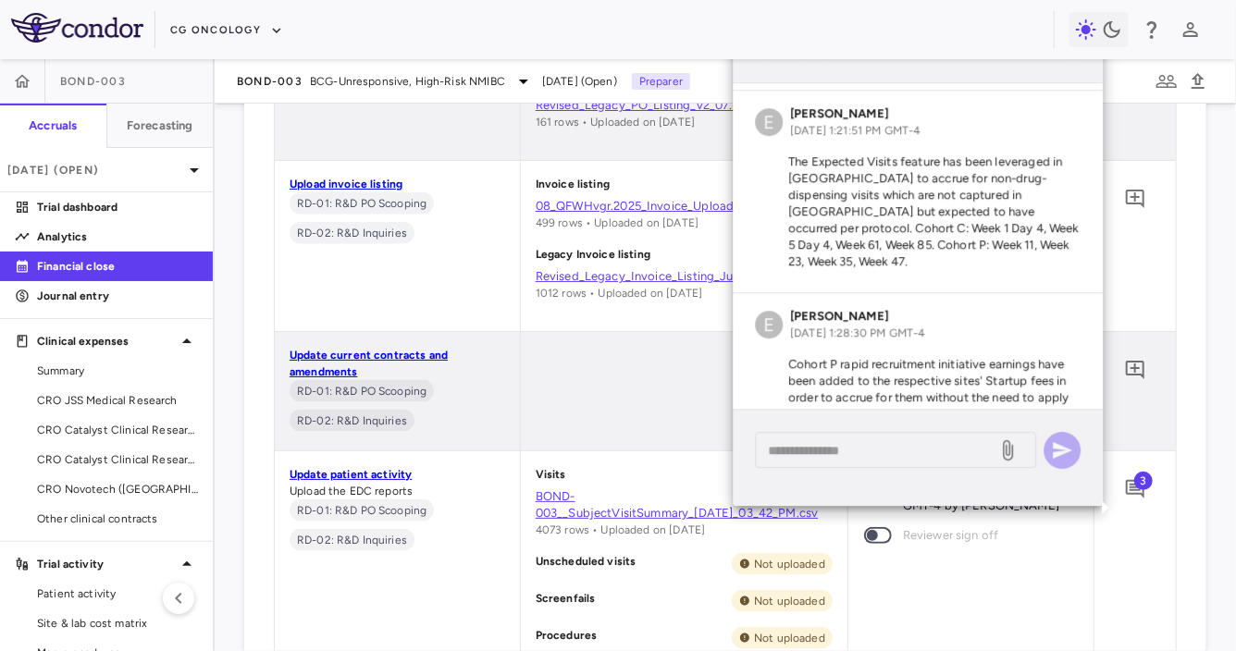
scroll to position [176, 0]
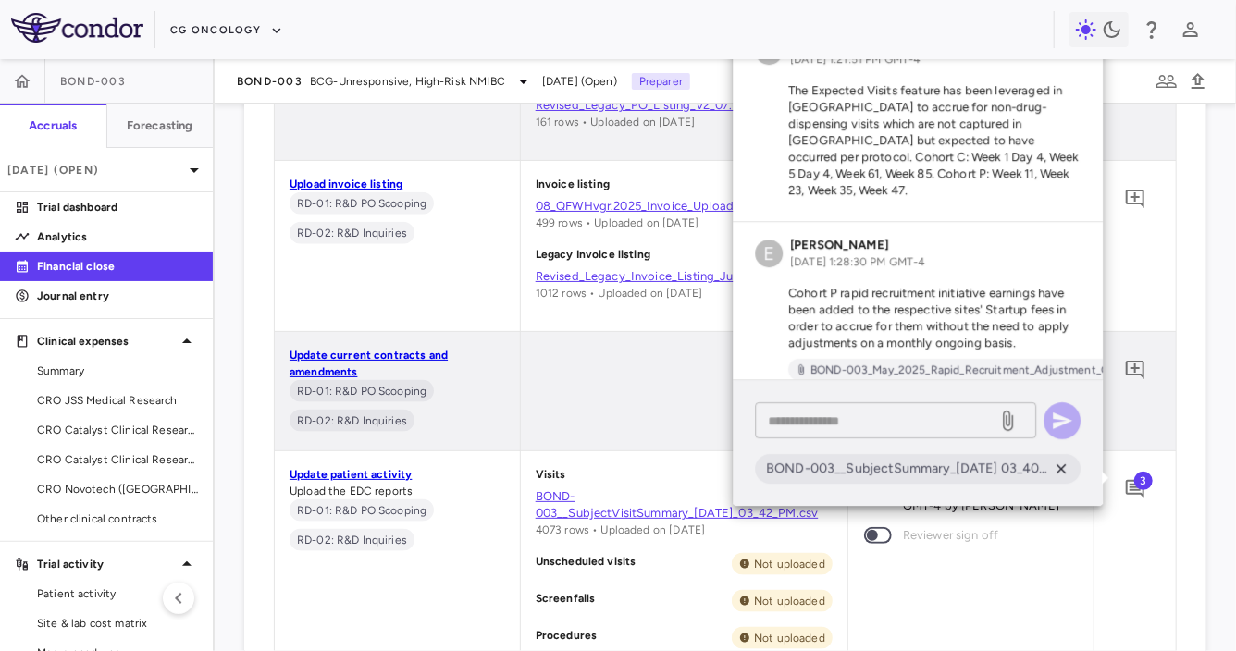
click at [896, 424] on textarea at bounding box center [876, 421] width 217 height 20
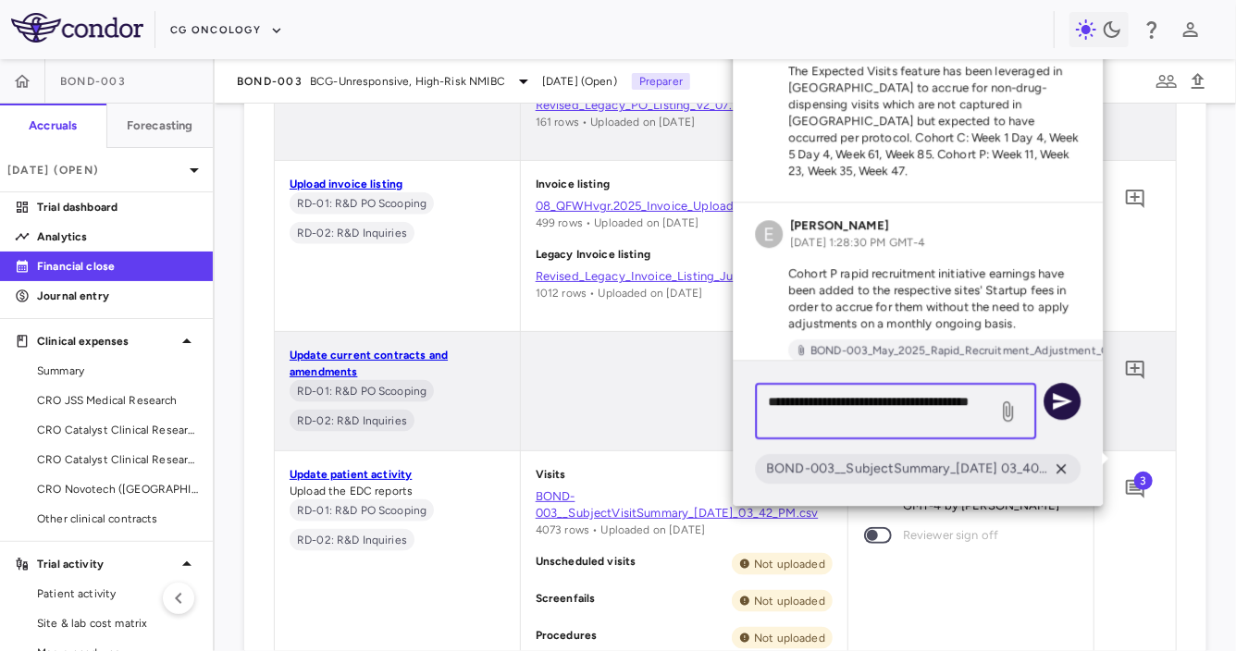
type textarea "**********"
click at [1057, 395] on icon "button" at bounding box center [1062, 401] width 22 height 22
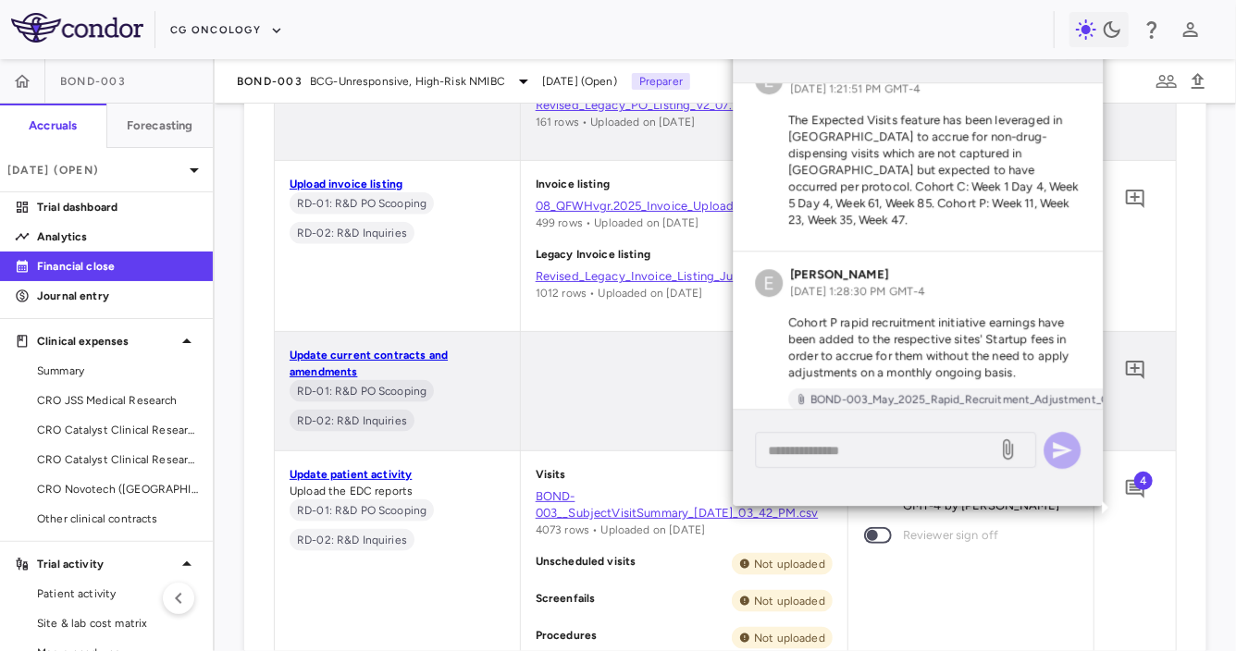
scroll to position [301, 0]
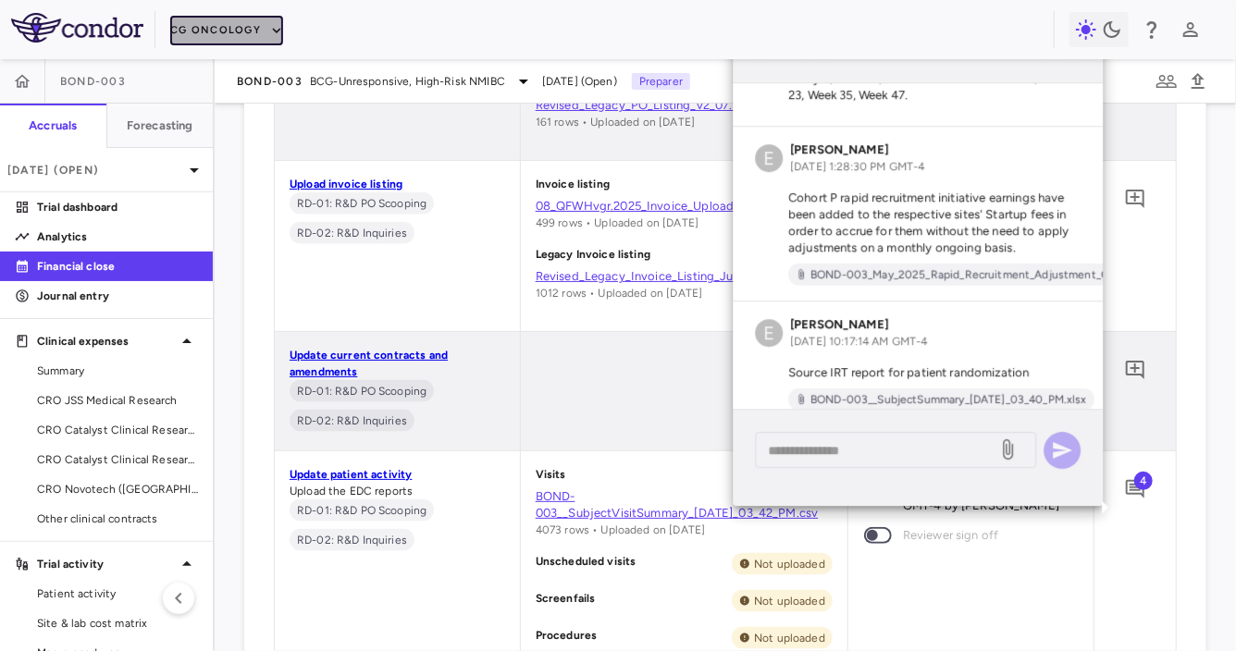
click at [209, 25] on button "CG Oncology" at bounding box center [226, 31] width 113 height 30
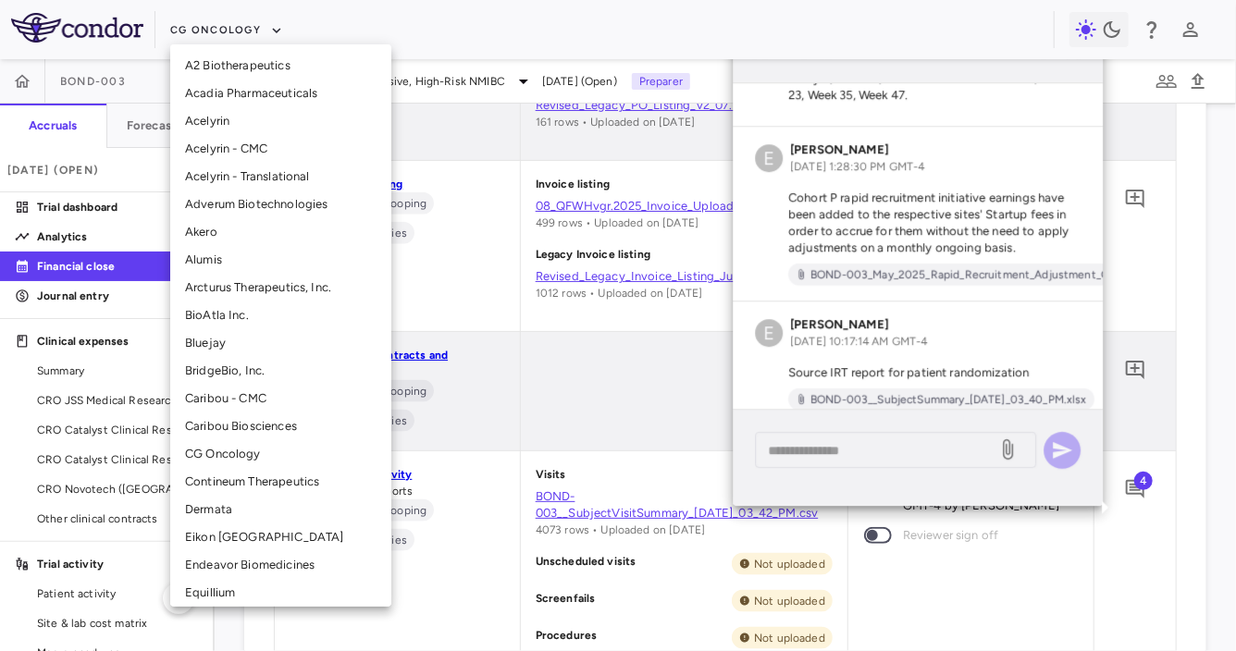
click at [230, 24] on div at bounding box center [618, 325] width 1236 height 651
